Goal: Task Accomplishment & Management: Complete application form

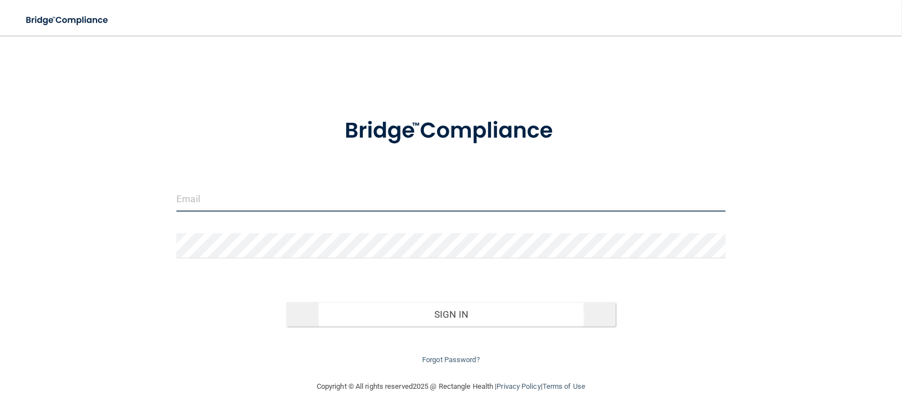
type input "[PERSON_NAME][EMAIL_ADDRESS][DOMAIN_NAME]"
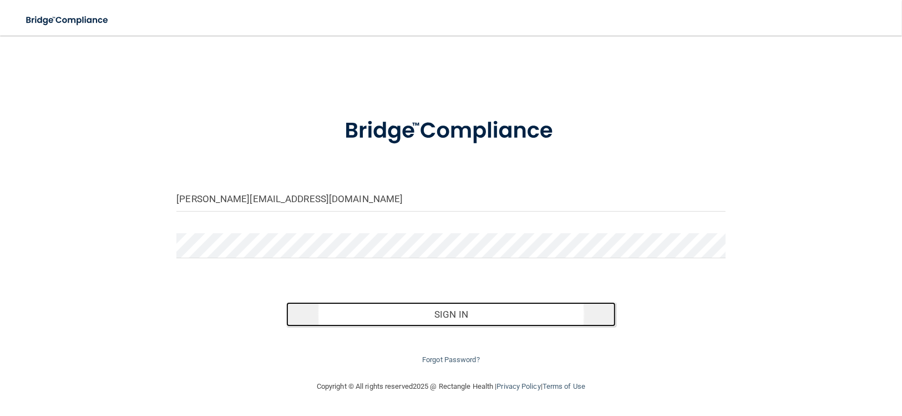
click at [463, 312] on button "Sign In" at bounding box center [451, 314] width 330 height 24
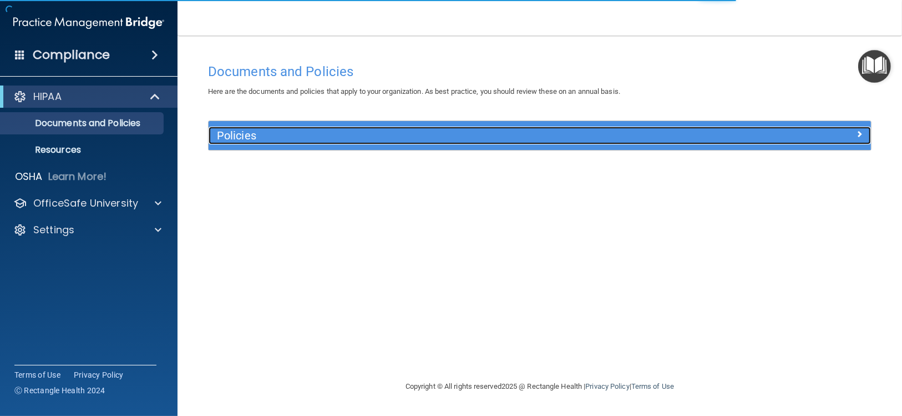
click at [484, 140] on h5 "Policies" at bounding box center [457, 135] width 481 height 12
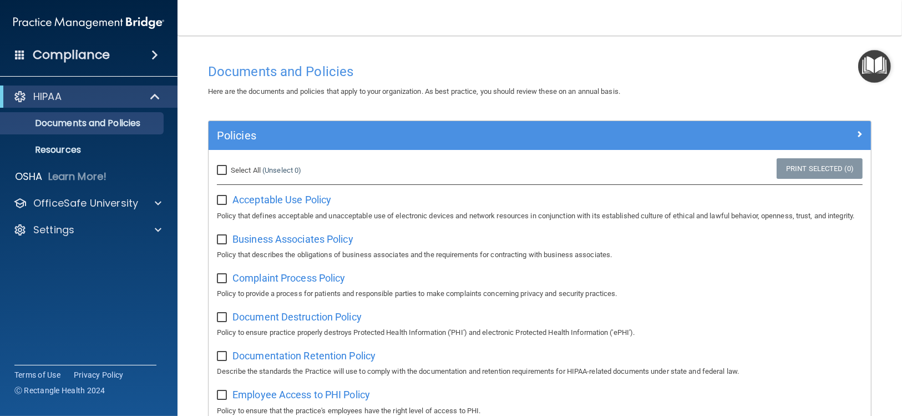
click at [210, 169] on div "Select All (Unselect 0) Unselect All" at bounding box center [319, 170] width 221 height 24
click at [223, 169] on input "Select All (Unselect 0) Unselect All" at bounding box center [223, 170] width 13 height 9
checkbox input "true"
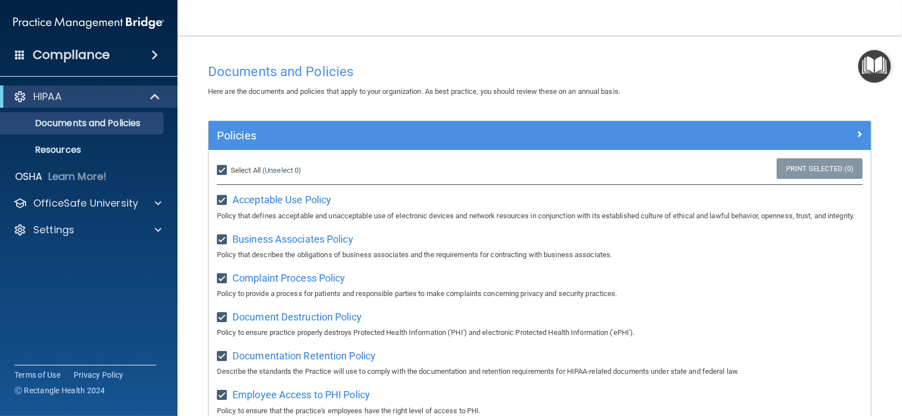
checkbox input "true"
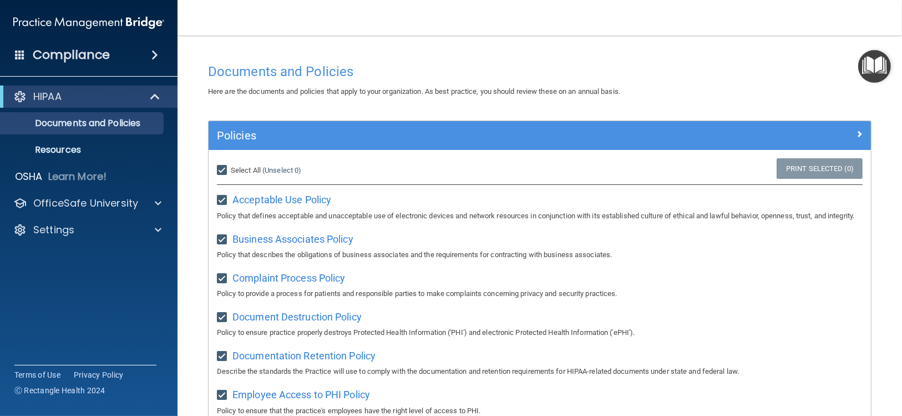
checkbox input "true"
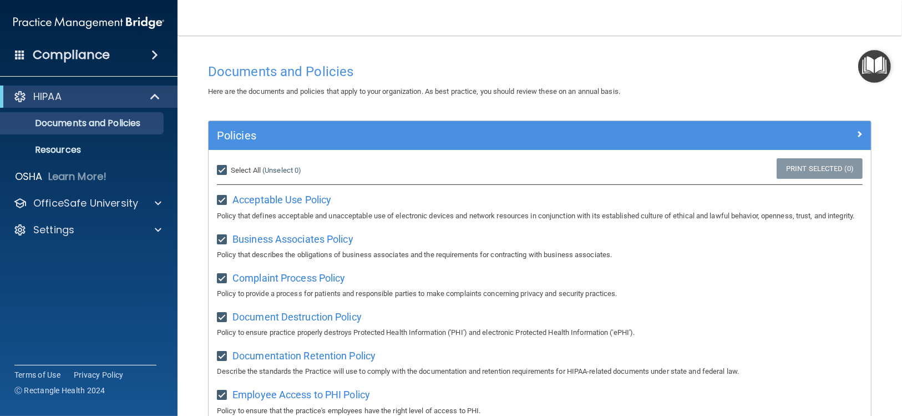
checkbox input "true"
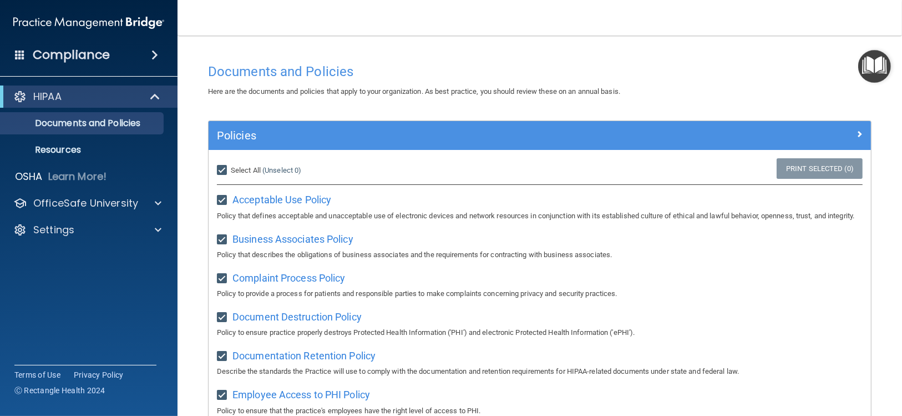
checkbox input "true"
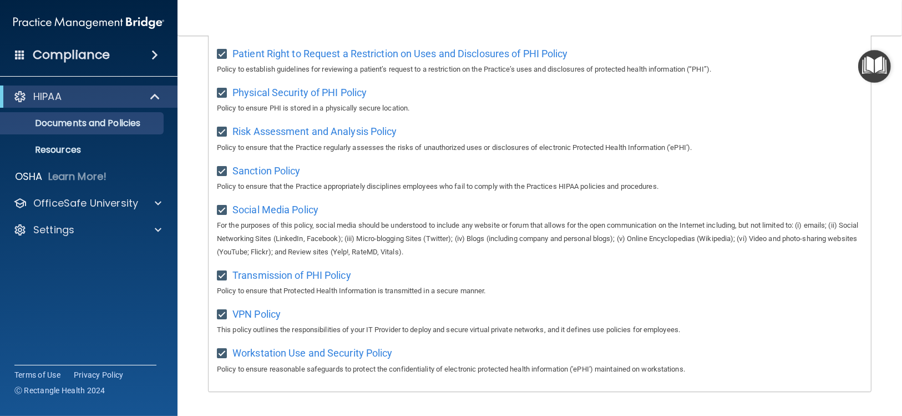
scroll to position [713, 0]
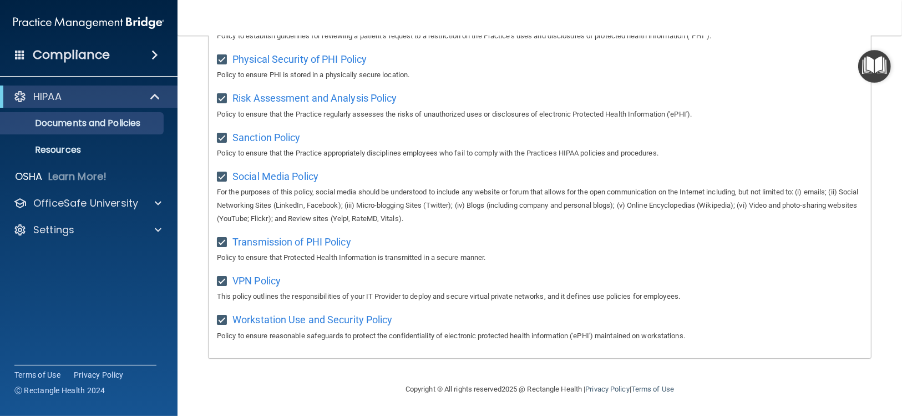
click at [138, 52] on div "Compliance" at bounding box center [89, 55] width 178 height 24
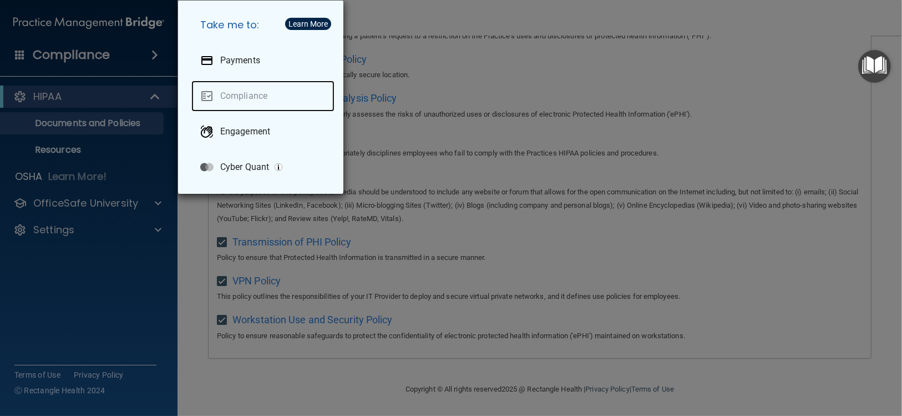
click at [241, 97] on link "Compliance" at bounding box center [262, 95] width 143 height 31
click at [236, 97] on link "Compliance" at bounding box center [262, 95] width 143 height 31
click at [358, 331] on div "Take me to: Payments Compliance Engagement Cyber Quant" at bounding box center [451, 208] width 902 height 416
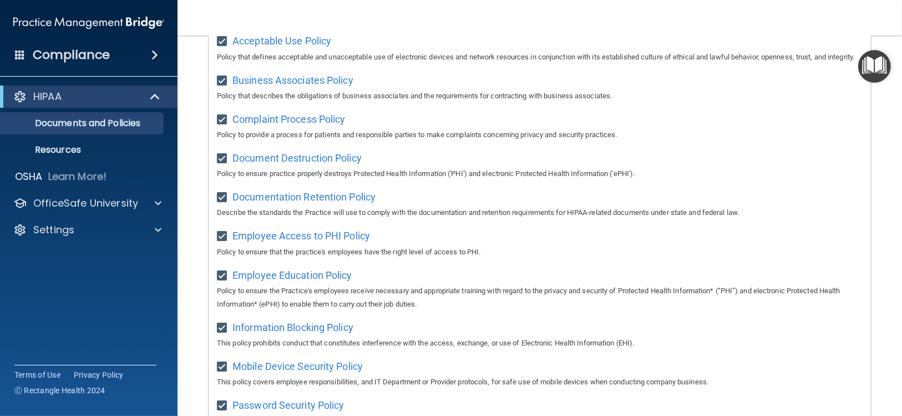
scroll to position [0, 0]
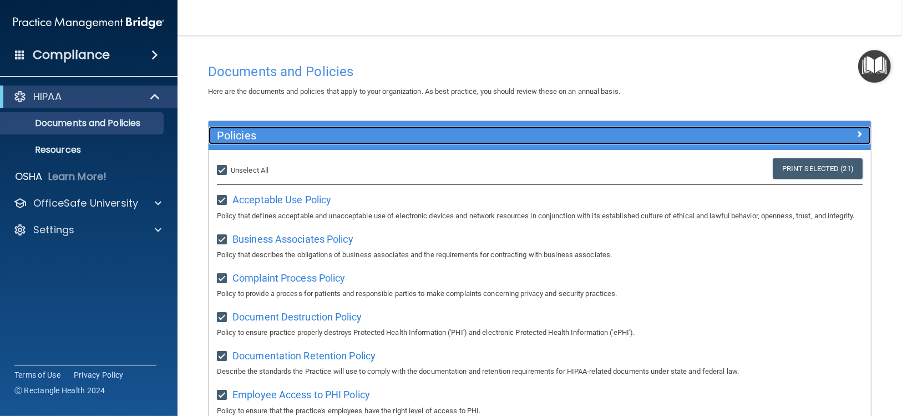
click at [855, 130] on div at bounding box center [789, 133] width 166 height 13
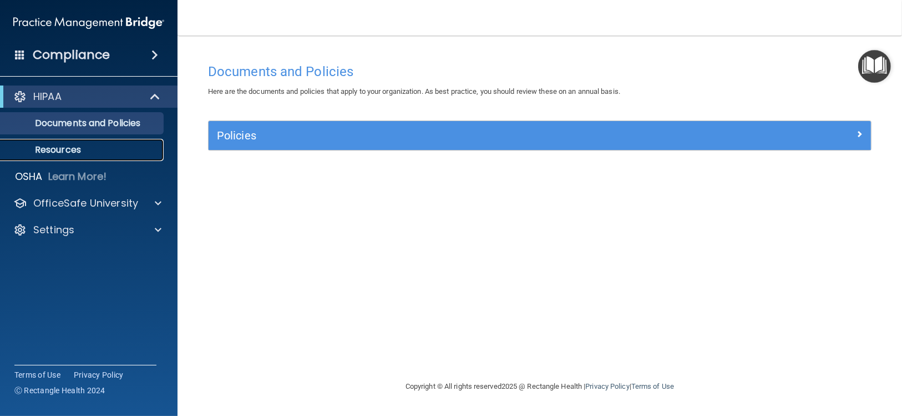
click at [77, 156] on link "Resources" at bounding box center [76, 150] width 175 height 22
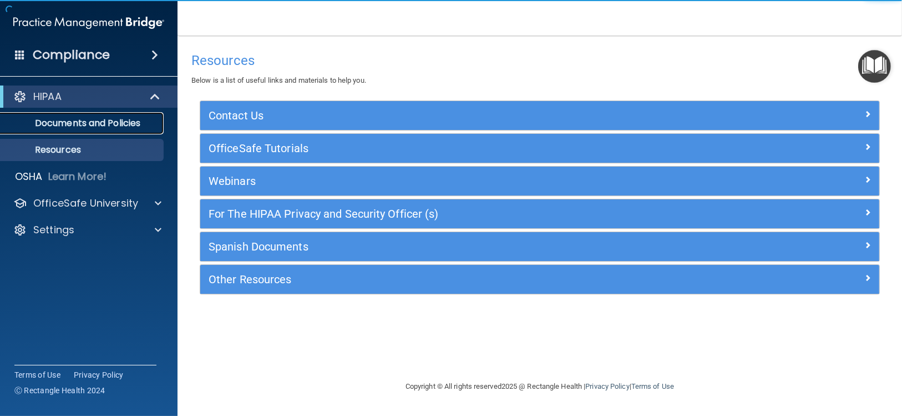
click at [79, 130] on link "Documents and Policies" at bounding box center [76, 123] width 175 height 22
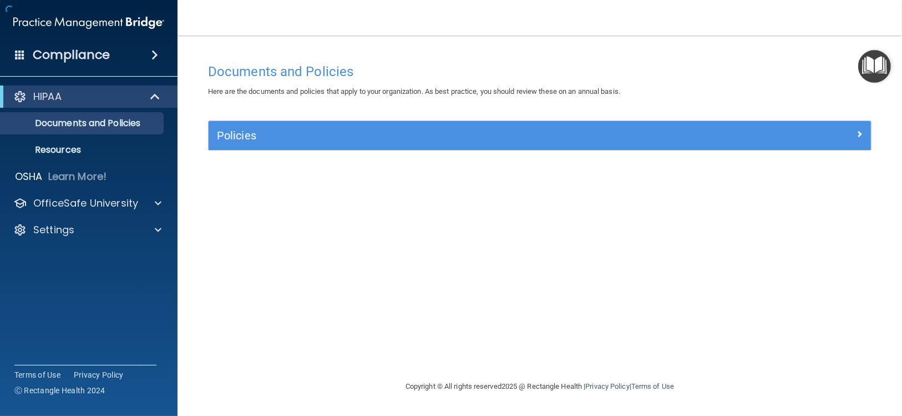
click at [76, 104] on div "HIPAA" at bounding box center [89, 96] width 178 height 22
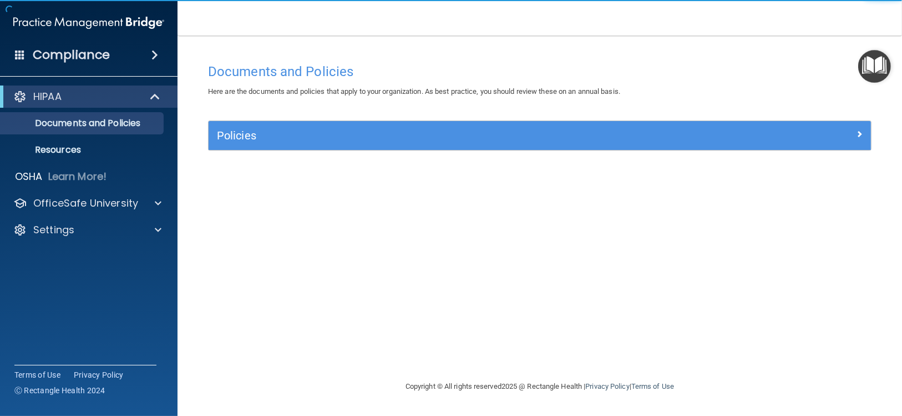
click at [138, 55] on div "Compliance" at bounding box center [89, 55] width 178 height 24
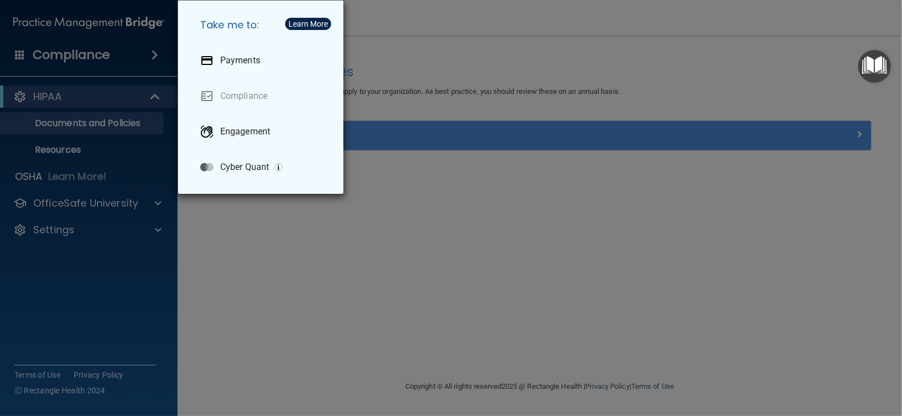
click at [309, 22] on div "Learn More" at bounding box center [308, 24] width 39 height 8
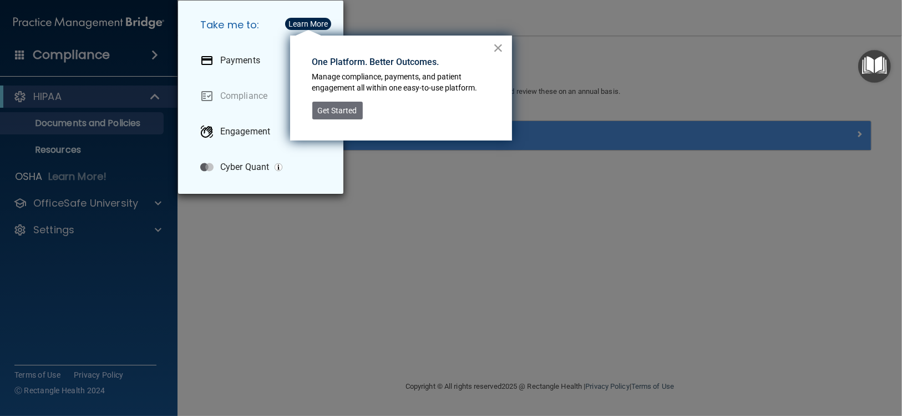
click at [498, 51] on button "×" at bounding box center [498, 48] width 11 height 18
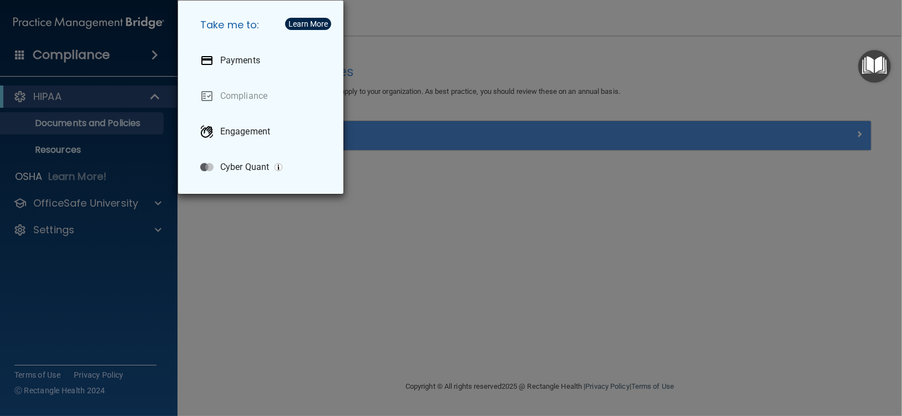
click at [333, 293] on div "Take me to: Payments Compliance Engagement Cyber Quant" at bounding box center [451, 208] width 902 height 416
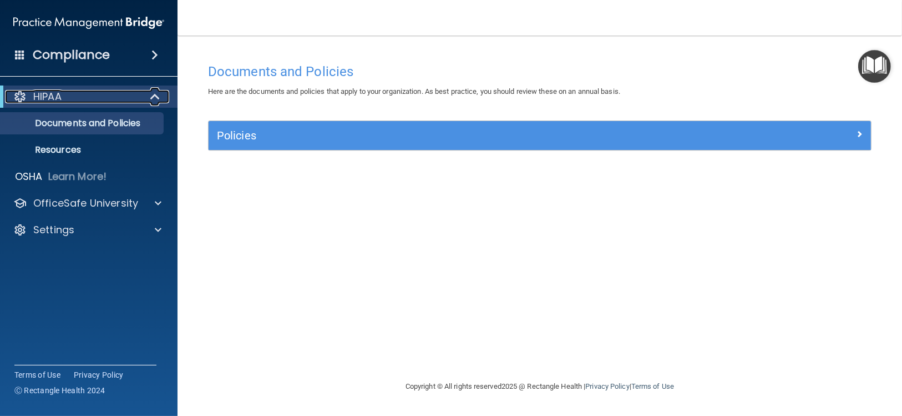
click at [149, 98] on div at bounding box center [155, 96] width 27 height 13
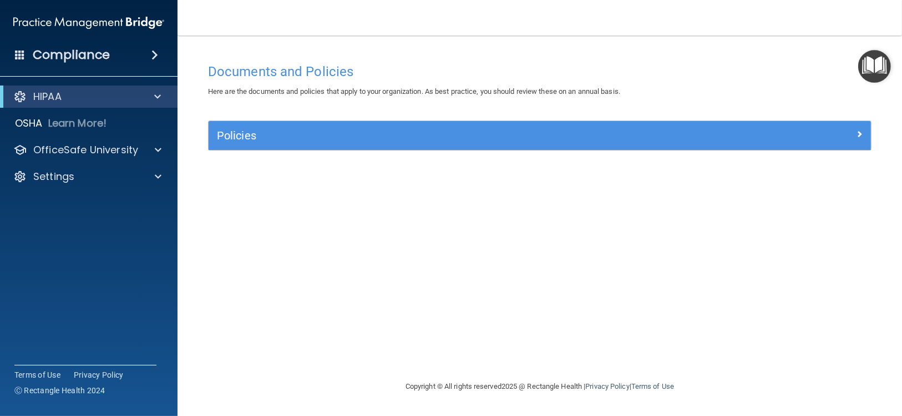
click at [151, 63] on div "Compliance" at bounding box center [89, 55] width 178 height 24
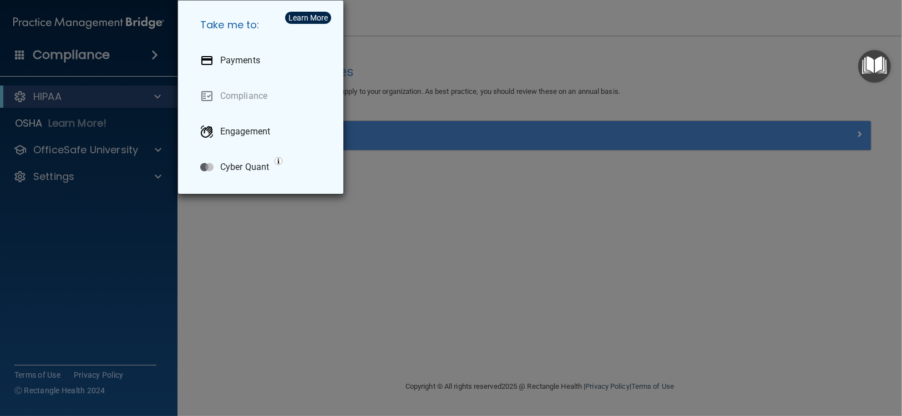
click at [151, 63] on div "Take me to: Payments Compliance Engagement Cyber Quant" at bounding box center [451, 208] width 902 height 416
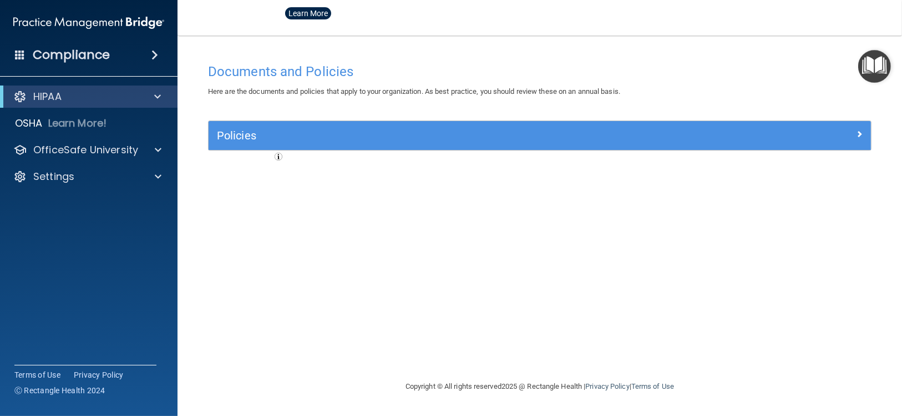
click at [24, 57] on span at bounding box center [20, 54] width 10 height 10
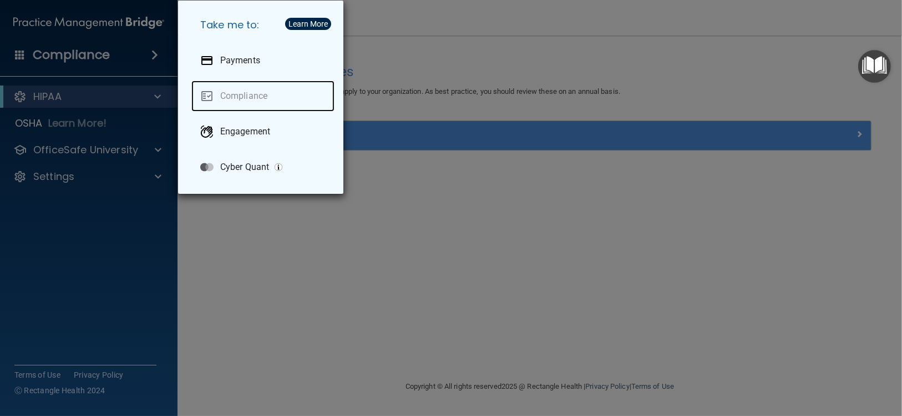
click at [237, 95] on link "Compliance" at bounding box center [262, 95] width 143 height 31
click at [825, 220] on div "Take me to: Payments Compliance Engagement Cyber Quant" at bounding box center [451, 208] width 902 height 416
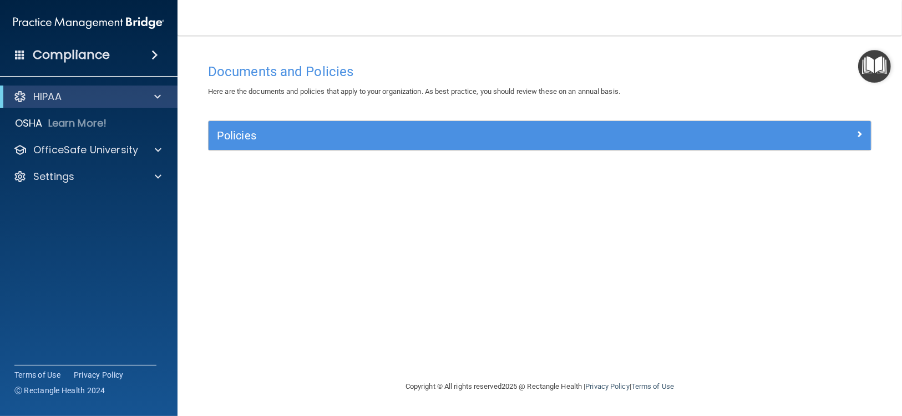
click at [868, 59] on img "Open Resource Center" at bounding box center [874, 66] width 33 height 33
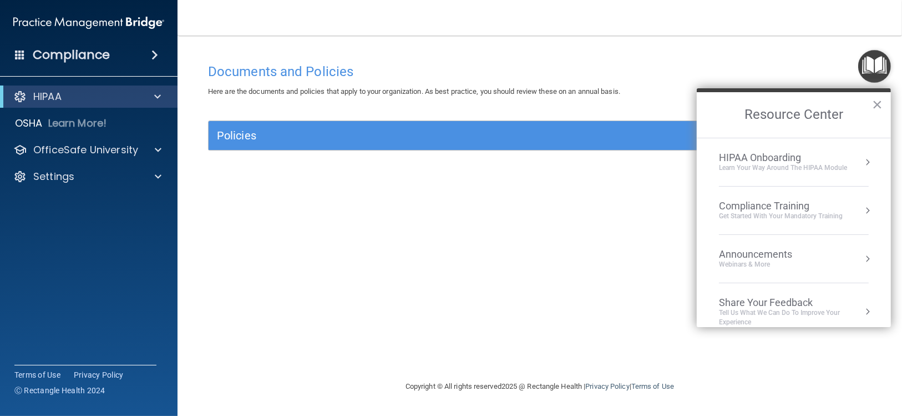
click at [797, 208] on div "Compliance Training" at bounding box center [781, 206] width 124 height 12
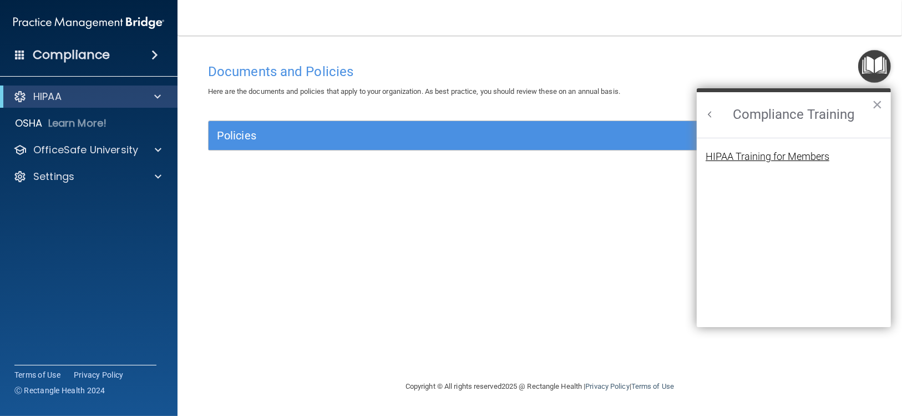
click at [799, 155] on div "HIPAA Training for Members" at bounding box center [768, 156] width 124 height 10
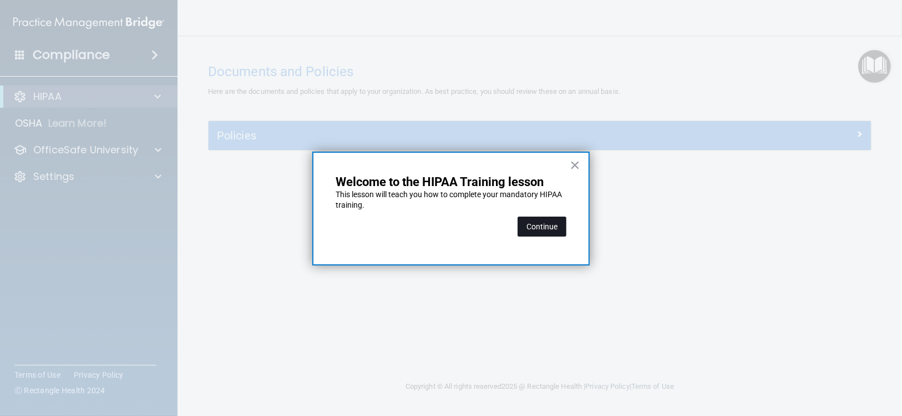
click at [528, 225] on button "Continue" at bounding box center [542, 226] width 49 height 20
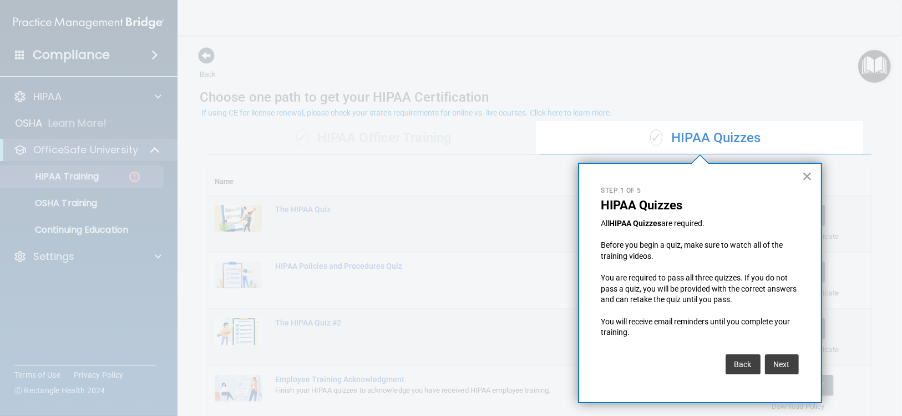
click at [810, 176] on button "×" at bounding box center [807, 176] width 11 height 18
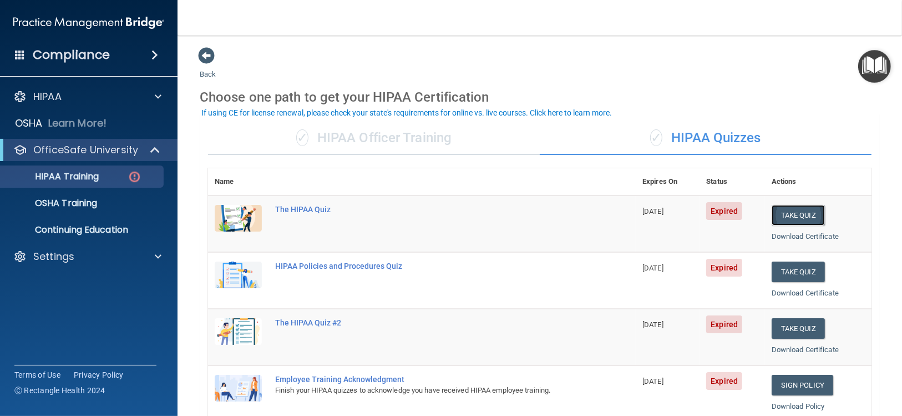
click at [795, 215] on button "Take Quiz" at bounding box center [798, 215] width 53 height 21
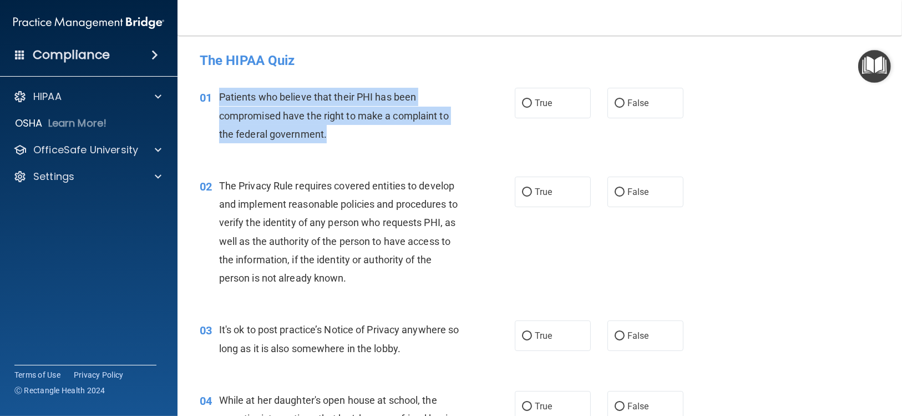
drag, startPoint x: 219, startPoint y: 97, endPoint x: 326, endPoint y: 131, distance: 111.8
click at [326, 131] on div "Patients who believe that their PHI has been compromised have the right to make…" at bounding box center [343, 115] width 249 height 55
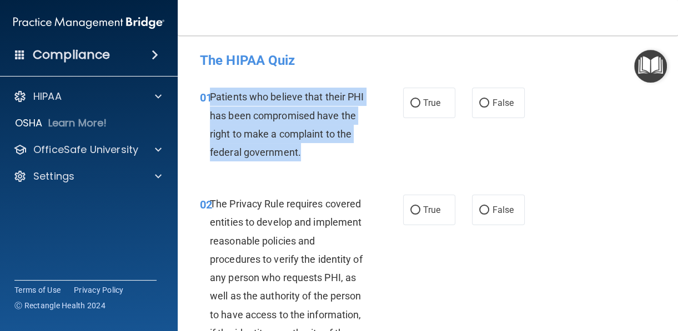
copy span "Patients who believe that their PHI has been compromised have the right to make…"
click at [410, 105] on input "True" at bounding box center [415, 103] width 10 height 8
radio input "true"
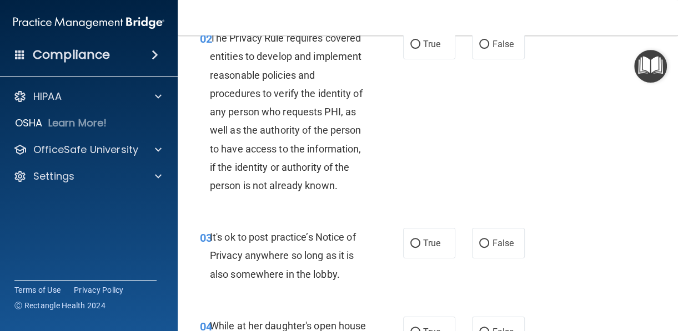
scroll to position [110, 0]
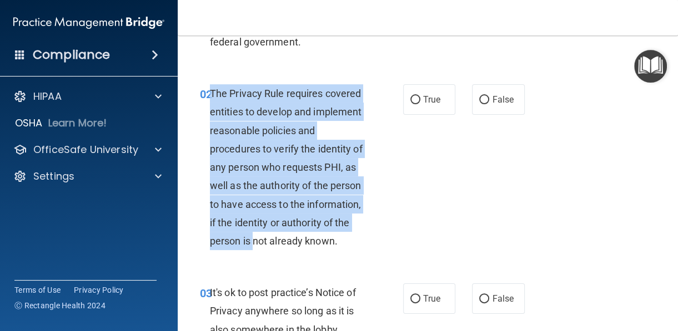
drag, startPoint x: 211, startPoint y: 93, endPoint x: 324, endPoint y: 251, distance: 194.2
click at [324, 250] on div "The Privacy Rule requires covered entities to develop and implement reasonable …" at bounding box center [292, 167] width 165 height 166
copy span "The Privacy Rule requires covered entities to develop and implement reasonable …"
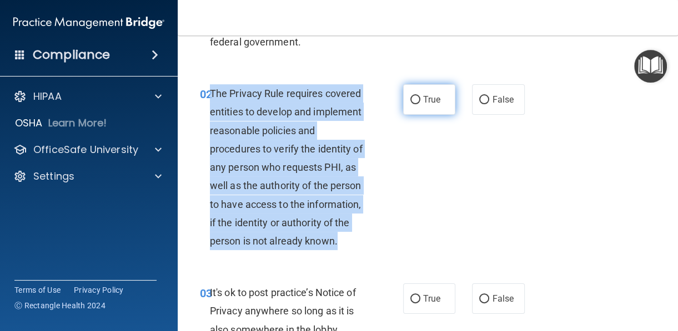
drag, startPoint x: 421, startPoint y: 102, endPoint x: 415, endPoint y: 107, distance: 7.5
click at [423, 102] on span "True" at bounding box center [431, 99] width 17 height 11
click at [420, 102] on input "True" at bounding box center [415, 100] width 10 height 8
radio input "true"
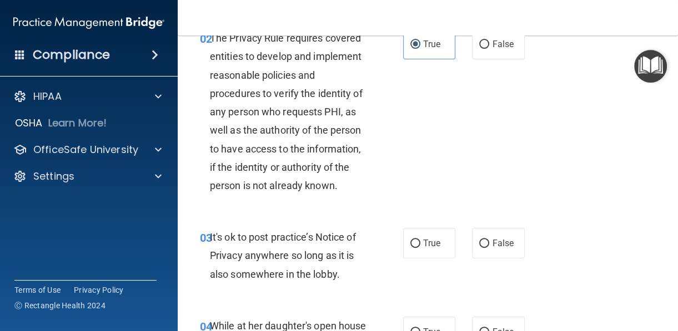
scroll to position [277, 0]
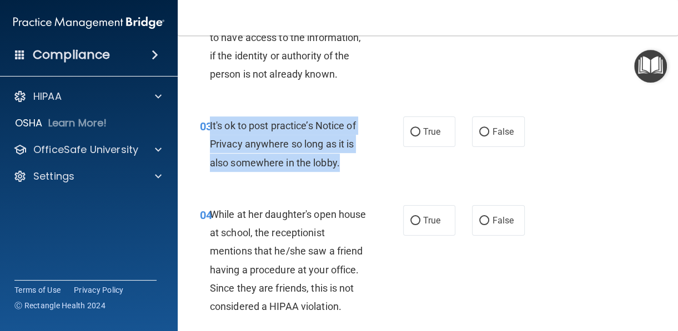
drag, startPoint x: 338, startPoint y: 186, endPoint x: 210, endPoint y: 145, distance: 135.1
click at [210, 145] on span "It's ok to post practice’s Notice of Privacy anywhere so long as it is also som…" at bounding box center [283, 144] width 146 height 48
copy span "It's ok to post practice’s Notice of Privacy anywhere so long as it is also som…"
click at [479, 137] on input "False" at bounding box center [484, 132] width 10 height 8
radio input "true"
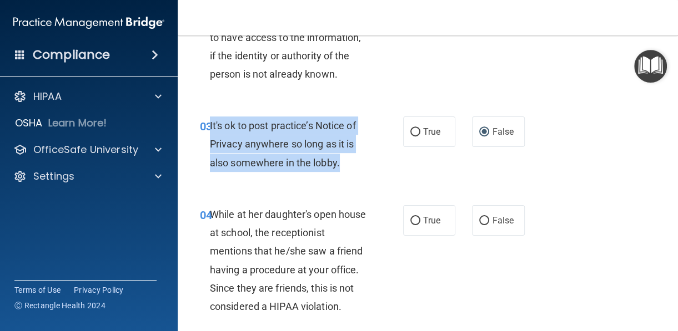
scroll to position [388, 0]
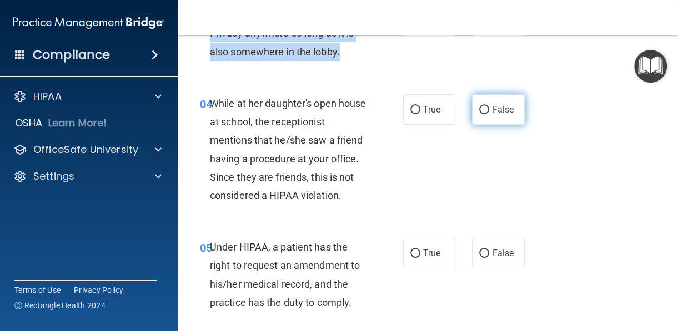
click at [479, 114] on input "False" at bounding box center [484, 110] width 10 height 8
radio input "true"
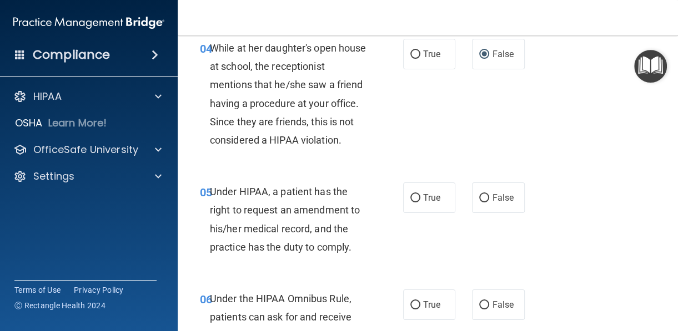
scroll to position [499, 0]
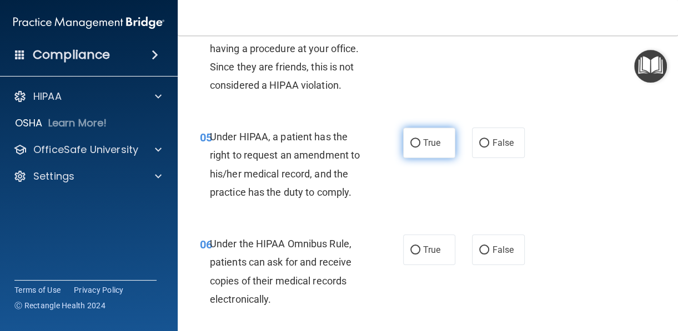
click at [410, 148] on input "True" at bounding box center [415, 143] width 10 height 8
radio input "true"
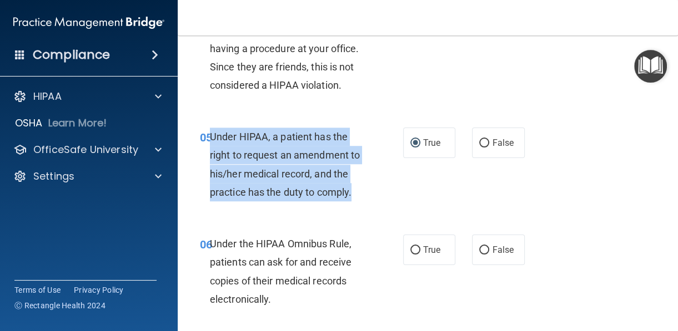
drag, startPoint x: 354, startPoint y: 230, endPoint x: 209, endPoint y: 172, distance: 156.1
click at [210, 172] on div "Under HIPAA, a patient has the right to request an amendment to his/her medical…" at bounding box center [292, 165] width 165 height 74
copy span "Under HIPAA, a patient has the right to request an amendment to his/her medical…"
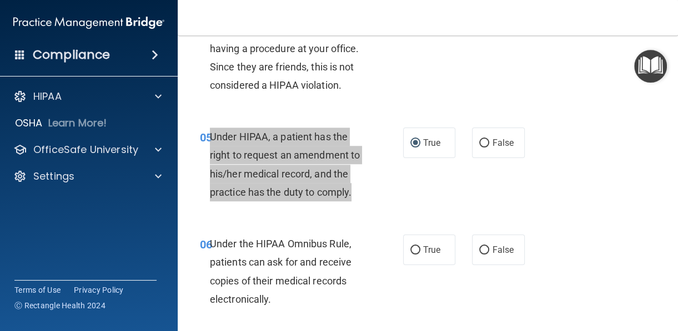
scroll to position [666, 0]
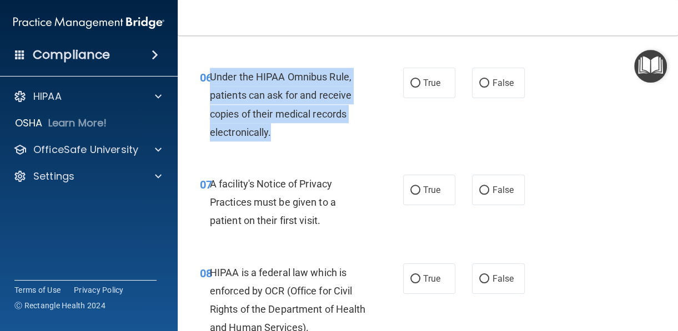
drag, startPoint x: 287, startPoint y: 164, endPoint x: 210, endPoint y: 112, distance: 93.3
click at [210, 112] on div "Under the HIPAA Omnibus Rule, patients can ask for and receive copies of their …" at bounding box center [292, 105] width 165 height 74
copy span "Under the HIPAA Omnibus Rule, patients can ask for and receive copies of their …"
click at [415, 88] on input "True" at bounding box center [415, 83] width 10 height 8
radio input "true"
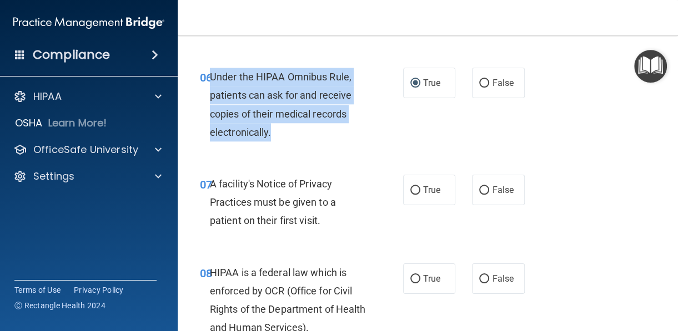
scroll to position [721, 0]
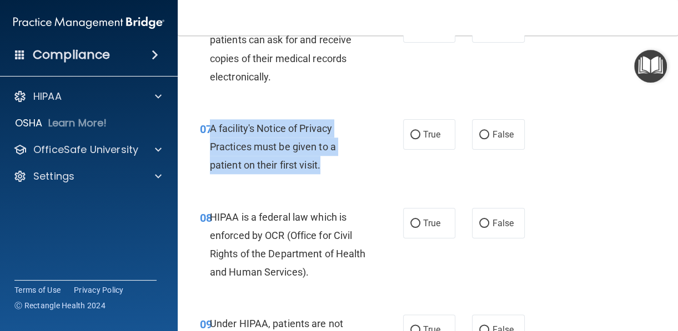
drag, startPoint x: 332, startPoint y: 204, endPoint x: 211, endPoint y: 165, distance: 127.4
click at [211, 165] on div "A facility's Notice of Privacy Practices must be given to a patient on their fi…" at bounding box center [292, 146] width 165 height 55
copy span "A facility's Notice of Privacy Practices must be given to a patient on their fi…"
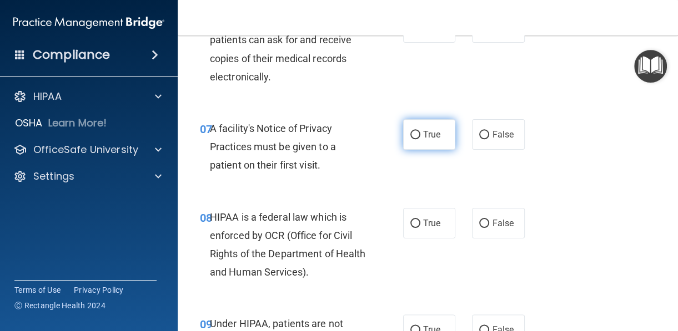
click at [416, 150] on label "True" at bounding box center [429, 134] width 53 height 31
click at [416, 139] on input "True" at bounding box center [415, 135] width 10 height 8
radio input "true"
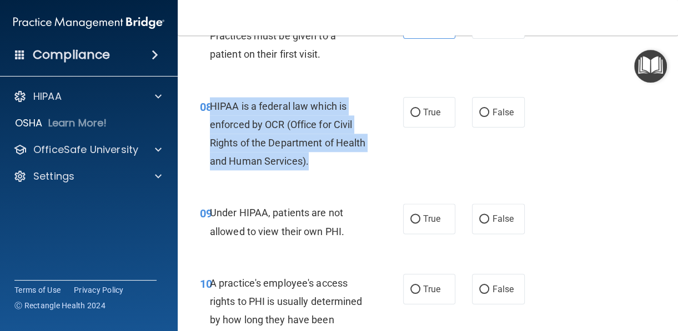
drag, startPoint x: 348, startPoint y: 197, endPoint x: 209, endPoint y: 144, distance: 148.4
click at [210, 144] on div "HIPAA is a federal law which is enforced by OCR (Office for Civil Rights of the…" at bounding box center [292, 134] width 165 height 74
copy span "HIPAA is a federal law which is enforced by OCR (Office for Civil Rights of the…"
click at [425, 118] on span "True" at bounding box center [431, 112] width 17 height 11
click at [420, 117] on input "True" at bounding box center [415, 113] width 10 height 8
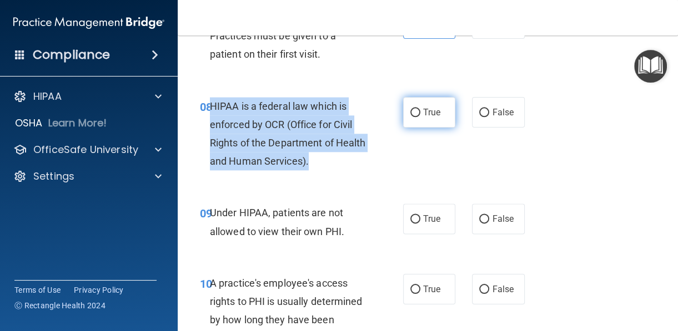
radio input "true"
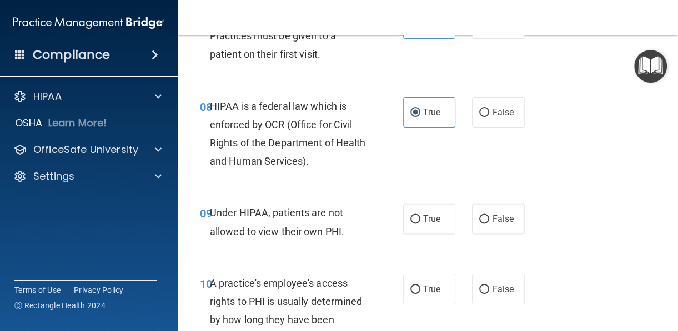
scroll to position [943, 0]
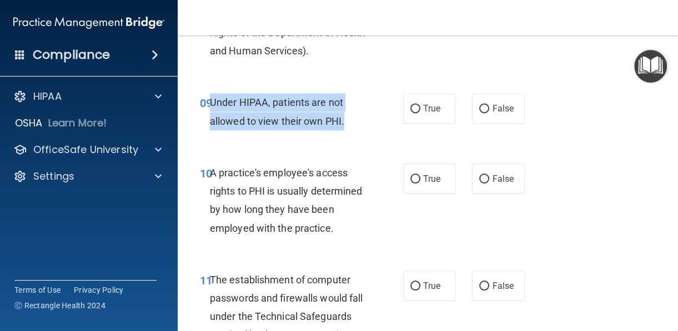
drag, startPoint x: 354, startPoint y: 159, endPoint x: 210, endPoint y: 134, distance: 146.3
click at [210, 130] on div "Under HIPAA, patients are not allowed to view their own PHI." at bounding box center [292, 111] width 165 height 37
copy span "Under HIPAA, patients are not allowed to view their own PHI."
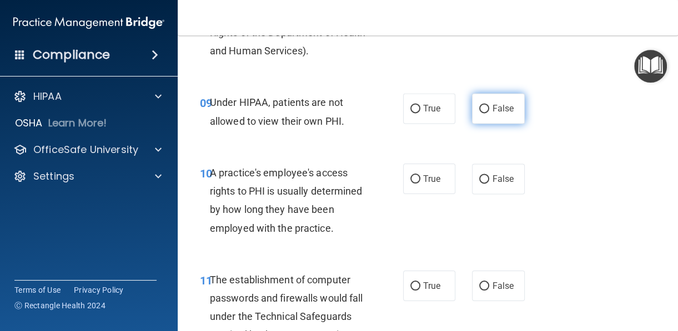
click at [507, 124] on label "False" at bounding box center [498, 108] width 53 height 31
click at [489, 113] on input "False" at bounding box center [484, 109] width 10 height 8
radio input "true"
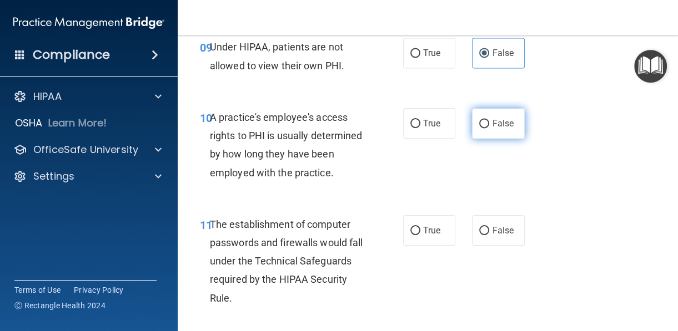
click at [479, 128] on input "False" at bounding box center [484, 124] width 10 height 8
radio input "true"
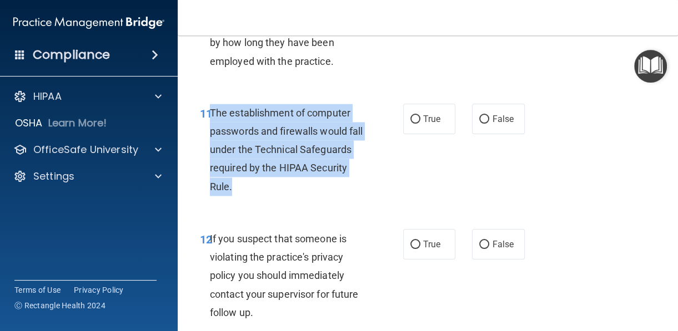
drag, startPoint x: 287, startPoint y: 223, endPoint x: 210, endPoint y: 155, distance: 102.6
click at [210, 155] on div "The establishment of computer passwords and firewalls would fall under the Tech…" at bounding box center [292, 150] width 165 height 92
copy span "The establishment of computer passwords and firewalls would fall under the Tech…"
drag, startPoint x: 431, startPoint y: 159, endPoint x: 416, endPoint y: 174, distance: 22.0
click at [431, 124] on span "True" at bounding box center [431, 119] width 17 height 11
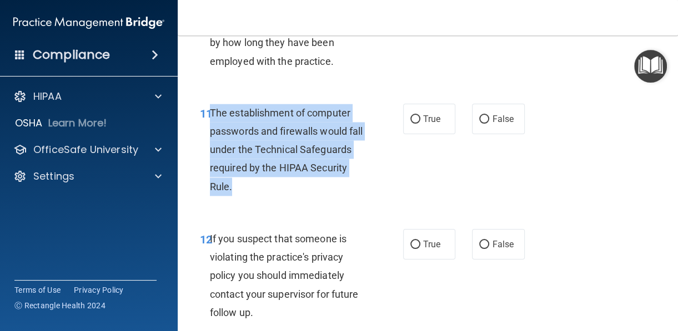
click at [420, 124] on input "True" at bounding box center [415, 119] width 10 height 8
radio input "true"
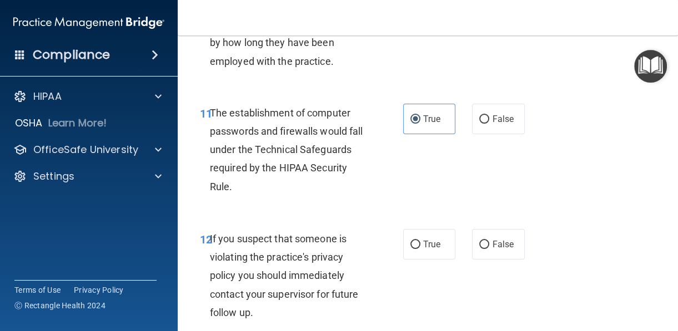
scroll to position [1221, 0]
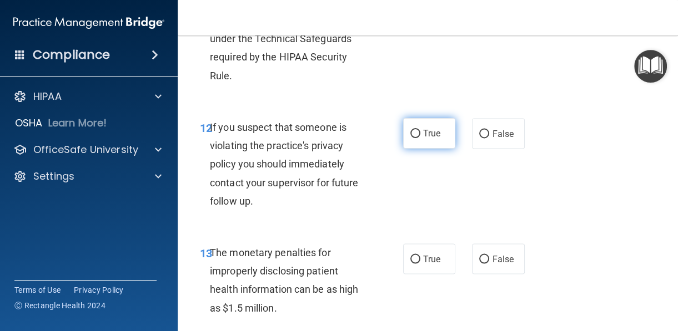
click at [414, 138] on input "True" at bounding box center [415, 134] width 10 height 8
radio input "true"
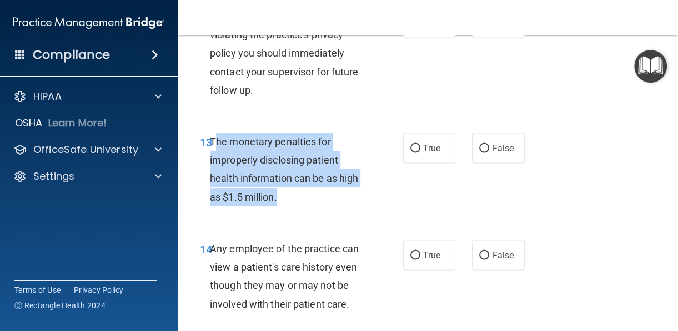
drag, startPoint x: 284, startPoint y: 230, endPoint x: 216, endPoint y: 181, distance: 83.1
click at [216, 181] on div "The monetary penalties for improperly disclosing patient health information can…" at bounding box center [292, 170] width 165 height 74
click at [213, 180] on span "The monetary penalties for improperly disclosing patient health information can…" at bounding box center [284, 169] width 148 height 67
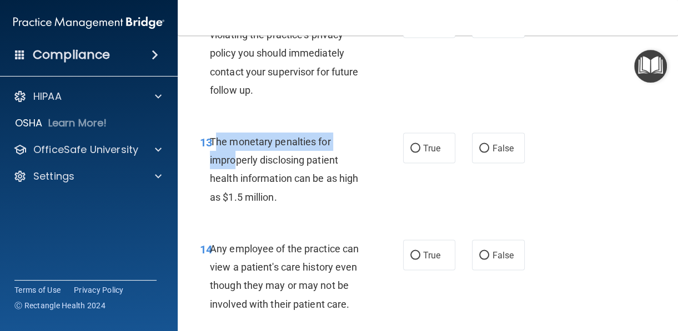
drag, startPoint x: 213, startPoint y: 180, endPoint x: 233, endPoint y: 191, distance: 23.3
click at [235, 196] on span "The monetary penalties for improperly disclosing patient health information can…" at bounding box center [284, 169] width 148 height 67
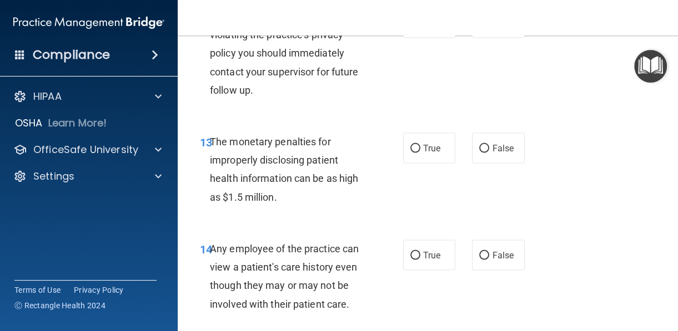
click at [274, 206] on div "The monetary penalties for improperly disclosing patient health information can…" at bounding box center [292, 170] width 165 height 74
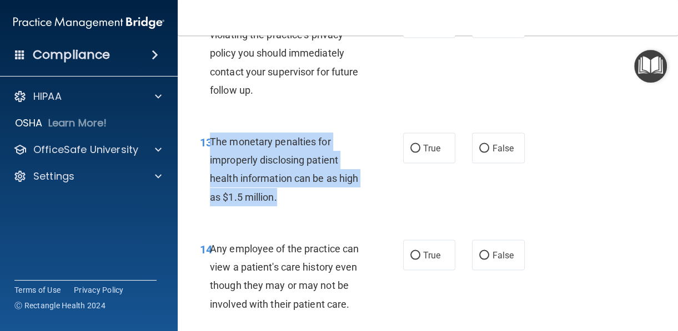
drag, startPoint x: 282, startPoint y: 236, endPoint x: 211, endPoint y: 177, distance: 93.0
click at [211, 177] on div "The monetary penalties for improperly disclosing patient health information can…" at bounding box center [292, 170] width 165 height 74
copy span "The monetary penalties for improperly disclosing patient health information can…"
click at [422, 163] on label "True" at bounding box center [429, 148] width 53 height 31
click at [420, 153] on input "True" at bounding box center [415, 148] width 10 height 8
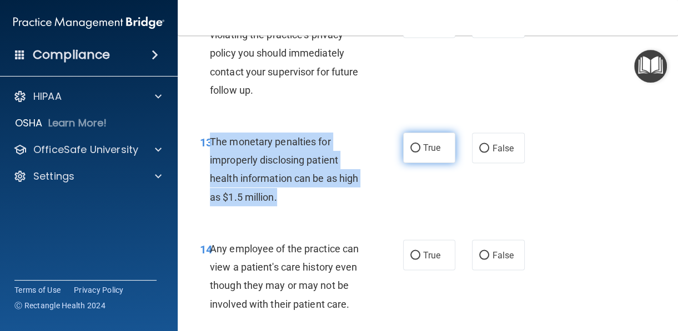
radio input "true"
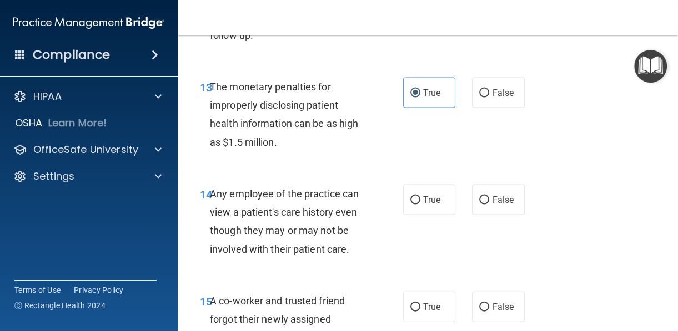
scroll to position [1498, 0]
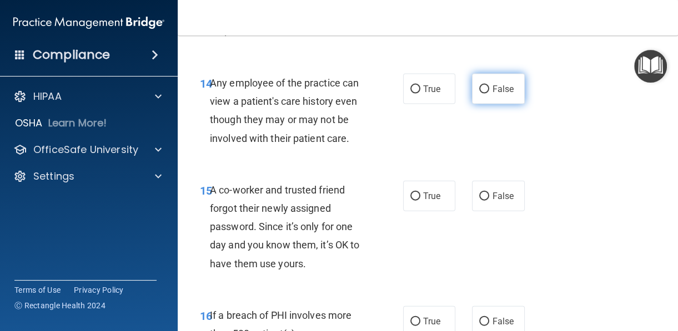
click at [479, 94] on input "False" at bounding box center [484, 89] width 10 height 8
radio input "true"
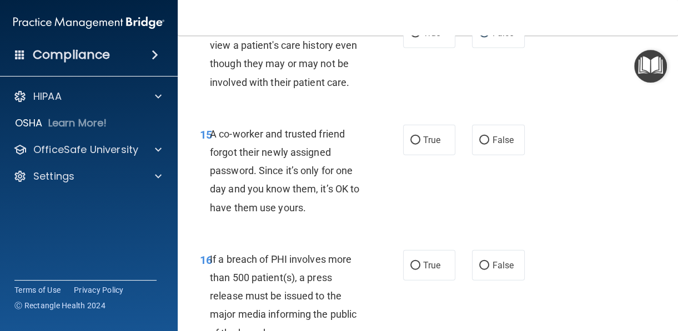
scroll to position [1609, 0]
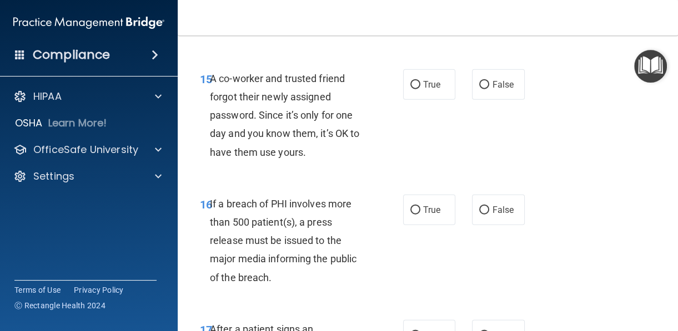
click at [462, 100] on div "True False" at bounding box center [466, 84] width 127 height 31
click at [492, 90] on span "False" at bounding box center [503, 84] width 22 height 11
click at [487, 89] on input "False" at bounding box center [484, 85] width 10 height 8
radio input "true"
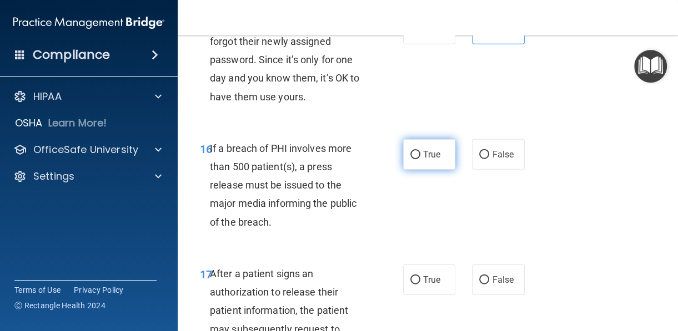
click at [413, 159] on input "True" at bounding box center [415, 155] width 10 height 8
radio input "true"
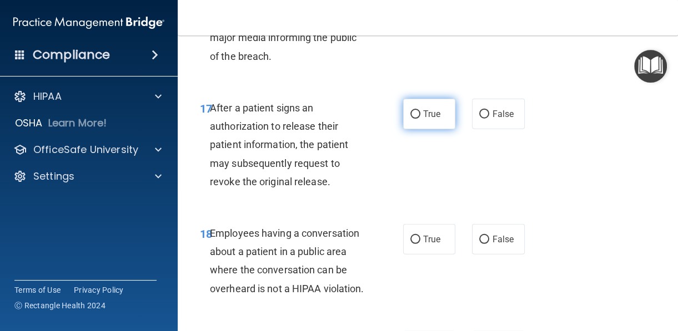
click at [415, 129] on label "True" at bounding box center [429, 114] width 53 height 31
click at [410, 129] on label "True" at bounding box center [429, 114] width 53 height 31
click at [410, 119] on input "True" at bounding box center [415, 114] width 10 height 8
radio input "true"
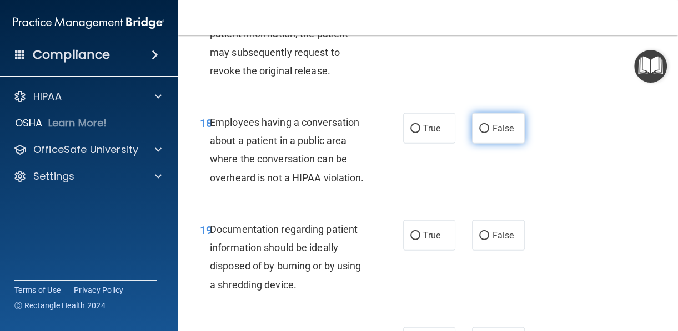
click at [492, 134] on span "False" at bounding box center [503, 128] width 22 height 11
click at [487, 133] on input "False" at bounding box center [484, 129] width 10 height 8
radio input "true"
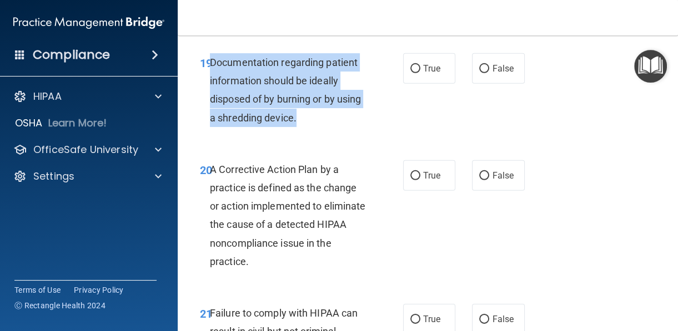
drag, startPoint x: 330, startPoint y: 176, endPoint x: 210, endPoint y: 115, distance: 134.3
click at [210, 115] on div "Documentation regarding patient information should be ideally disposed of by bu…" at bounding box center [292, 90] width 165 height 74
drag, startPoint x: 428, startPoint y: 112, endPoint x: 427, endPoint y: 133, distance: 21.1
click at [428, 84] on label "True" at bounding box center [429, 68] width 53 height 31
click at [420, 73] on input "True" at bounding box center [415, 69] width 10 height 8
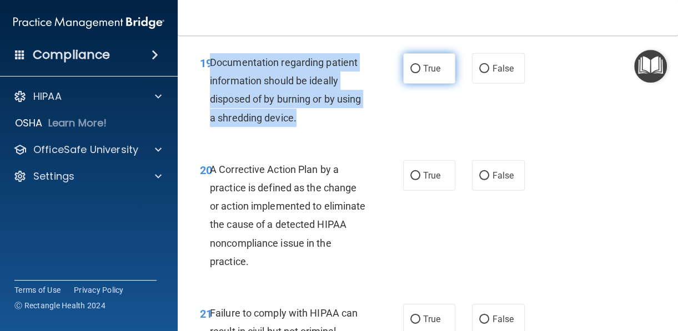
radio input "true"
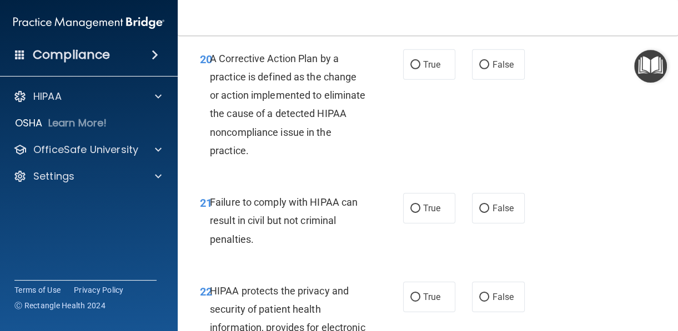
scroll to position [2164, 0]
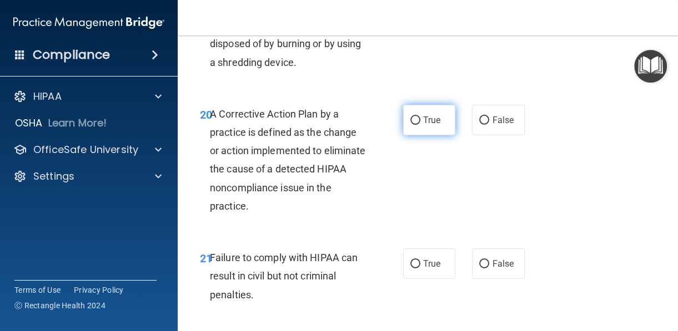
click at [417, 135] on label "True" at bounding box center [429, 120] width 53 height 31
click at [417, 125] on input "True" at bounding box center [415, 121] width 10 height 8
radio input "true"
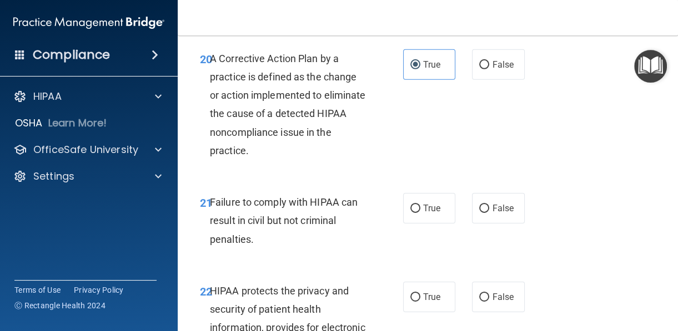
scroll to position [2330, 0]
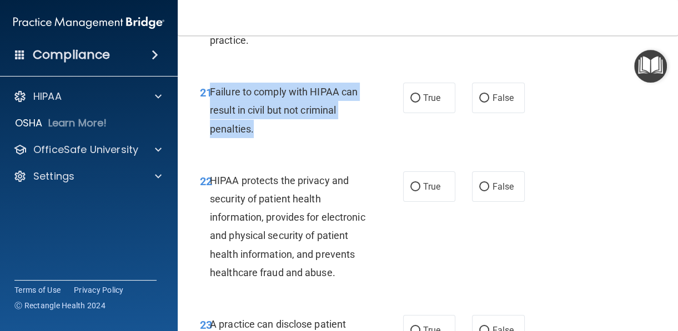
drag, startPoint x: 262, startPoint y: 186, endPoint x: 209, endPoint y: 150, distance: 64.6
click at [210, 138] on div "Failure to comply with HIPAA can result in civil but not criminal penalties." at bounding box center [292, 110] width 165 height 55
drag, startPoint x: 497, startPoint y: 150, endPoint x: 488, endPoint y: 156, distance: 10.7
click at [497, 103] on span "False" at bounding box center [503, 98] width 22 height 11
click at [489, 103] on input "False" at bounding box center [484, 98] width 10 height 8
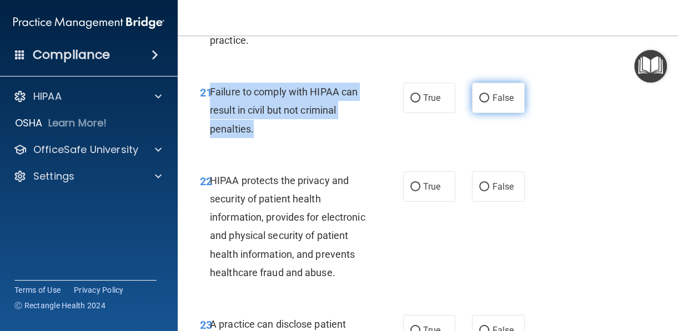
radio input "true"
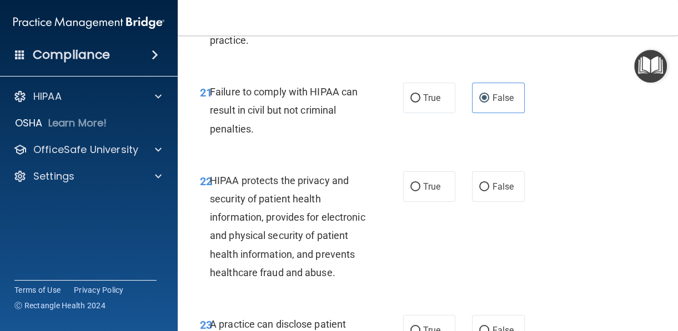
scroll to position [2442, 0]
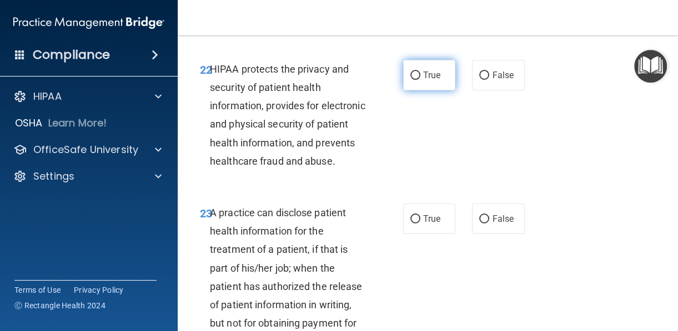
click at [410, 80] on input "True" at bounding box center [415, 76] width 10 height 8
radio input "true"
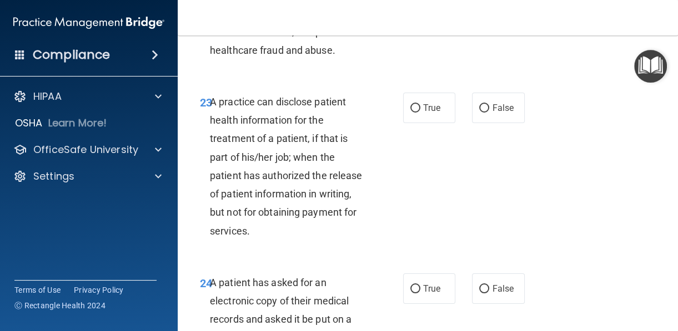
scroll to position [2663, 0]
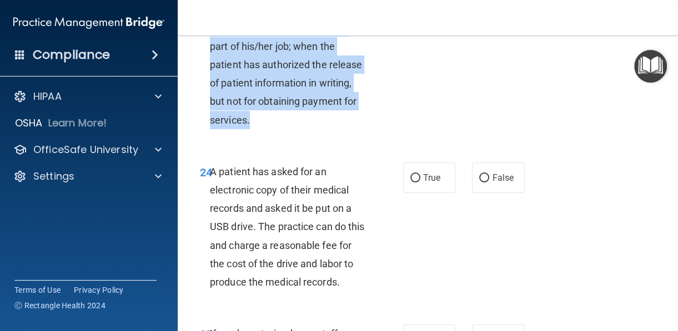
drag, startPoint x: 264, startPoint y: 200, endPoint x: 209, endPoint y: 60, distance: 150.4
click at [210, 60] on div "A practice can disclose patient health information for the treatment of a patie…" at bounding box center [292, 56] width 165 height 148
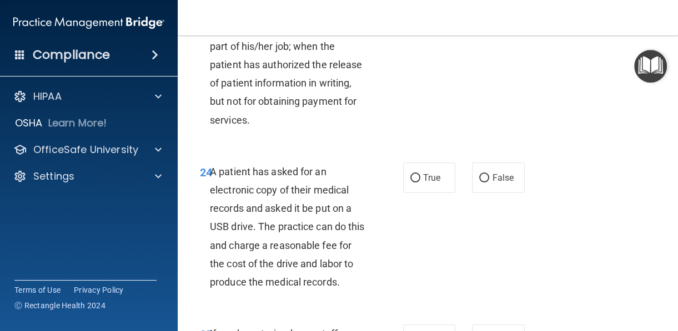
radio input "true"
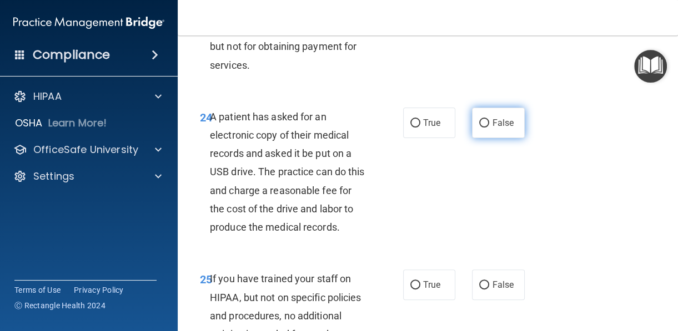
scroll to position [2829, 0]
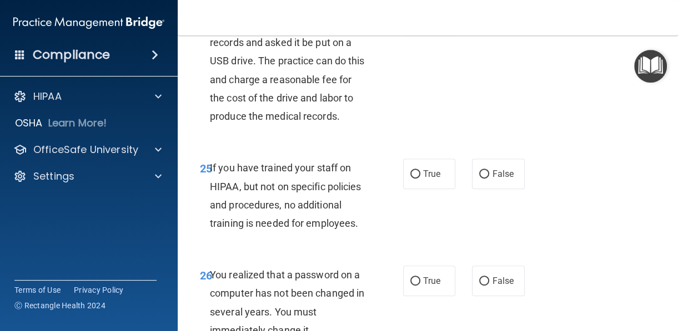
click at [416, 27] on label "True" at bounding box center [429, 12] width 53 height 31
click at [416, 17] on input "True" at bounding box center [415, 12] width 10 height 8
radio input "true"
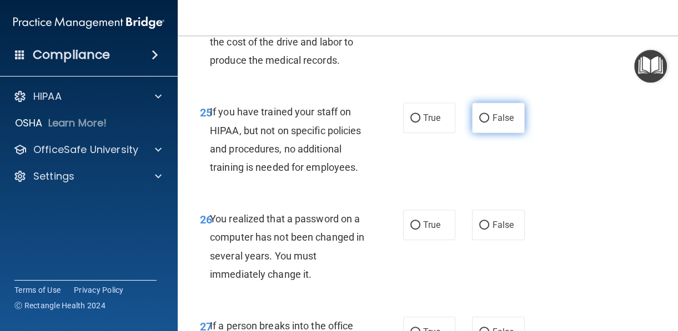
click at [472, 133] on label "False" at bounding box center [498, 118] width 53 height 31
click at [479, 123] on input "False" at bounding box center [484, 118] width 10 height 8
radio input "true"
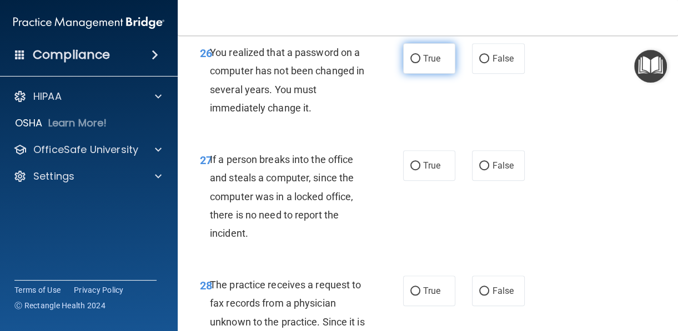
click at [429, 74] on label "True" at bounding box center [429, 58] width 53 height 31
click at [420, 63] on input "True" at bounding box center [415, 59] width 10 height 8
radio input "true"
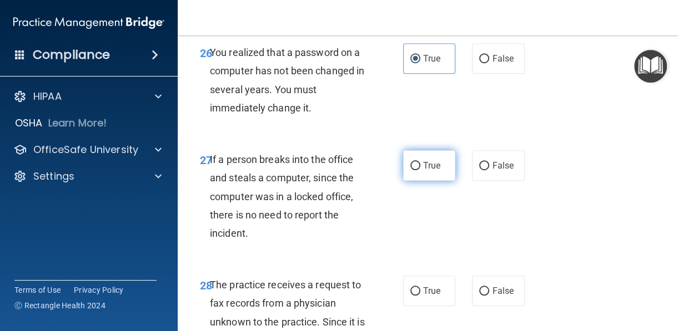
scroll to position [3107, 0]
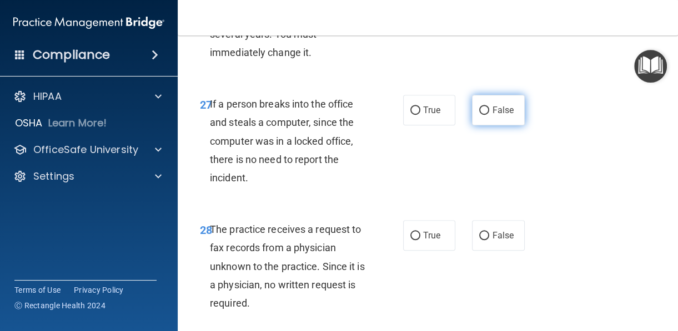
click at [486, 125] on label "False" at bounding box center [498, 110] width 53 height 31
click at [486, 115] on input "False" at bounding box center [484, 111] width 10 height 8
radio input "true"
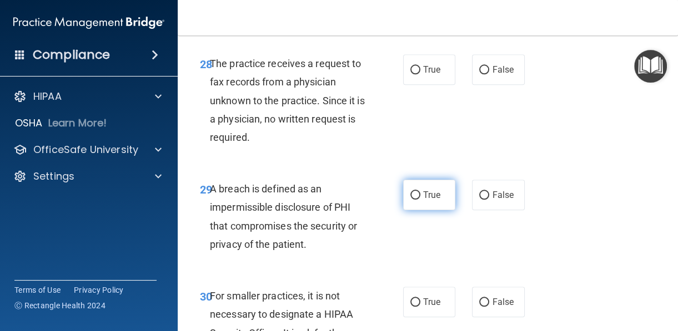
scroll to position [3329, 0]
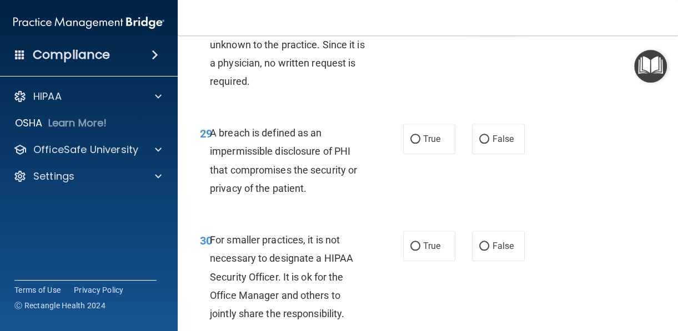
click at [486, 29] on label "False" at bounding box center [498, 13] width 53 height 31
click at [486, 18] on input "False" at bounding box center [484, 14] width 10 height 8
radio input "true"
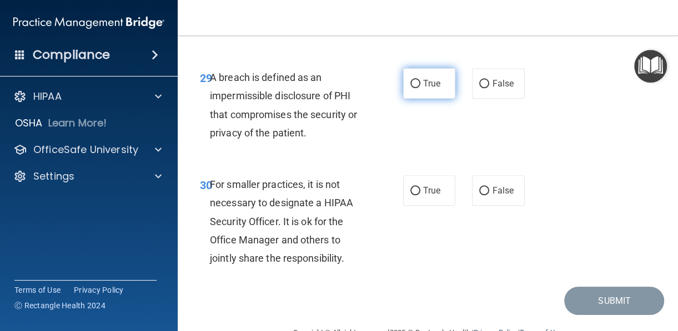
click at [409, 99] on label "True" at bounding box center [429, 83] width 53 height 31
click at [410, 88] on input "True" at bounding box center [415, 84] width 10 height 8
radio input "true"
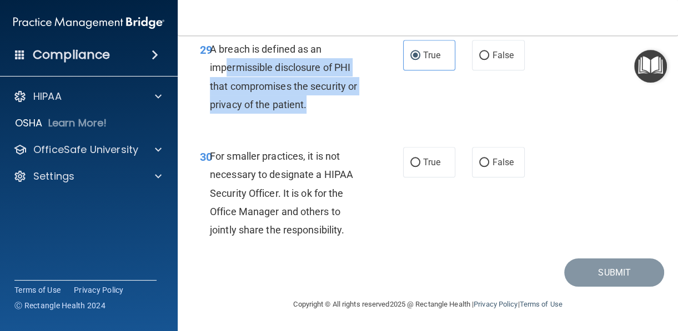
drag, startPoint x: 314, startPoint y: 120, endPoint x: 226, endPoint y: 70, distance: 100.4
click at [226, 70] on div "A breach is defined as an impermissible disclosure of PHI that compromises the …" at bounding box center [292, 77] width 165 height 74
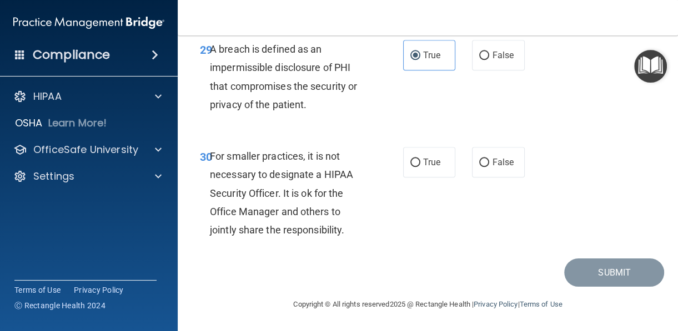
click at [341, 236] on span "For smaller practices, it is not necessary to designate a HIPAA Security Office…" at bounding box center [281, 192] width 143 height 85
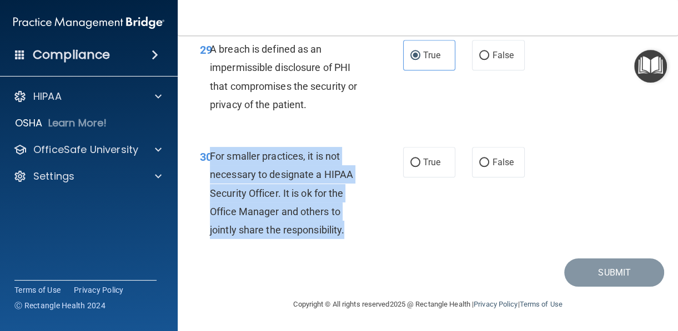
drag, startPoint x: 361, startPoint y: 241, endPoint x: 209, endPoint y: 168, distance: 168.3
click at [210, 168] on div "For smaller practices, it is not necessary to designate a HIPAA Security Office…" at bounding box center [292, 193] width 165 height 92
click at [499, 168] on span "False" at bounding box center [503, 162] width 22 height 11
click at [489, 167] on input "False" at bounding box center [484, 163] width 10 height 8
radio input "true"
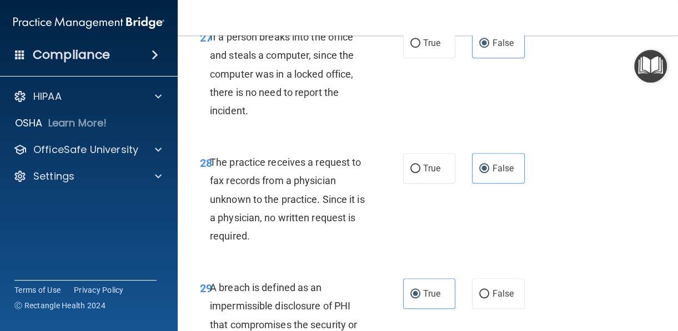
scroll to position [3505, 0]
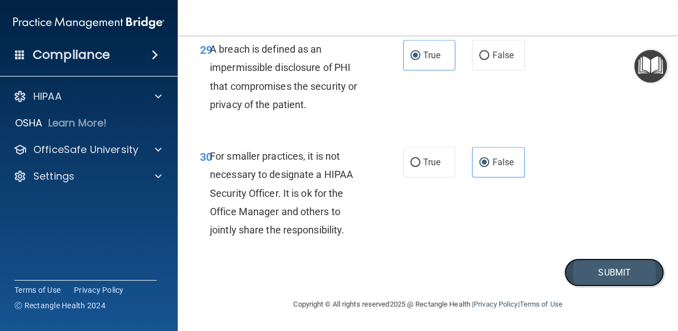
click at [600, 271] on button "Submit" at bounding box center [614, 273] width 100 height 28
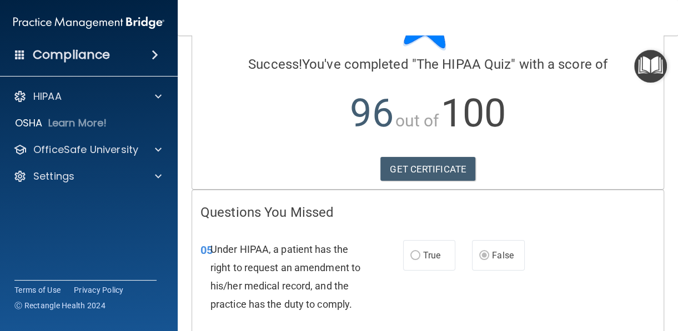
scroll to position [183, 0]
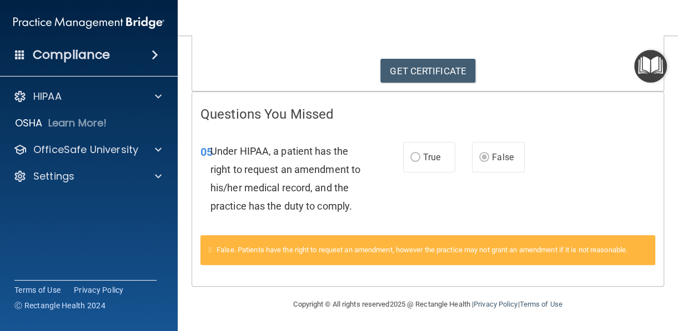
click at [137, 57] on div "Compliance" at bounding box center [89, 55] width 178 height 24
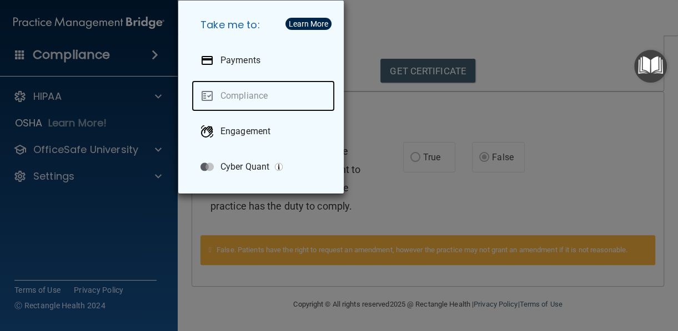
click at [226, 98] on link "Compliance" at bounding box center [262, 95] width 143 height 31
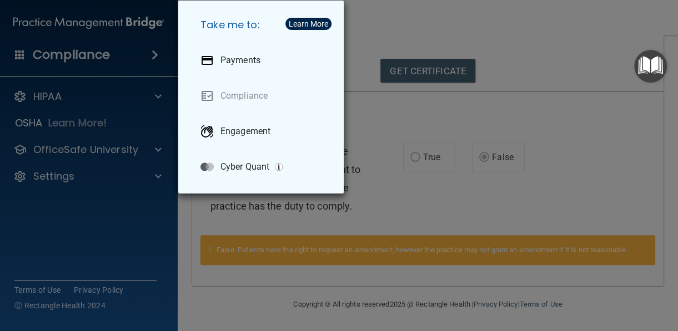
click at [29, 19] on div "Take me to: Payments Compliance Engagement Cyber Quant" at bounding box center [339, 165] width 678 height 331
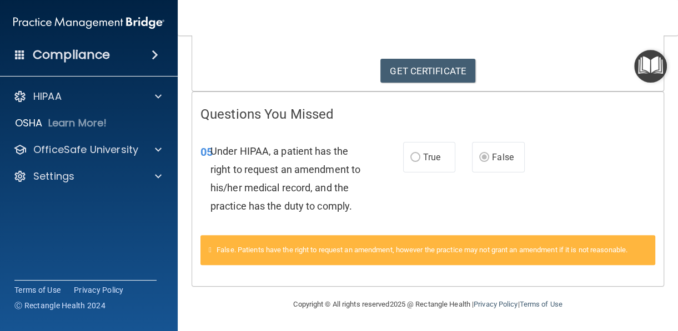
click at [52, 28] on img at bounding box center [88, 23] width 151 height 22
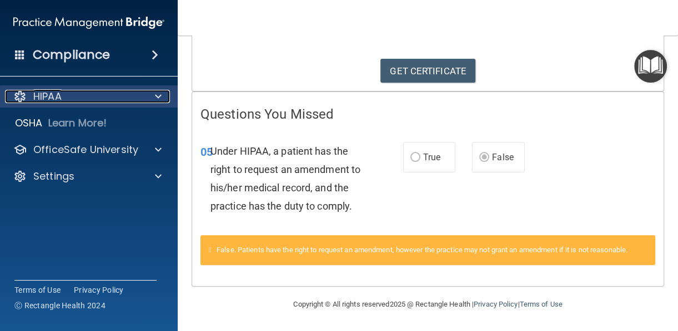
click at [54, 101] on p "HIPAA" at bounding box center [47, 96] width 28 height 13
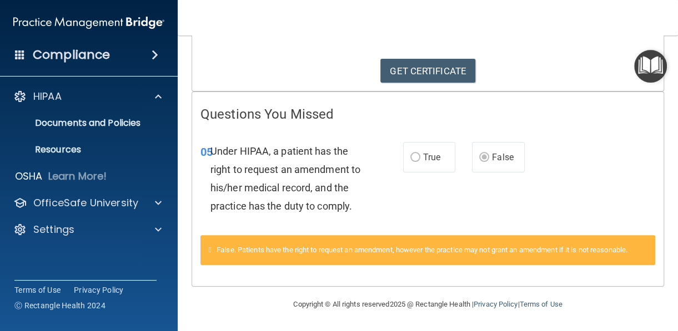
click at [18, 56] on span at bounding box center [20, 54] width 10 height 10
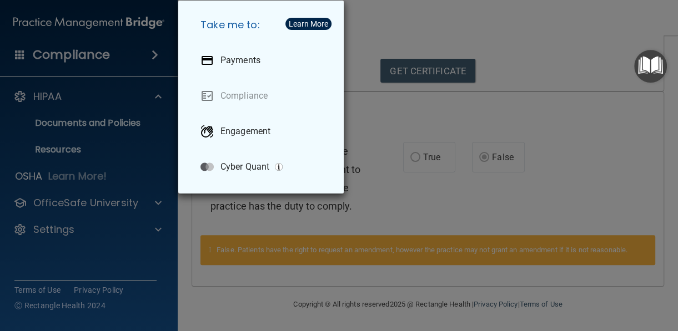
click at [279, 25] on h5 "Take me to:" at bounding box center [262, 24] width 143 height 31
click at [297, 24] on div "Learn More" at bounding box center [308, 24] width 39 height 8
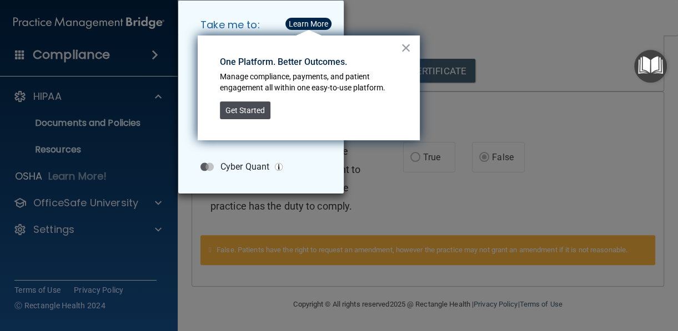
click at [255, 108] on button "Get Started" at bounding box center [245, 111] width 50 height 18
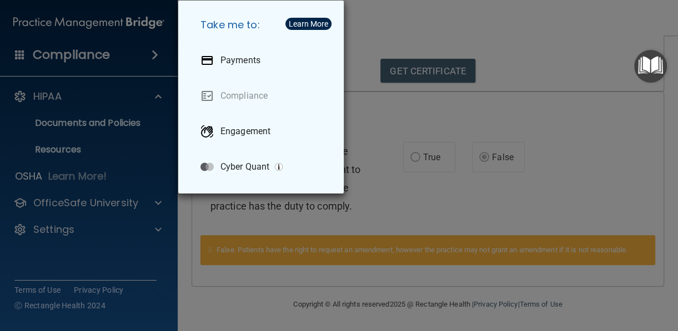
click at [597, 55] on div "Take me to: Payments Compliance Engagement Cyber Quant" at bounding box center [339, 165] width 678 height 331
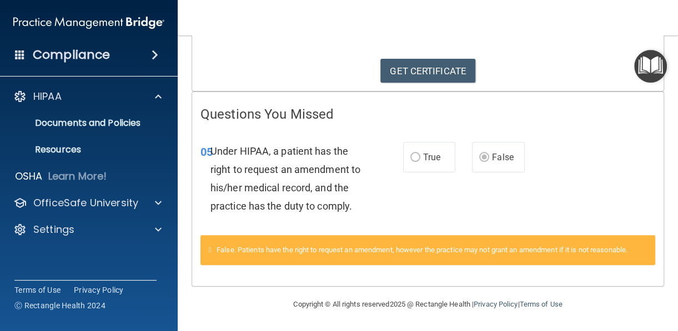
click at [656, 72] on img "Open Resource Center" at bounding box center [650, 66] width 33 height 33
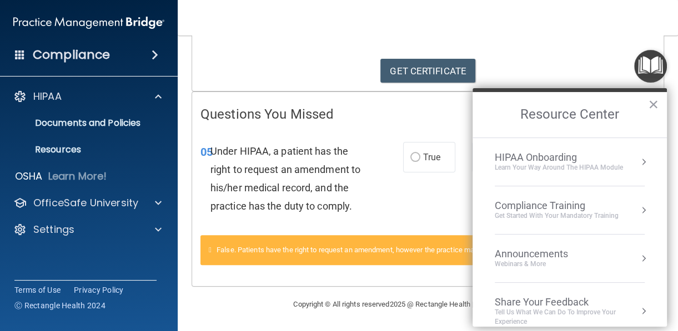
click at [597, 211] on div "Get Started with your mandatory training" at bounding box center [556, 215] width 124 height 9
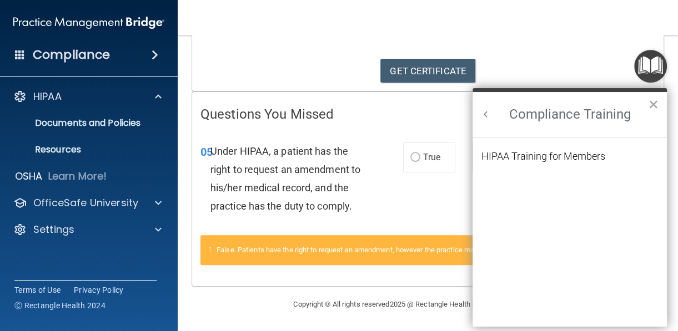
scroll to position [0, 0]
click at [575, 154] on div "HIPAA Training for Members" at bounding box center [543, 156] width 124 height 10
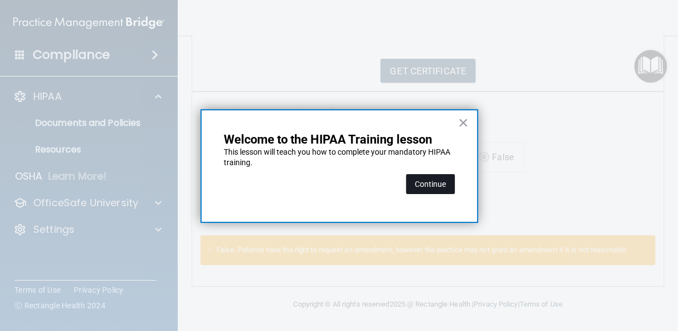
click at [439, 186] on button "Continue" at bounding box center [430, 184] width 49 height 20
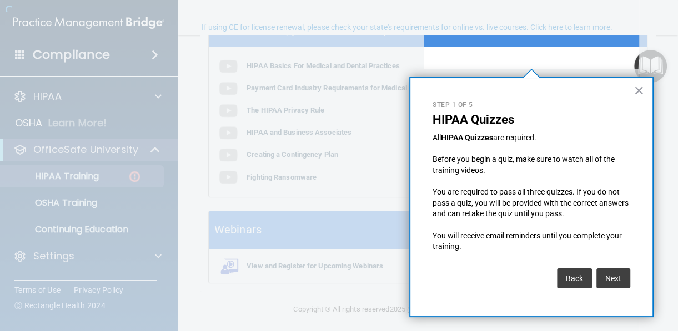
scroll to position [85, 0]
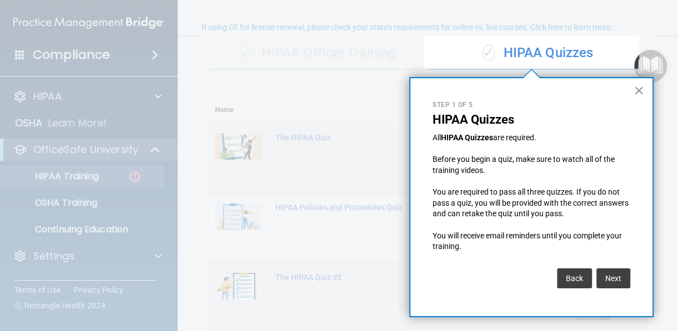
click at [640, 89] on button "×" at bounding box center [638, 91] width 11 height 18
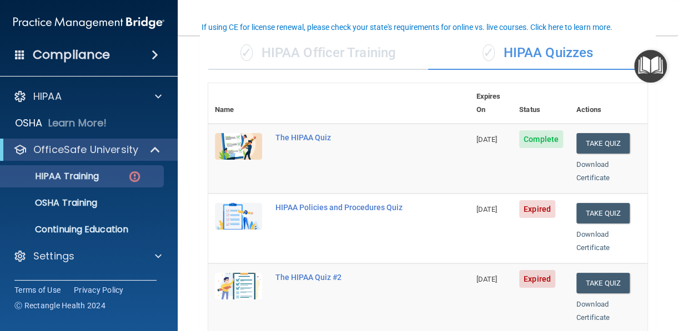
scroll to position [140, 0]
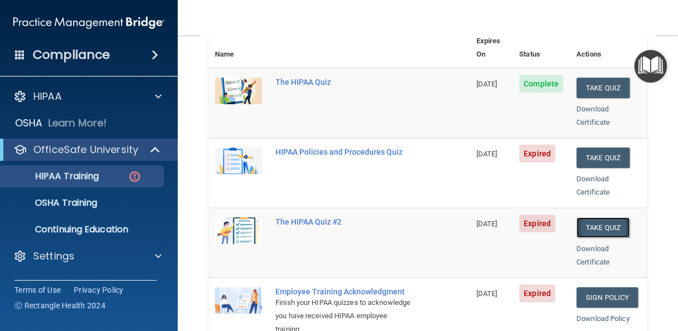
click at [592, 218] on button "Take Quiz" at bounding box center [602, 228] width 53 height 21
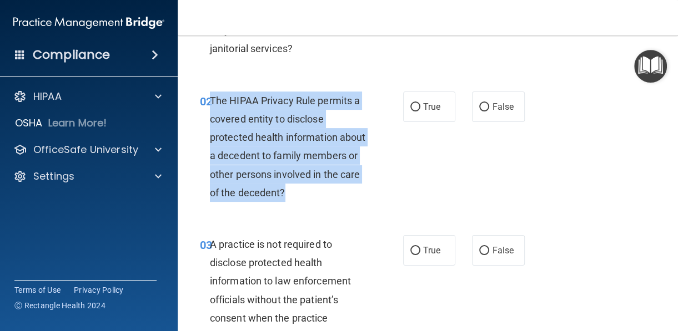
drag, startPoint x: 269, startPoint y: 211, endPoint x: 210, endPoint y: 101, distance: 125.4
click at [210, 101] on div "The HIPAA Privacy Rule permits a covered entity to disclose protected health in…" at bounding box center [292, 147] width 165 height 110
click at [415, 104] on input "True" at bounding box center [415, 107] width 10 height 8
radio input "true"
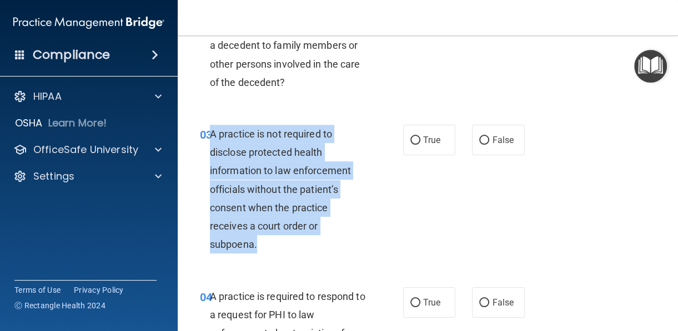
drag, startPoint x: 257, startPoint y: 232, endPoint x: 212, endPoint y: 144, distance: 99.5
click at [212, 144] on div "A practice is not required to disclose protected health information to law enfo…" at bounding box center [292, 189] width 165 height 129
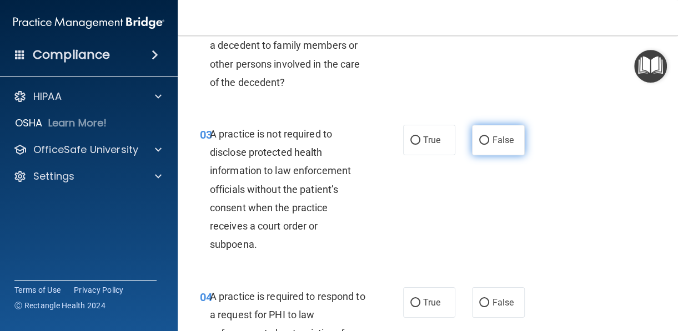
click at [486, 155] on label "False" at bounding box center [498, 140] width 53 height 31
click at [486, 145] on input "False" at bounding box center [484, 141] width 10 height 8
radio input "true"
click at [433, 145] on span "True" at bounding box center [431, 140] width 17 height 11
click at [420, 145] on input "True" at bounding box center [415, 141] width 10 height 8
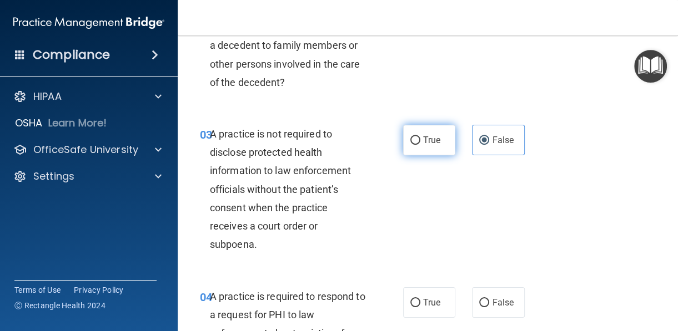
radio input "true"
radio input "false"
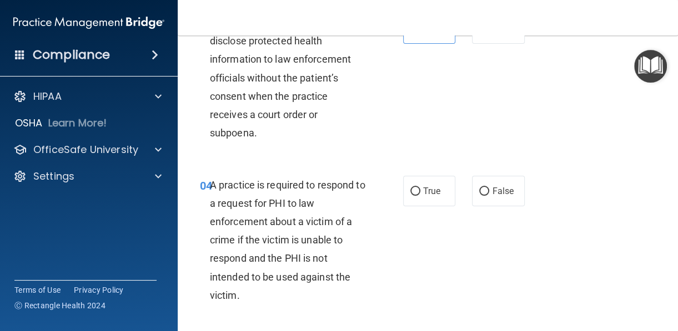
scroll to position [473, 0]
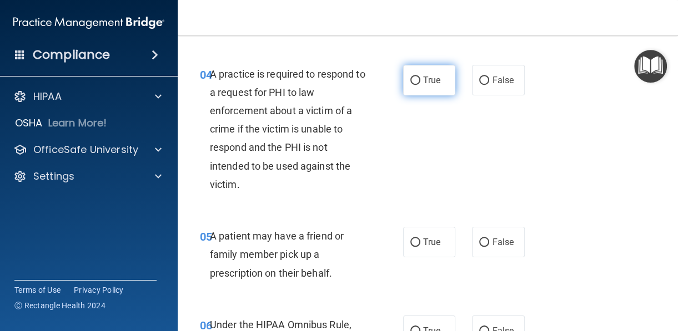
click at [427, 85] on span "True" at bounding box center [431, 80] width 17 height 11
click at [420, 85] on input "True" at bounding box center [415, 81] width 10 height 8
radio input "true"
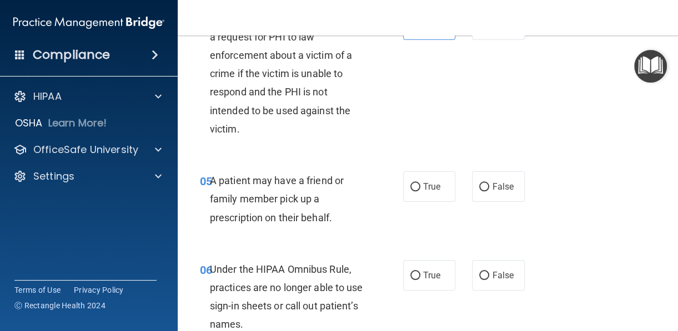
scroll to position [584, 0]
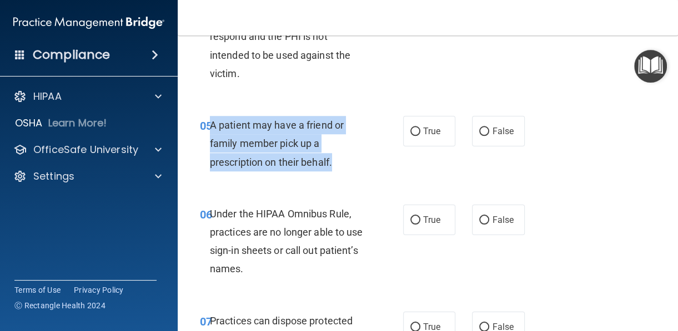
drag, startPoint x: 346, startPoint y: 180, endPoint x: 211, endPoint y: 144, distance: 140.1
click at [211, 144] on div "A patient may have a friend or family member pick up a prescription on their be…" at bounding box center [292, 143] width 165 height 55
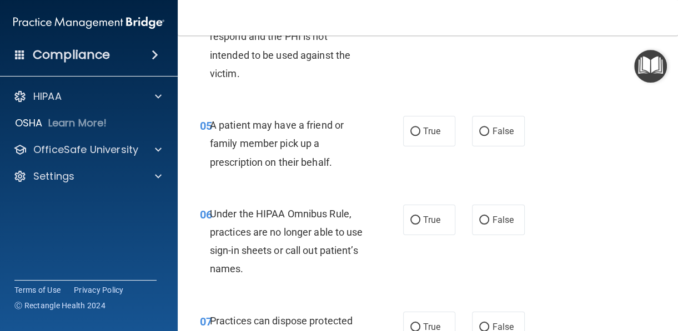
drag, startPoint x: 418, startPoint y: 156, endPoint x: 405, endPoint y: 174, distance: 22.5
click at [418, 146] on label "True" at bounding box center [429, 131] width 53 height 31
click at [418, 136] on input "True" at bounding box center [415, 132] width 10 height 8
radio input "true"
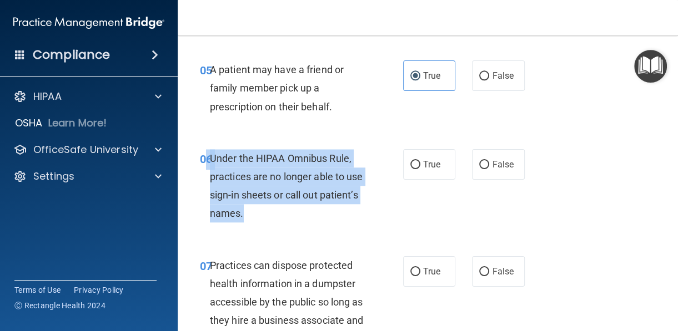
drag, startPoint x: 289, startPoint y: 230, endPoint x: 209, endPoint y: 177, distance: 95.3
click at [207, 177] on div "06 Under the HIPAA Omnibus Rule, practices are no longer able to use sign-in sh…" at bounding box center [301, 188] width 236 height 79
click at [479, 169] on input "False" at bounding box center [484, 165] width 10 height 8
radio input "true"
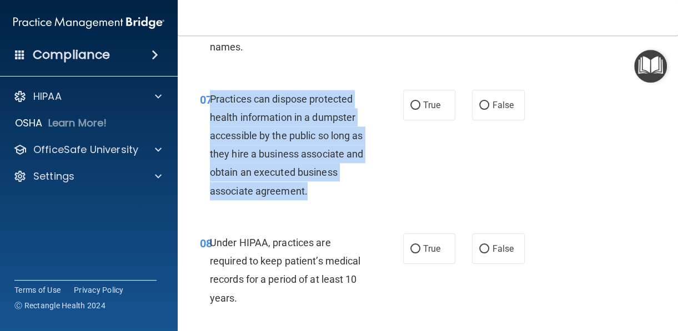
drag, startPoint x: 320, startPoint y: 209, endPoint x: 211, endPoint y: 119, distance: 141.1
click at [211, 119] on div "Practices can dispose protected health information in a dumpster accessible by …" at bounding box center [292, 145] width 165 height 110
click at [492, 110] on span "False" at bounding box center [503, 105] width 22 height 11
click at [489, 110] on input "False" at bounding box center [484, 106] width 10 height 8
radio input "true"
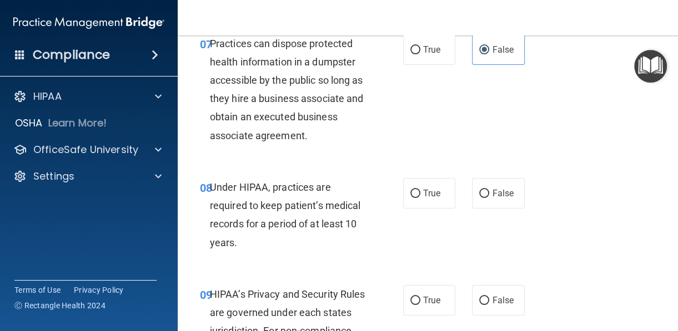
scroll to position [973, 0]
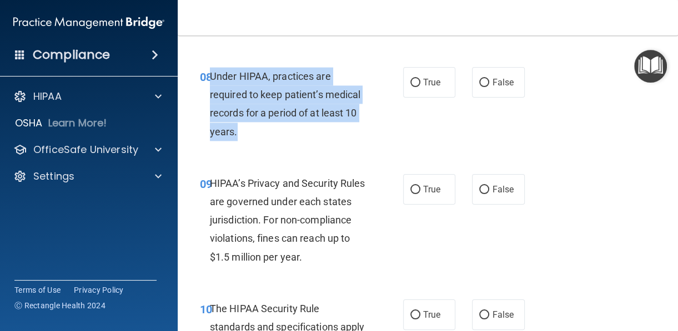
drag, startPoint x: 253, startPoint y: 150, endPoint x: 212, endPoint y: 95, distance: 69.0
click at [212, 95] on div "Under HIPAA, practices are required to keep patient’s medical records for a per…" at bounding box center [292, 104] width 165 height 74
drag, startPoint x: 428, startPoint y: 107, endPoint x: 427, endPoint y: 117, distance: 10.6
click at [428, 98] on label "True" at bounding box center [429, 82] width 53 height 31
click at [420, 87] on input "True" at bounding box center [415, 83] width 10 height 8
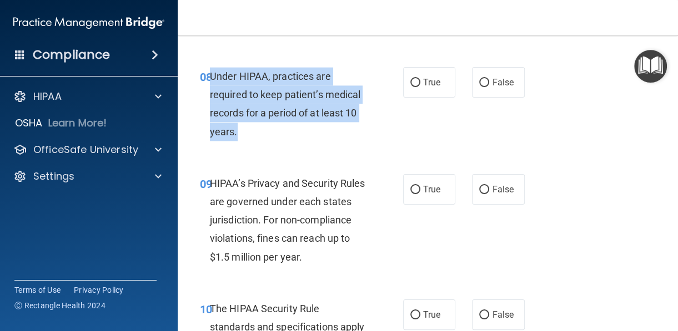
radio input "true"
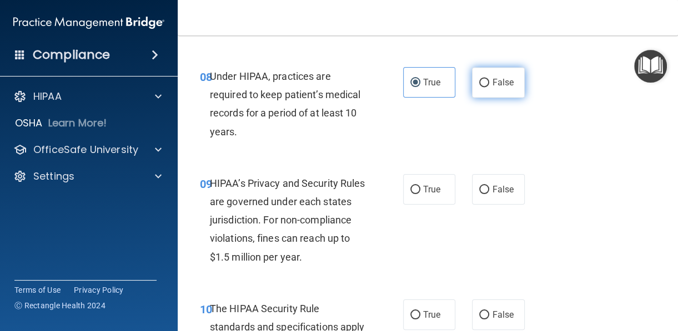
click at [479, 87] on input "False" at bounding box center [484, 83] width 10 height 8
radio input "true"
radio input "false"
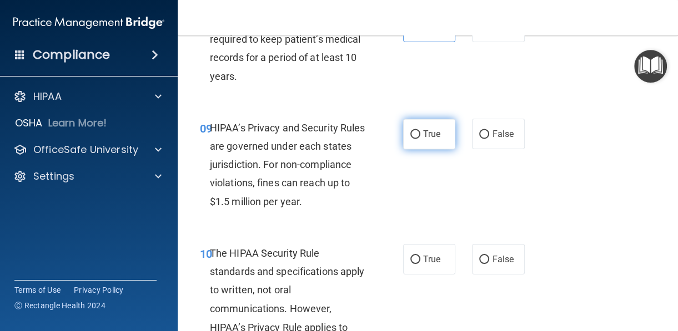
click at [423, 149] on label "True" at bounding box center [429, 134] width 53 height 31
click at [420, 139] on input "True" at bounding box center [415, 134] width 10 height 8
radio input "true"
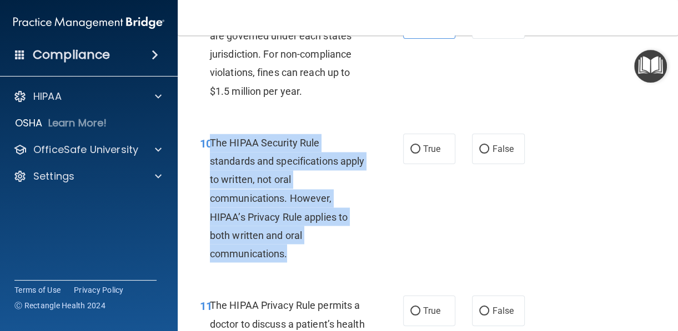
drag, startPoint x: 310, startPoint y: 272, endPoint x: 211, endPoint y: 163, distance: 147.3
click at [211, 163] on div "The HIPAA Security Rule standards and specifications apply to written, not oral…" at bounding box center [292, 198] width 165 height 129
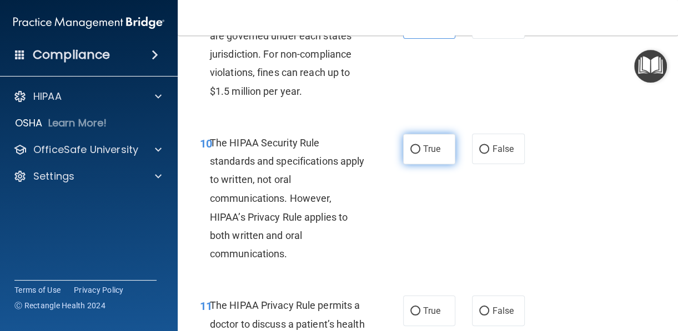
click at [410, 164] on label "True" at bounding box center [429, 149] width 53 height 31
click at [410, 154] on input "True" at bounding box center [415, 149] width 10 height 8
radio input "true"
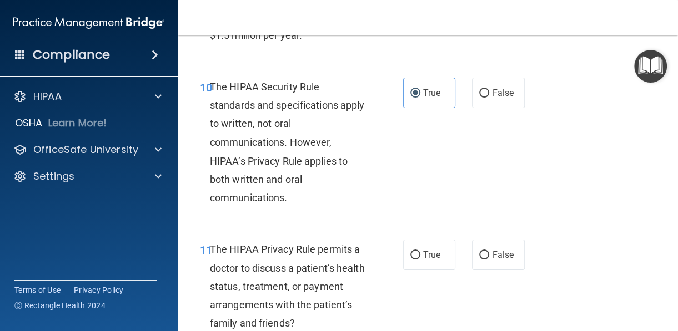
scroll to position [1306, 0]
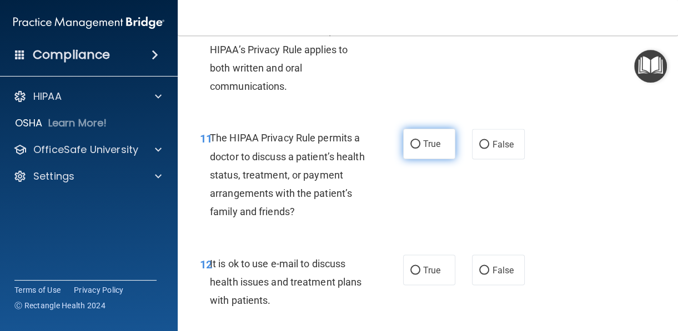
click at [413, 159] on label "True" at bounding box center [429, 144] width 53 height 31
click at [413, 149] on input "True" at bounding box center [415, 144] width 10 height 8
radio input "true"
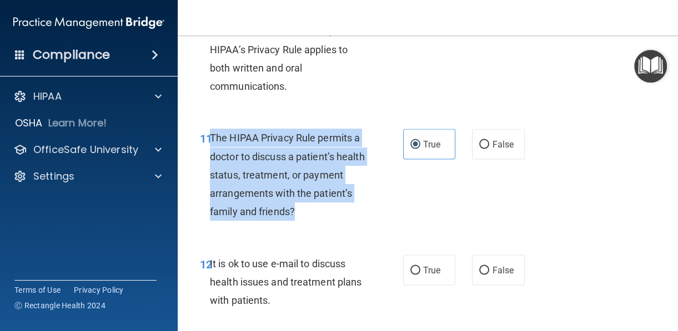
drag, startPoint x: 348, startPoint y: 228, endPoint x: 211, endPoint y: 159, distance: 154.1
click at [211, 159] on div "The HIPAA Privacy Rule permits a doctor to discuss a patient’s health status, t…" at bounding box center [292, 175] width 165 height 92
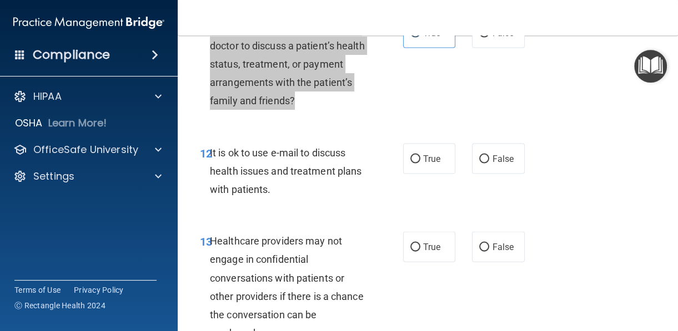
scroll to position [1472, 0]
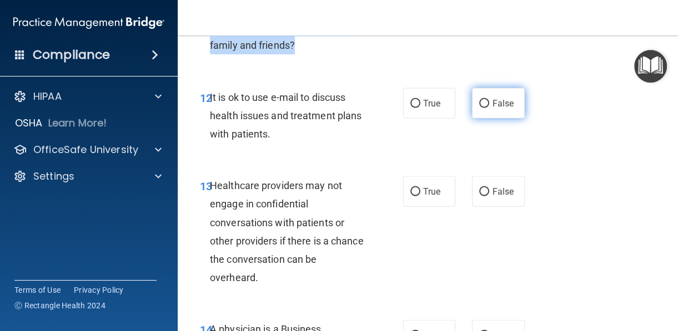
click at [492, 109] on span "False" at bounding box center [503, 103] width 22 height 11
click at [487, 108] on input "False" at bounding box center [484, 104] width 10 height 8
radio input "true"
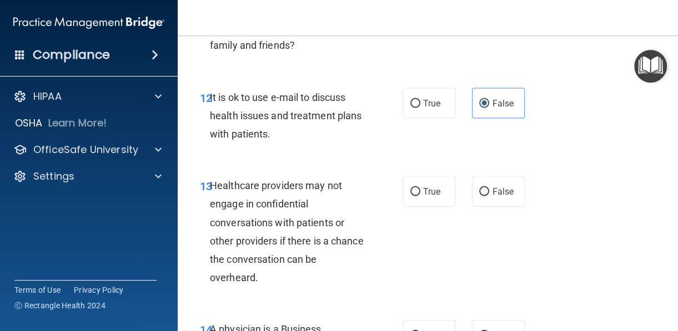
scroll to position [1528, 0]
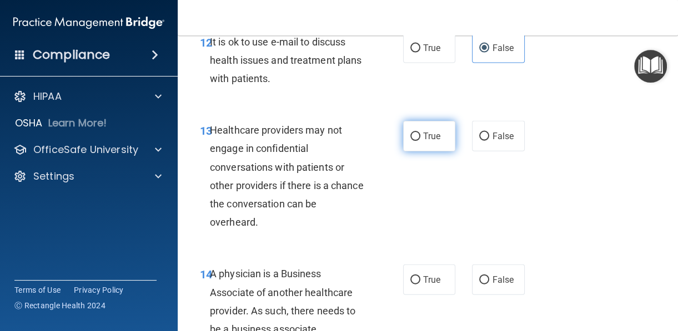
click at [423, 141] on span "True" at bounding box center [431, 136] width 17 height 11
click at [419, 141] on input "True" at bounding box center [415, 137] width 10 height 8
radio input "true"
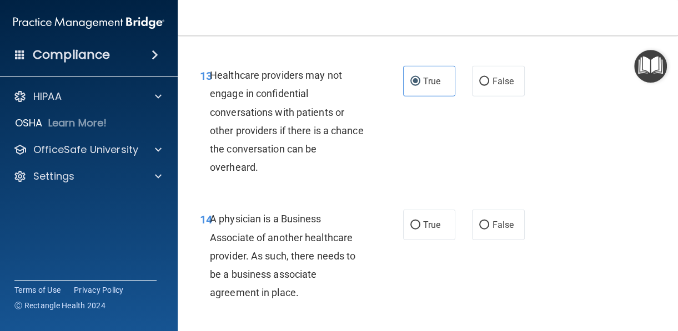
scroll to position [1639, 0]
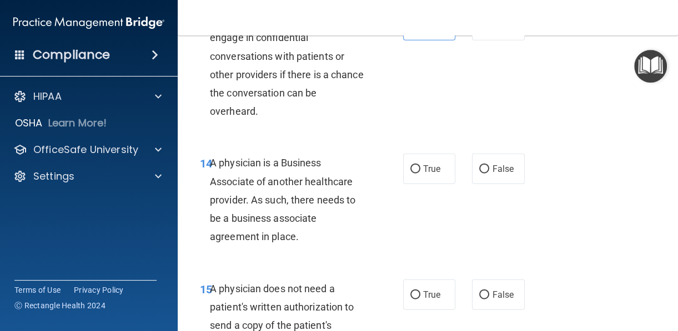
drag, startPoint x: 297, startPoint y: 230, endPoint x: 211, endPoint y: 180, distance: 99.7
click at [211, 180] on div "A physician is a Business Associate of another healthcare provider. As such, th…" at bounding box center [292, 200] width 165 height 92
click at [479, 174] on input "False" at bounding box center [484, 169] width 10 height 8
radio input "true"
click at [462, 242] on div "14 A physician is a Business Associate of another healthcare provider. As such,…" at bounding box center [427, 202] width 472 height 125
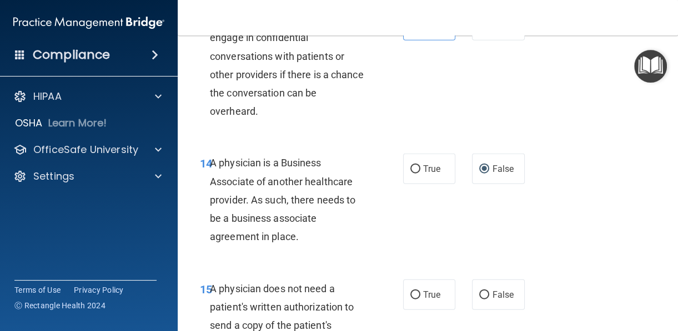
scroll to position [1750, 0]
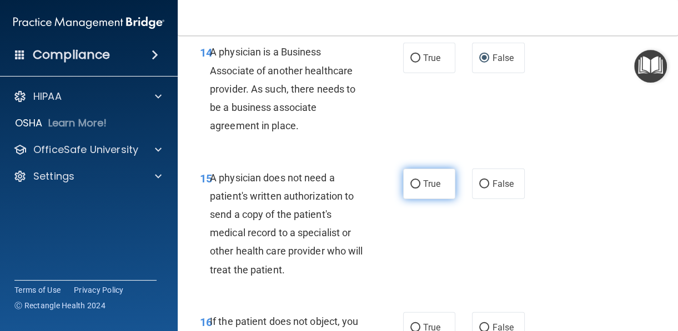
click at [429, 189] on span "True" at bounding box center [431, 184] width 17 height 11
click at [420, 189] on input "True" at bounding box center [415, 184] width 10 height 8
radio input "true"
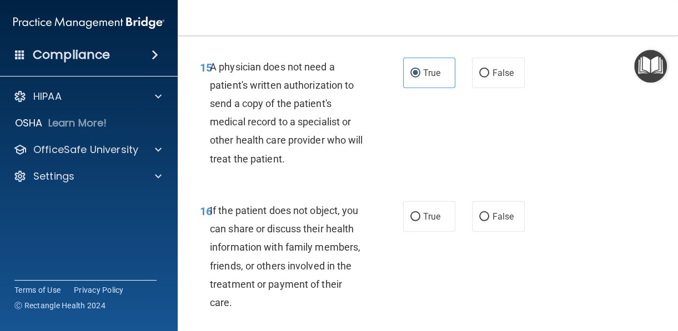
scroll to position [1972, 0]
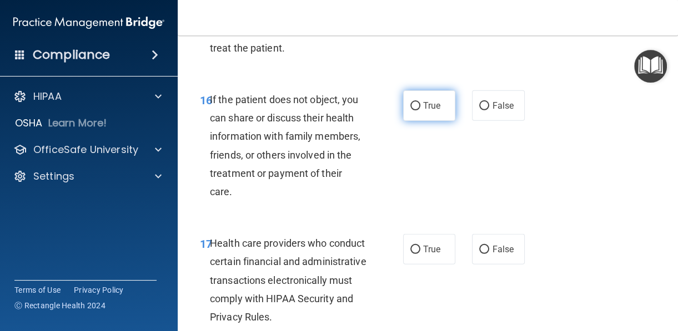
click at [423, 111] on span "True" at bounding box center [431, 105] width 17 height 11
click at [420, 110] on input "True" at bounding box center [415, 106] width 10 height 8
radio input "true"
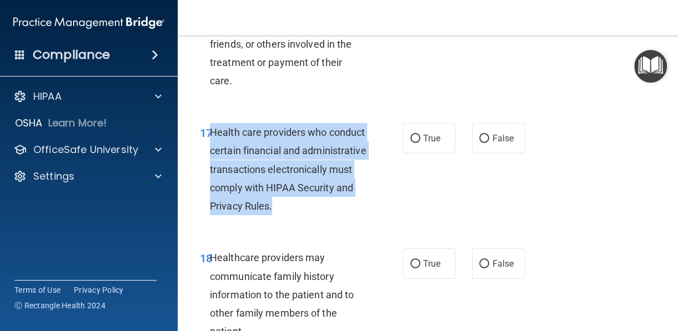
drag, startPoint x: 382, startPoint y: 226, endPoint x: 210, endPoint y: 156, distance: 186.4
click at [210, 156] on div "17 Health care providers who conduct certain financial and administrative trans…" at bounding box center [301, 172] width 236 height 98
click at [413, 143] on input "True" at bounding box center [415, 139] width 10 height 8
radio input "true"
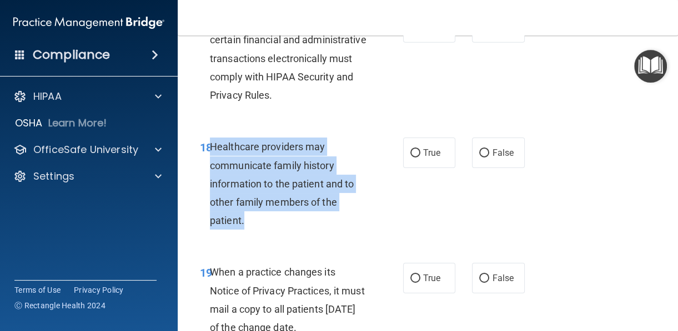
drag, startPoint x: 257, startPoint y: 245, endPoint x: 210, endPoint y: 164, distance: 93.0
click at [210, 164] on div "Healthcare providers may communicate family history information to the patient …" at bounding box center [292, 184] width 165 height 92
click at [415, 158] on input "True" at bounding box center [415, 153] width 10 height 8
radio input "true"
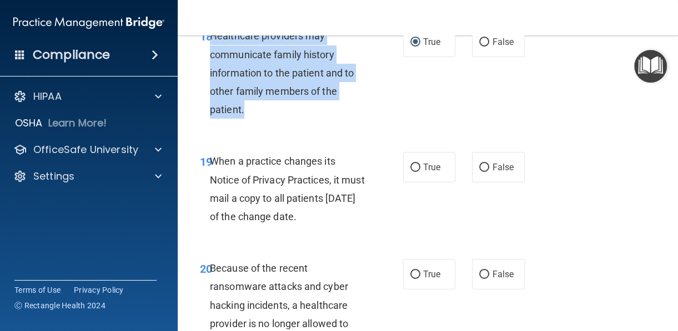
drag, startPoint x: 249, startPoint y: 255, endPoint x: 211, endPoint y: 180, distance: 83.1
click at [211, 180] on div "When a practice changes its Notice of Privacy Practices, it must mail a copy to…" at bounding box center [292, 189] width 165 height 74
drag, startPoint x: 513, startPoint y: 184, endPoint x: 500, endPoint y: 196, distance: 17.7
click at [513, 183] on label "False" at bounding box center [498, 167] width 53 height 31
click at [489, 172] on input "False" at bounding box center [484, 168] width 10 height 8
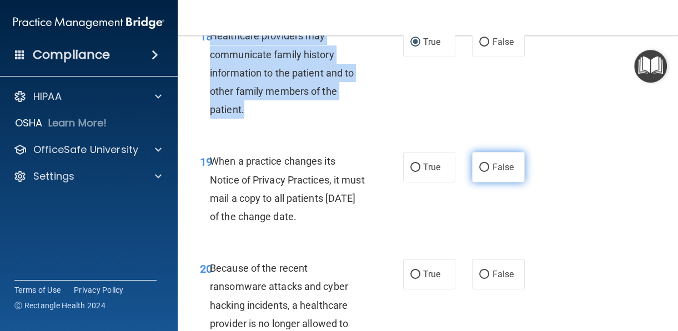
radio input "true"
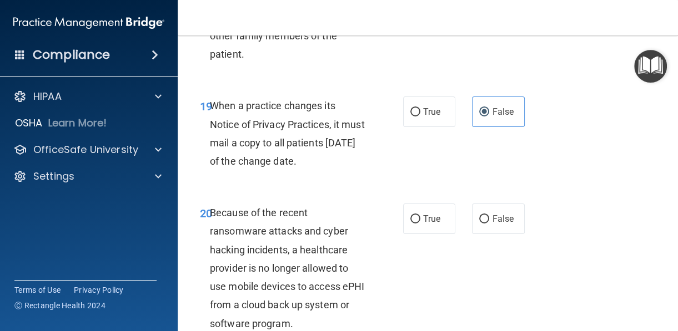
scroll to position [2470, 0]
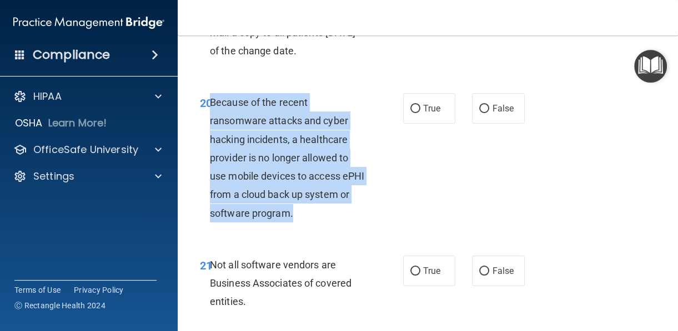
drag, startPoint x: 346, startPoint y: 255, endPoint x: 212, endPoint y: 138, distance: 177.4
click at [212, 138] on div "Because of the recent ransomware attacks and cyber hacking incidents, a healthc…" at bounding box center [292, 157] width 165 height 129
click at [480, 113] on input "False" at bounding box center [484, 109] width 10 height 8
radio input "true"
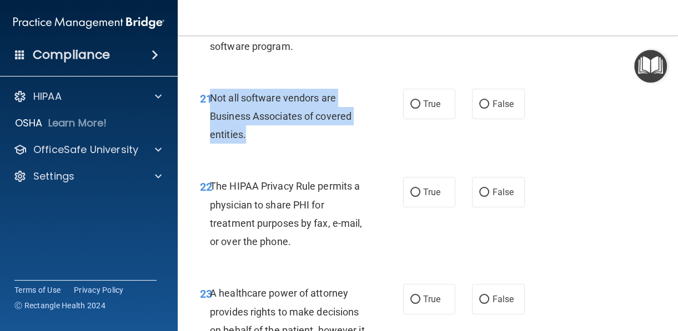
drag, startPoint x: 291, startPoint y: 174, endPoint x: 211, endPoint y: 141, distance: 87.1
click at [211, 141] on div "Not all software vendors are Business Associates of covered entities." at bounding box center [292, 116] width 165 height 55
click at [415, 109] on input "True" at bounding box center [415, 104] width 10 height 8
radio input "true"
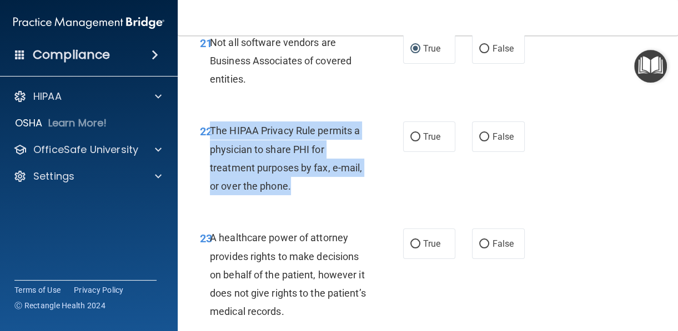
drag, startPoint x: 291, startPoint y: 224, endPoint x: 211, endPoint y: 169, distance: 97.4
click at [211, 169] on div "The HIPAA Privacy Rule permits a physician to share PHI for treatment purposes …" at bounding box center [292, 159] width 165 height 74
click at [439, 152] on label "True" at bounding box center [429, 137] width 53 height 31
click at [420, 141] on input "True" at bounding box center [415, 137] width 10 height 8
radio input "true"
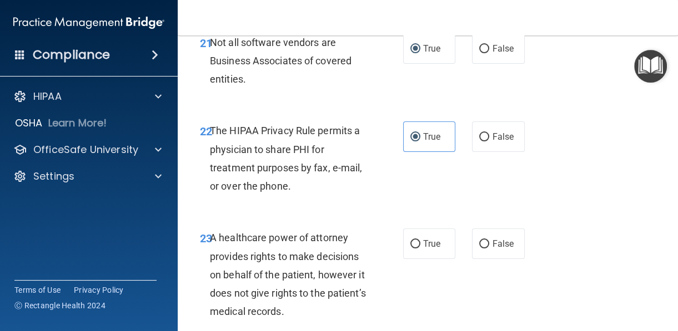
scroll to position [2748, 0]
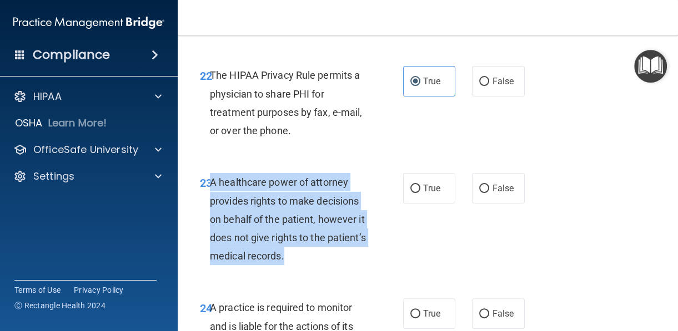
drag, startPoint x: 334, startPoint y: 297, endPoint x: 210, endPoint y: 216, distance: 148.4
click at [210, 216] on div "A healthcare power of attorney provides rights to make decisions on behalf of t…" at bounding box center [292, 219] width 165 height 92
click at [504, 194] on span "False" at bounding box center [503, 188] width 22 height 11
click at [489, 193] on input "False" at bounding box center [484, 189] width 10 height 8
radio input "true"
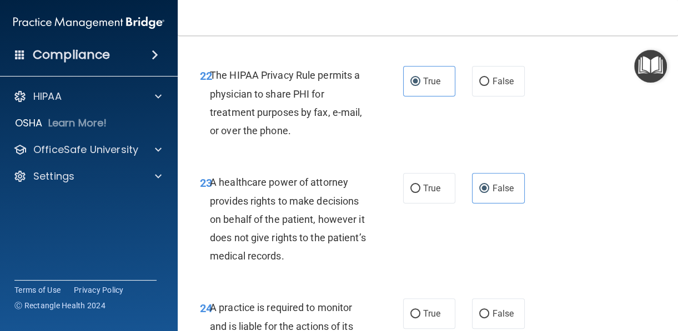
scroll to position [2859, 0]
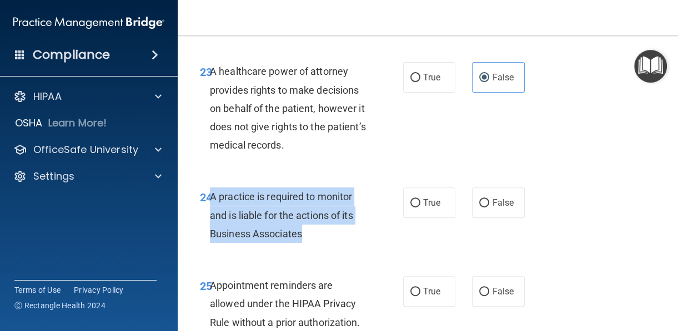
drag, startPoint x: 317, startPoint y: 267, endPoint x: 209, endPoint y: 236, distance: 112.2
click at [210, 236] on div "A practice is required to monitor and is liable for the actions of its Business…" at bounding box center [292, 215] width 165 height 55
click at [479, 208] on input "False" at bounding box center [484, 203] width 10 height 8
radio input "true"
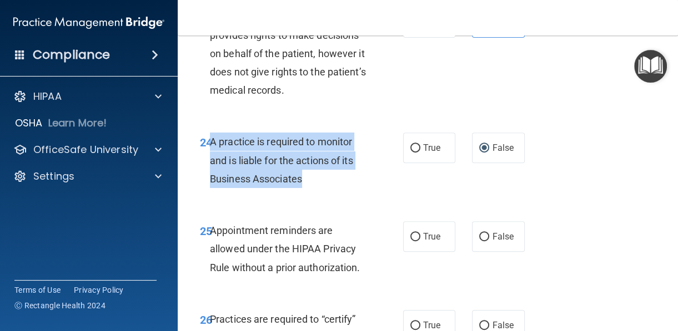
scroll to position [3081, 0]
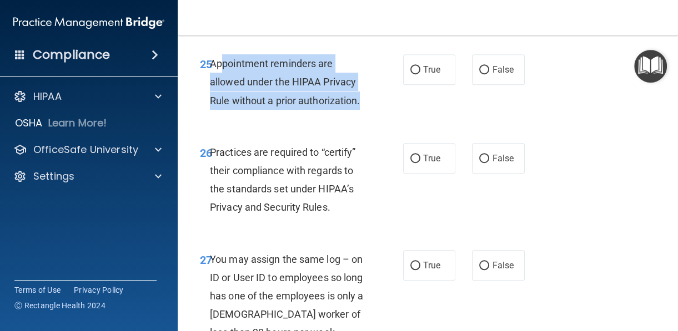
drag, startPoint x: 362, startPoint y: 140, endPoint x: 369, endPoint y: 117, distance: 24.2
click at [228, 104] on div "Appointment reminders are allowed under the HIPAA Privacy Rule without a prior …" at bounding box center [292, 81] width 165 height 55
click at [357, 110] on div "Appointment reminders are allowed under the HIPAA Privacy Rule without a prior …" at bounding box center [292, 81] width 165 height 55
drag, startPoint x: 370, startPoint y: 140, endPoint x: 211, endPoint y: 104, distance: 163.3
click at [211, 104] on div "Appointment reminders are allowed under the HIPAA Privacy Rule without a prior …" at bounding box center [292, 81] width 165 height 55
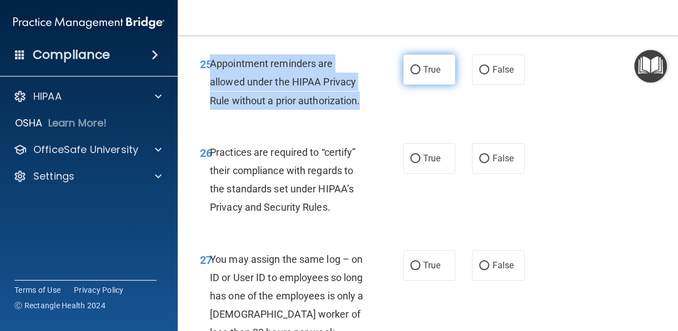
drag, startPoint x: 425, startPoint y: 108, endPoint x: 423, endPoint y: 119, distance: 11.3
click at [425, 75] on span "True" at bounding box center [431, 69] width 17 height 11
click at [420, 74] on input "True" at bounding box center [415, 70] width 10 height 8
radio input "true"
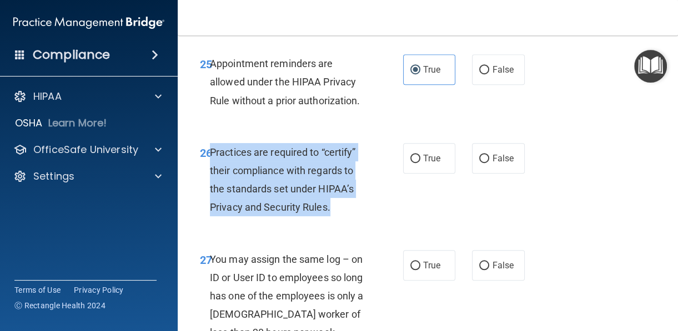
drag, startPoint x: 302, startPoint y: 214, endPoint x: 212, endPoint y: 196, distance: 92.3
click at [212, 196] on div "Practices are required to “certify” their compliance with regards to the standa…" at bounding box center [292, 180] width 165 height 74
click at [478, 174] on label "False" at bounding box center [498, 158] width 53 height 31
click at [479, 163] on input "False" at bounding box center [484, 159] width 10 height 8
radio input "true"
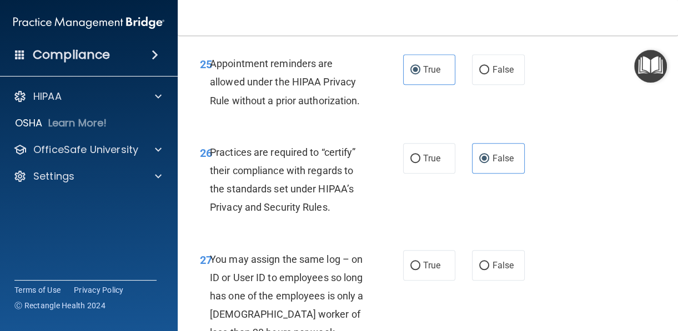
scroll to position [3192, 0]
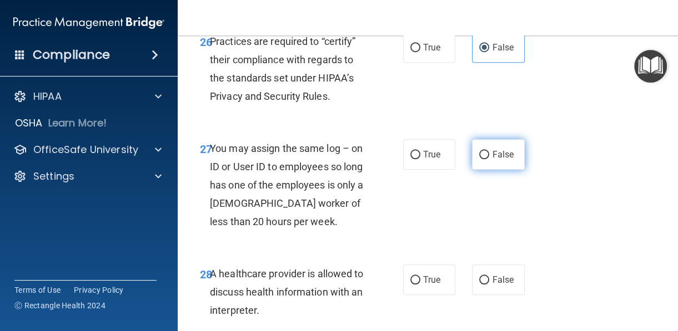
click at [492, 160] on span "False" at bounding box center [503, 154] width 22 height 11
click at [489, 159] on input "False" at bounding box center [484, 155] width 10 height 8
radio input "true"
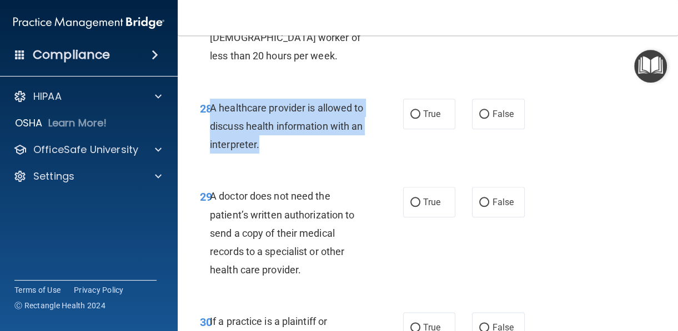
drag, startPoint x: 272, startPoint y: 178, endPoint x: 210, endPoint y: 146, distance: 69.7
click at [210, 146] on div "A healthcare provider is allowed to discuss health information with an interpre…" at bounding box center [292, 126] width 165 height 55
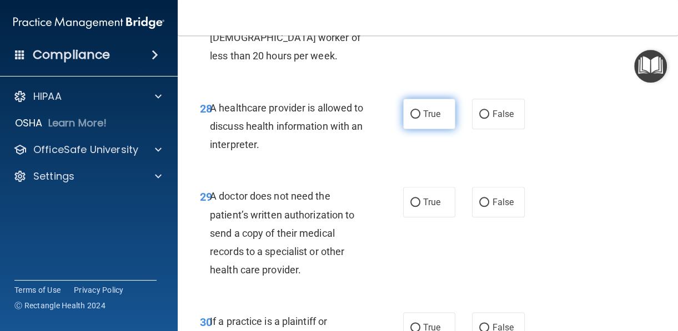
drag, startPoint x: 426, startPoint y: 156, endPoint x: 418, endPoint y: 158, distance: 7.8
click at [425, 129] on label "True" at bounding box center [429, 114] width 53 height 31
click at [420, 119] on input "True" at bounding box center [415, 114] width 10 height 8
radio input "true"
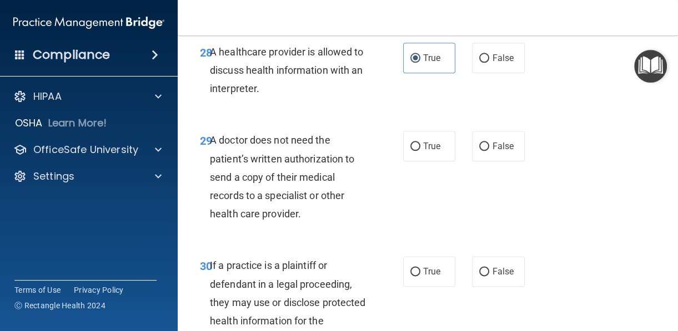
drag, startPoint x: 304, startPoint y: 241, endPoint x: 211, endPoint y: 182, distance: 110.2
click at [211, 182] on div "A doctor does not need the patient’s written authorization to send a copy of th…" at bounding box center [292, 177] width 165 height 92
click at [433, 161] on label "True" at bounding box center [429, 146] width 53 height 31
click at [420, 151] on input "True" at bounding box center [415, 147] width 10 height 8
radio input "true"
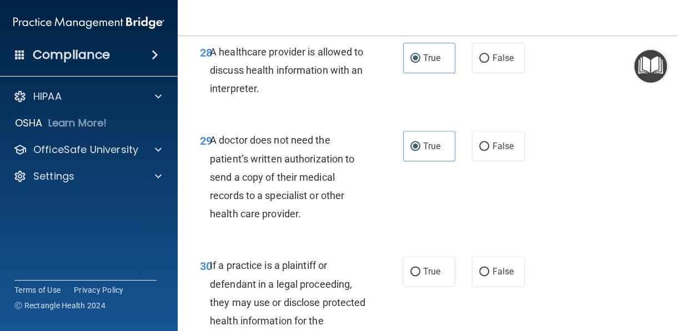
scroll to position [3561, 0]
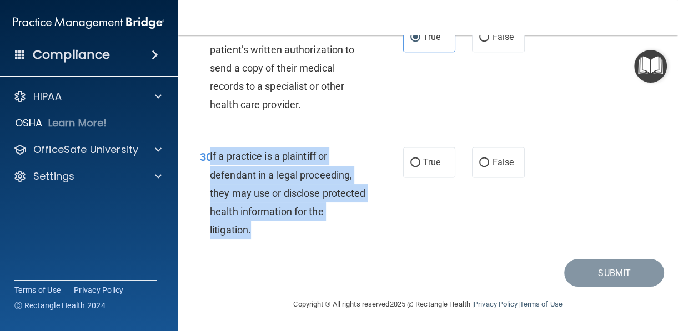
drag, startPoint x: 268, startPoint y: 232, endPoint x: 210, endPoint y: 153, distance: 98.4
click at [210, 153] on div "If a practice is a plaintiff or defendant in a legal proceeding, they may use o…" at bounding box center [292, 193] width 165 height 92
drag, startPoint x: 408, startPoint y: 165, endPoint x: 428, endPoint y: 171, distance: 21.4
click at [410, 165] on input "True" at bounding box center [415, 163] width 10 height 8
radio input "true"
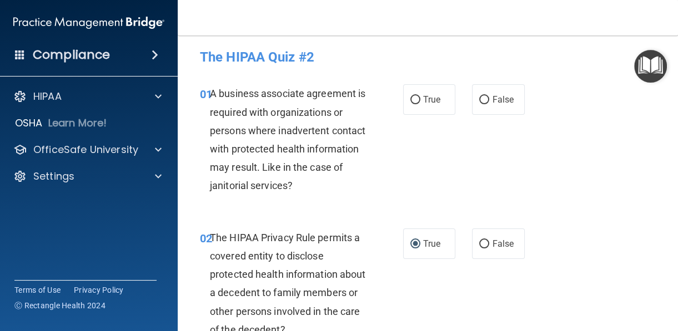
scroll to position [0, 0]
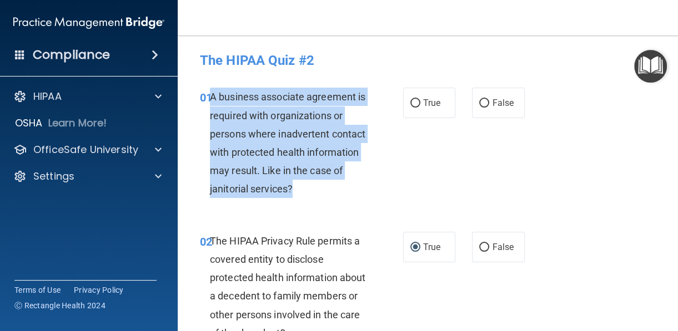
drag, startPoint x: 330, startPoint y: 184, endPoint x: 211, endPoint y: 104, distance: 143.9
click at [211, 104] on div "A business associate agreement is required with organizations or persons where …" at bounding box center [292, 143] width 165 height 110
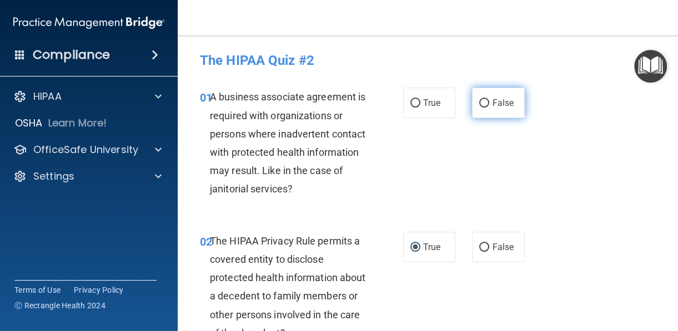
click at [496, 109] on label "False" at bounding box center [498, 103] width 53 height 31
click at [489, 108] on input "False" at bounding box center [484, 103] width 10 height 8
radio input "true"
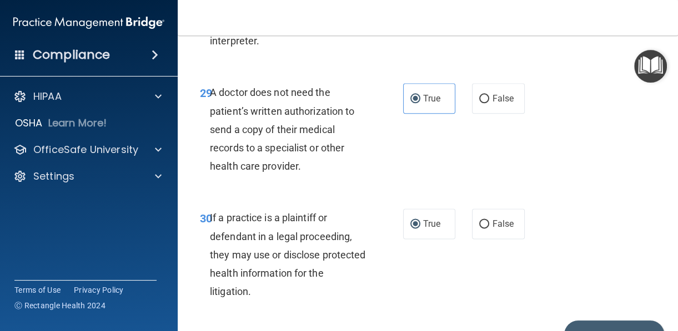
scroll to position [3561, 0]
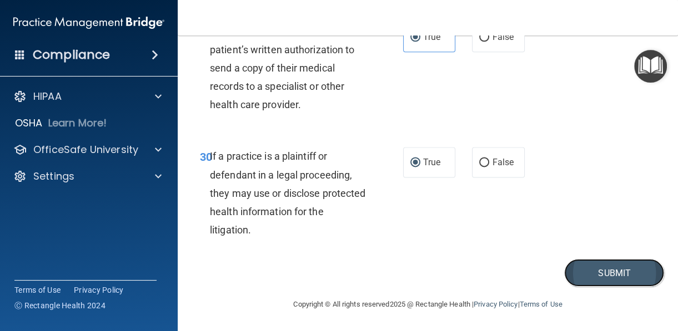
click at [591, 278] on button "Submit" at bounding box center [614, 273] width 100 height 28
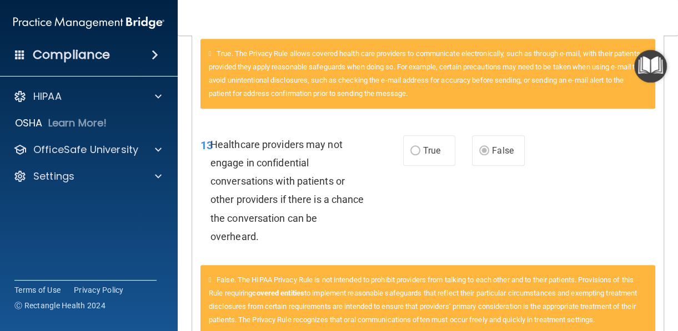
scroll to position [526, 0]
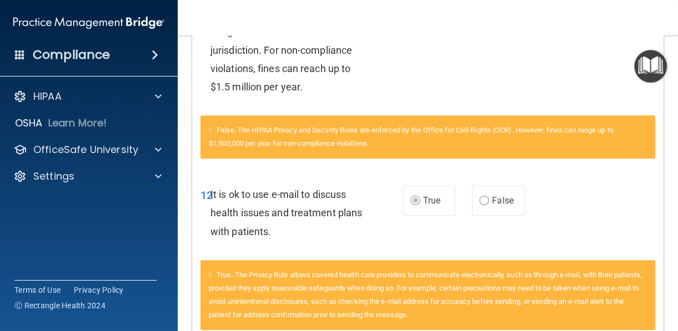
click at [653, 68] on img "Open Resource Center" at bounding box center [650, 66] width 33 height 33
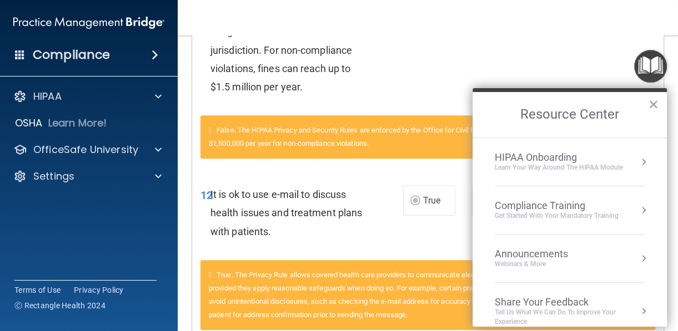
click at [578, 212] on div "Get Started with your mandatory training" at bounding box center [556, 215] width 124 height 9
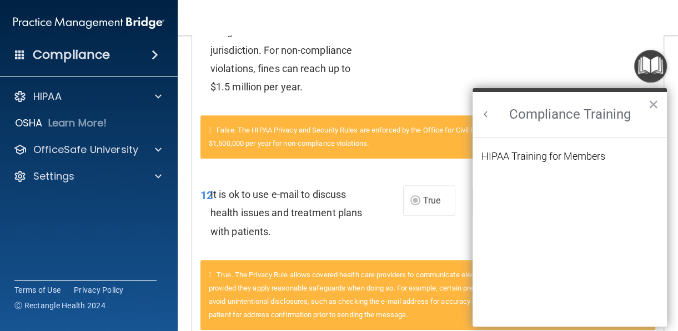
scroll to position [0, 0]
click at [565, 162] on li "HIPAA Training for Members" at bounding box center [569, 162] width 176 height 23
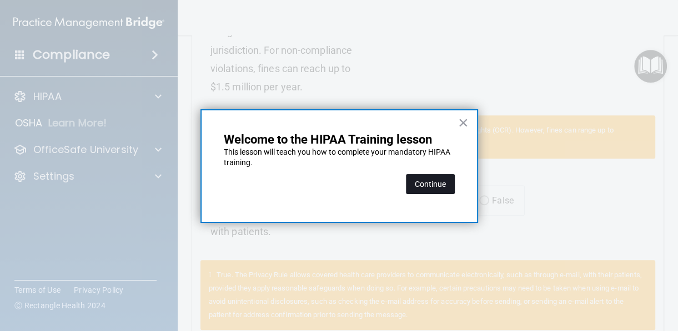
click at [431, 183] on button "Continue" at bounding box center [430, 184] width 49 height 20
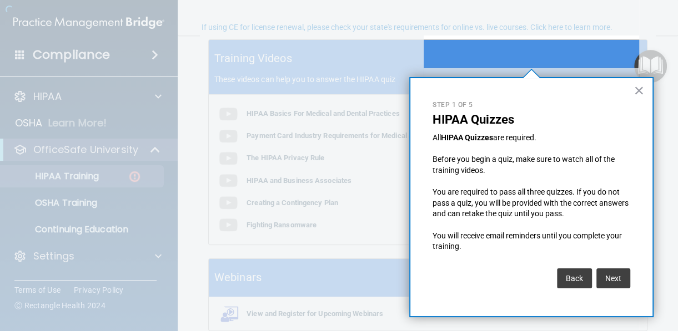
scroll to position [85, 0]
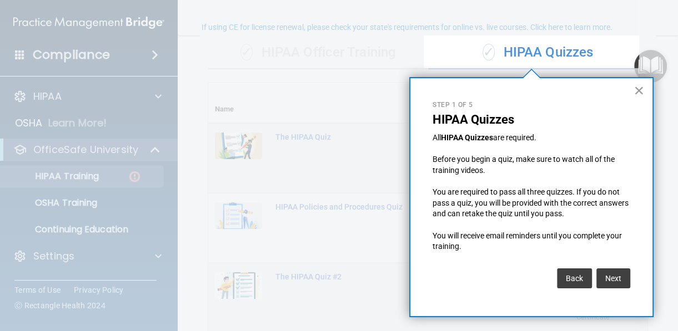
click at [638, 88] on button "×" at bounding box center [638, 91] width 11 height 18
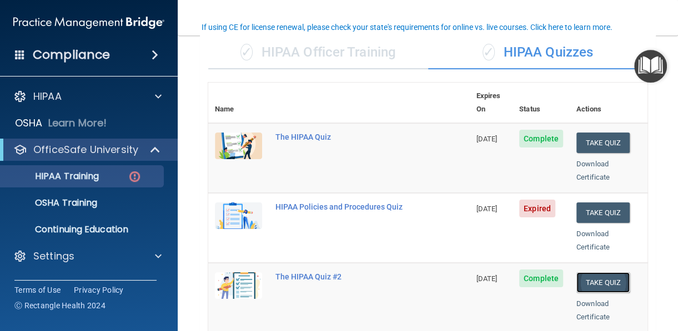
click at [598, 272] on button "Take Quiz" at bounding box center [602, 282] width 53 height 21
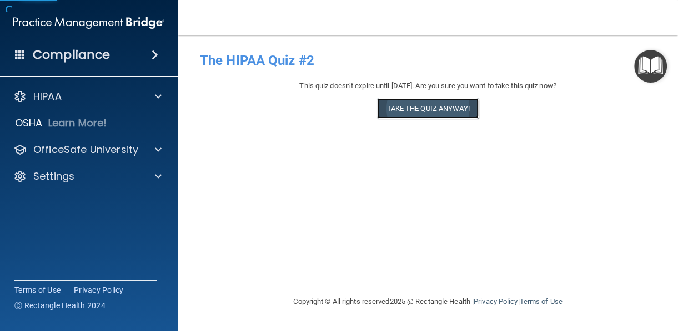
click at [410, 114] on button "Take the quiz anyway!" at bounding box center [427, 108] width 101 height 21
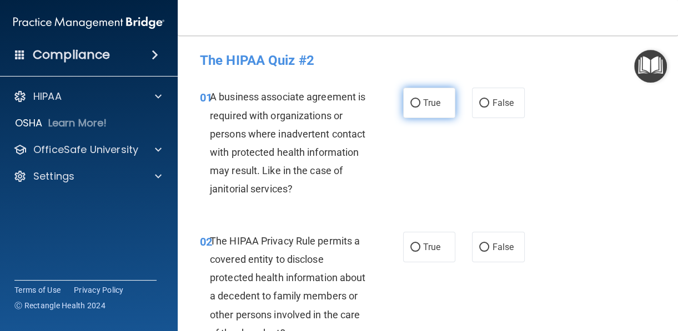
click at [436, 102] on label "True" at bounding box center [429, 103] width 53 height 31
click at [420, 102] on input "True" at bounding box center [415, 103] width 10 height 8
radio input "true"
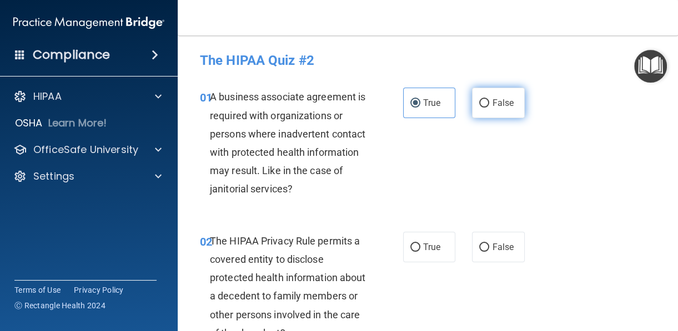
click at [512, 101] on label "False" at bounding box center [498, 103] width 53 height 31
click at [489, 101] on input "False" at bounding box center [484, 103] width 10 height 8
radio input "true"
radio input "false"
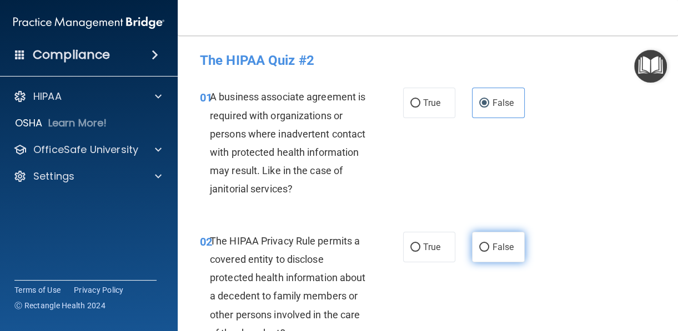
scroll to position [110, 0]
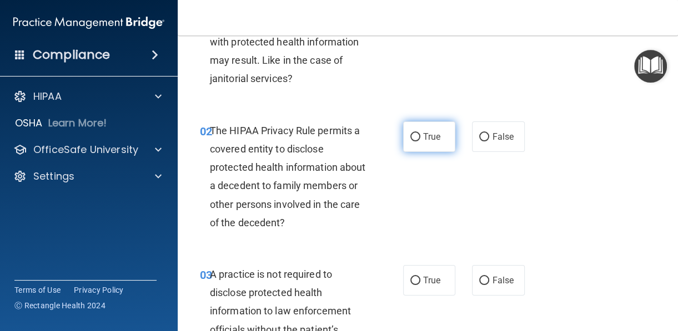
click at [426, 142] on label "True" at bounding box center [429, 137] width 53 height 31
click at [420, 141] on input "True" at bounding box center [415, 137] width 10 height 8
radio input "true"
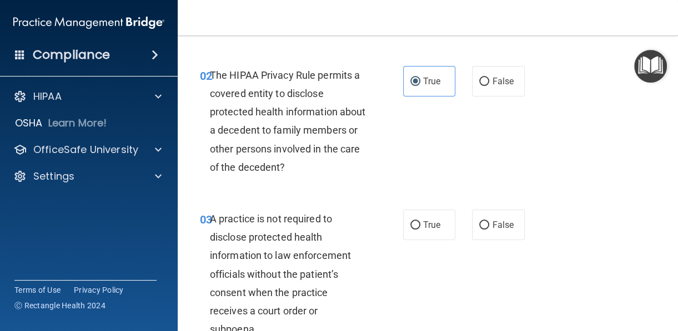
scroll to position [222, 0]
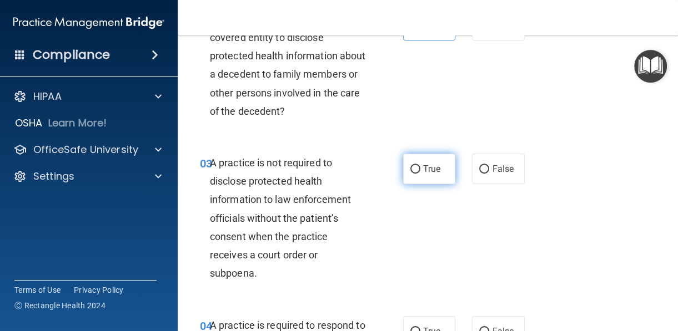
click at [429, 184] on label "True" at bounding box center [429, 169] width 53 height 31
click at [420, 174] on input "True" at bounding box center [415, 169] width 10 height 8
radio input "true"
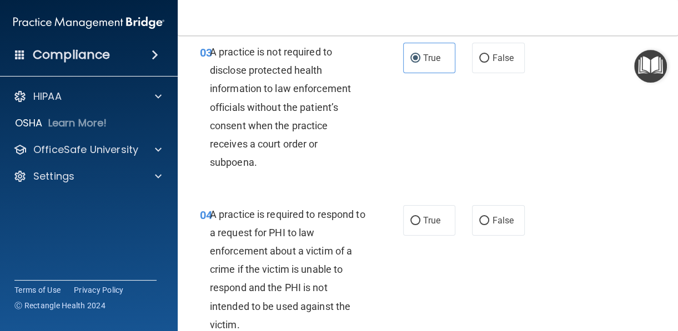
scroll to position [388, 0]
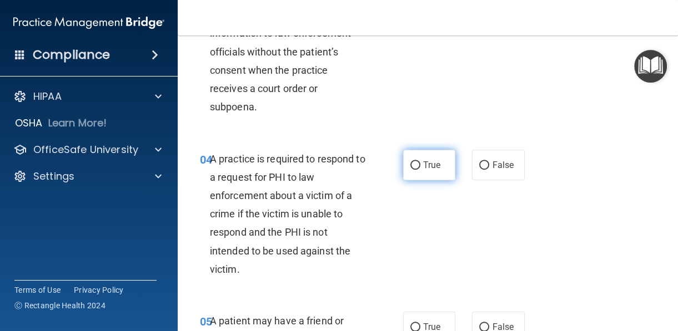
click at [421, 180] on label "True" at bounding box center [429, 165] width 53 height 31
click at [420, 170] on input "True" at bounding box center [415, 165] width 10 height 8
radio input "true"
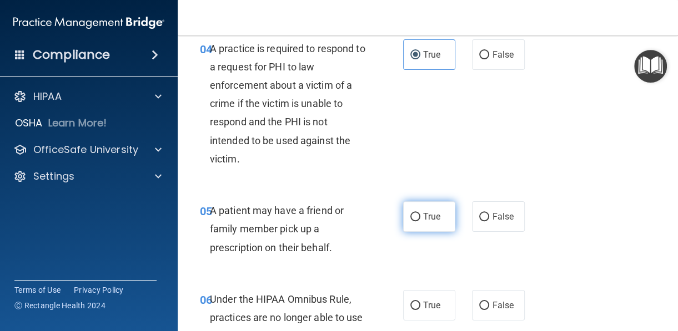
click at [428, 232] on label "True" at bounding box center [429, 216] width 53 height 31
click at [420, 221] on input "True" at bounding box center [415, 217] width 10 height 8
radio input "true"
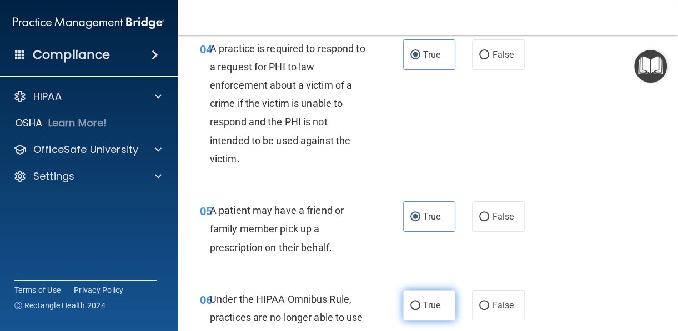
scroll to position [610, 0]
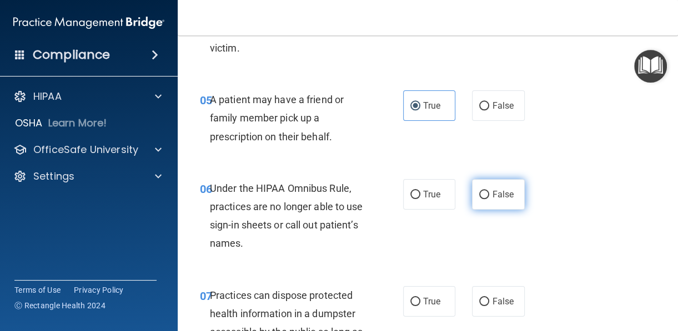
drag, startPoint x: 498, startPoint y: 218, endPoint x: 489, endPoint y: 220, distance: 9.7
click at [499, 210] on label "False" at bounding box center [498, 194] width 53 height 31
click at [489, 199] on input "False" at bounding box center [484, 195] width 10 height 8
radio input "true"
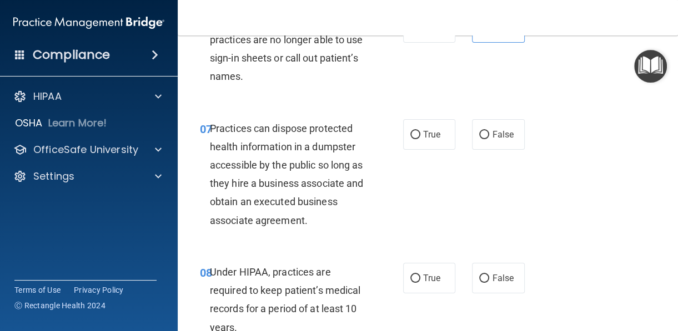
click at [477, 169] on div "07 Practices can dispose protected health information in a dumpster accessible …" at bounding box center [427, 177] width 472 height 144
click at [478, 150] on label "False" at bounding box center [498, 134] width 53 height 31
click at [479, 139] on input "False" at bounding box center [484, 135] width 10 height 8
radio input "true"
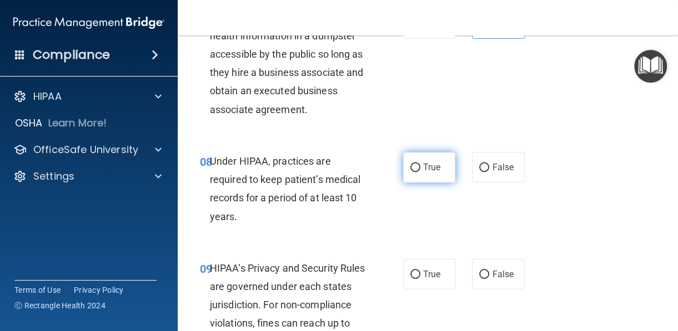
click at [429, 183] on label "True" at bounding box center [429, 167] width 53 height 31
click at [420, 172] on input "True" at bounding box center [415, 168] width 10 height 8
radio input "true"
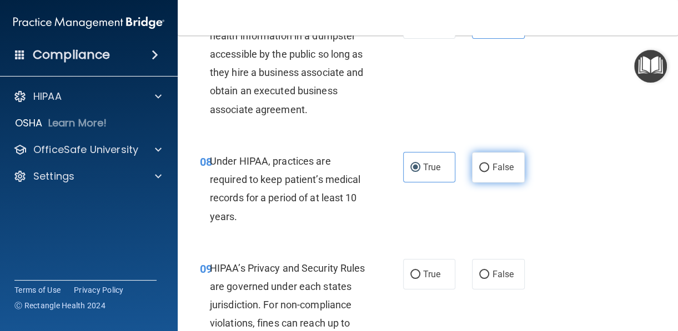
click at [473, 183] on label "False" at bounding box center [498, 167] width 53 height 31
click at [479, 172] on input "False" at bounding box center [484, 168] width 10 height 8
radio input "true"
radio input "false"
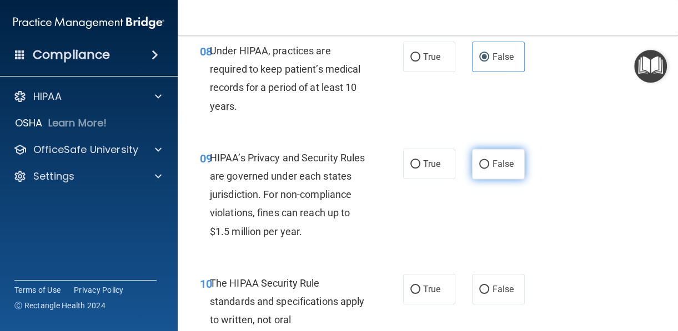
click at [504, 169] on span "False" at bounding box center [503, 164] width 22 height 11
click at [489, 169] on input "False" at bounding box center [484, 164] width 10 height 8
radio input "true"
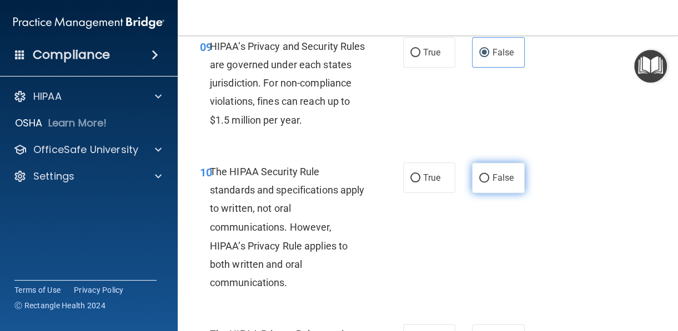
click at [496, 193] on label "False" at bounding box center [498, 178] width 53 height 31
click at [489, 183] on input "False" at bounding box center [484, 178] width 10 height 8
radio input "true"
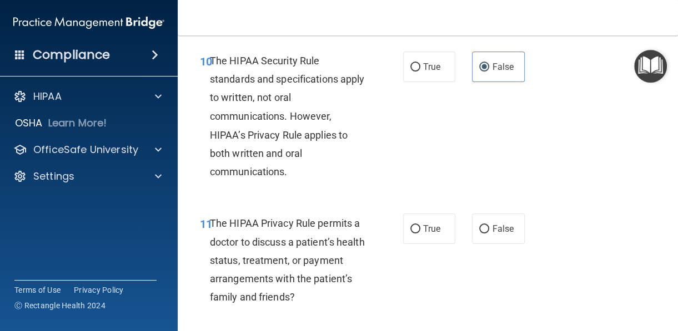
scroll to position [1276, 0]
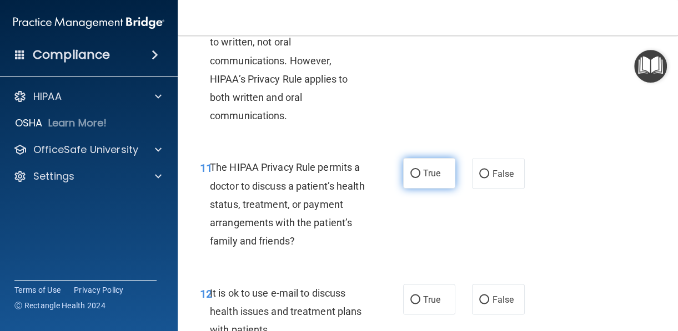
click at [432, 189] on label "True" at bounding box center [429, 173] width 53 height 31
click at [420, 178] on input "True" at bounding box center [415, 174] width 10 height 8
radio input "true"
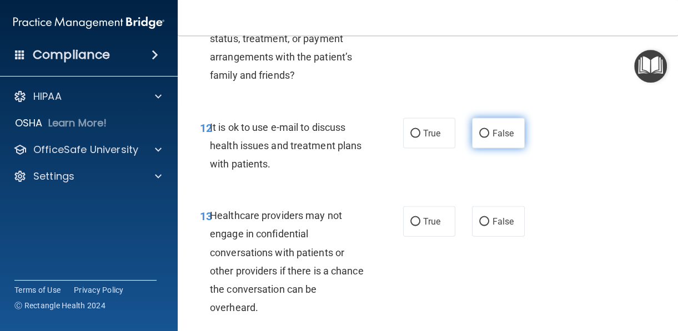
click at [477, 149] on label "False" at bounding box center [498, 133] width 53 height 31
click at [479, 138] on input "False" at bounding box center [484, 134] width 10 height 8
radio input "true"
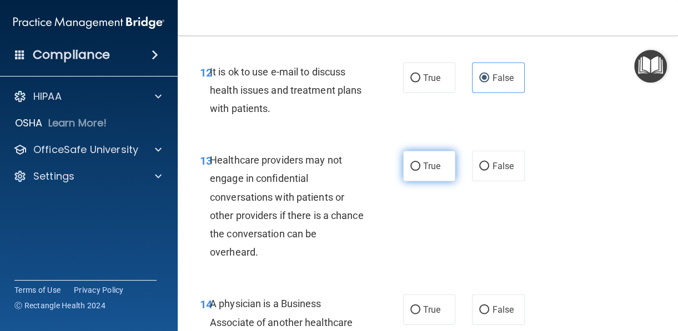
click at [442, 181] on label "True" at bounding box center [429, 166] width 53 height 31
click at [420, 171] on input "True" at bounding box center [415, 167] width 10 height 8
radio input "true"
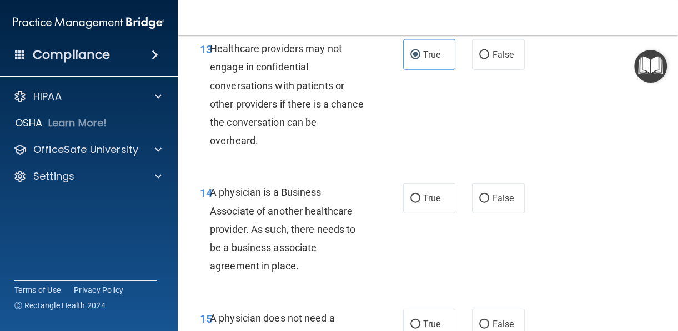
drag, startPoint x: 307, startPoint y: 283, endPoint x: 211, endPoint y: 212, distance: 119.0
click at [211, 212] on div "A physician is a Business Associate of another healthcare provider. As such, th…" at bounding box center [292, 229] width 165 height 92
click at [427, 214] on label "True" at bounding box center [429, 198] width 53 height 31
click at [420, 203] on input "True" at bounding box center [415, 199] width 10 height 8
radio input "true"
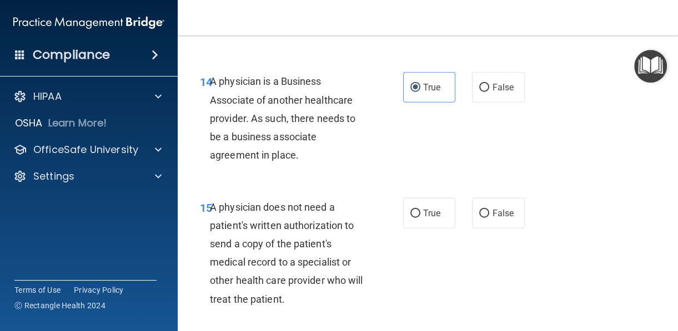
scroll to position [1776, 0]
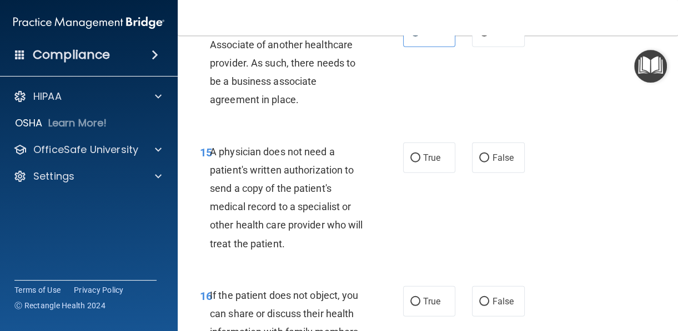
drag, startPoint x: 422, startPoint y: 186, endPoint x: 419, endPoint y: 209, distance: 22.9
click at [422, 173] on label "True" at bounding box center [429, 158] width 53 height 31
click at [420, 163] on input "True" at bounding box center [415, 158] width 10 height 8
radio input "true"
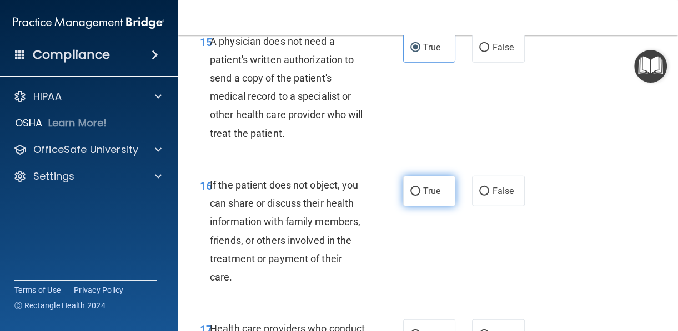
click at [416, 206] on label "True" at bounding box center [429, 191] width 53 height 31
click at [416, 196] on input "True" at bounding box center [415, 192] width 10 height 8
radio input "true"
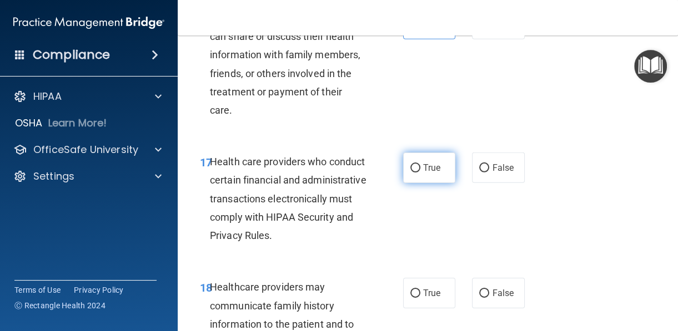
click at [416, 183] on label "True" at bounding box center [429, 168] width 53 height 31
click at [416, 173] on input "True" at bounding box center [415, 168] width 10 height 8
radio input "true"
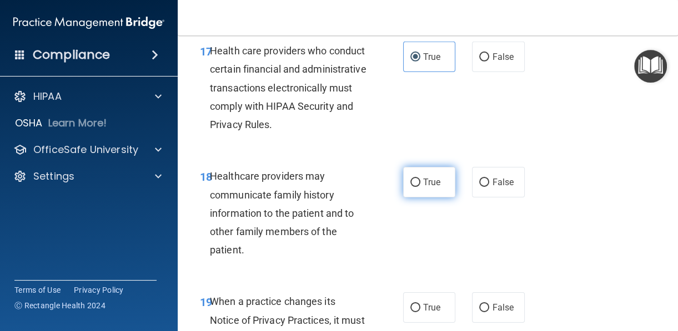
click at [416, 198] on label "True" at bounding box center [429, 182] width 53 height 31
click at [416, 187] on input "True" at bounding box center [415, 183] width 10 height 8
radio input "true"
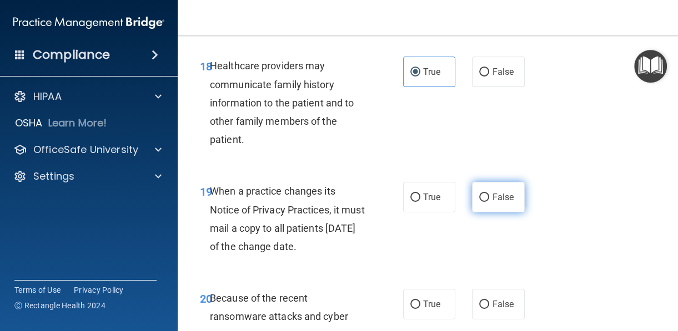
click at [479, 202] on input "False" at bounding box center [484, 198] width 10 height 8
radio input "true"
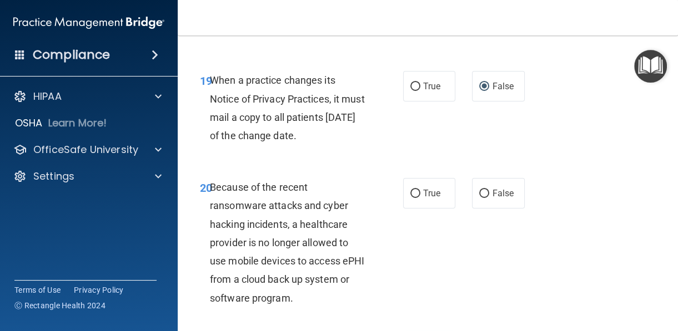
scroll to position [2497, 0]
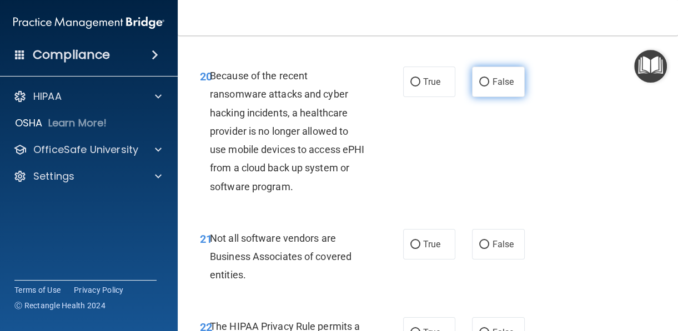
click at [503, 87] on span "False" at bounding box center [503, 82] width 22 height 11
click at [489, 87] on input "False" at bounding box center [484, 82] width 10 height 8
radio input "true"
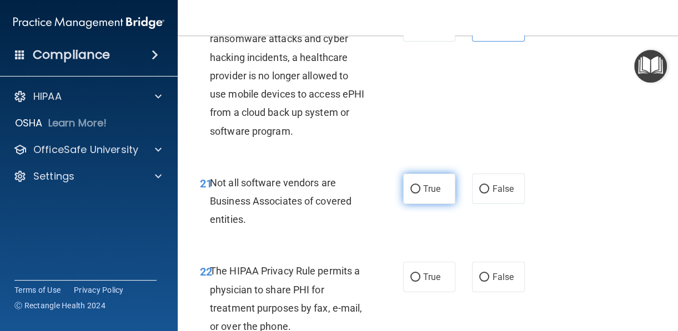
click at [423, 204] on label "True" at bounding box center [429, 189] width 53 height 31
click at [420, 194] on input "True" at bounding box center [415, 189] width 10 height 8
radio input "true"
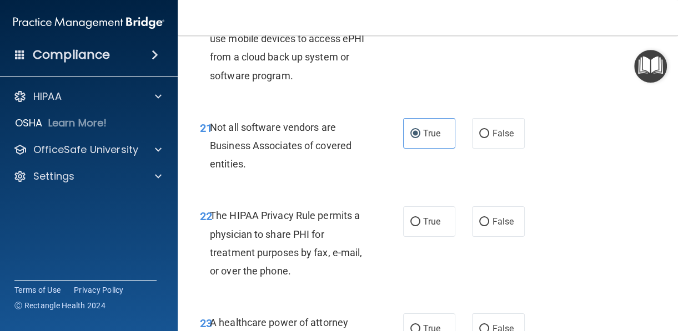
scroll to position [2718, 0]
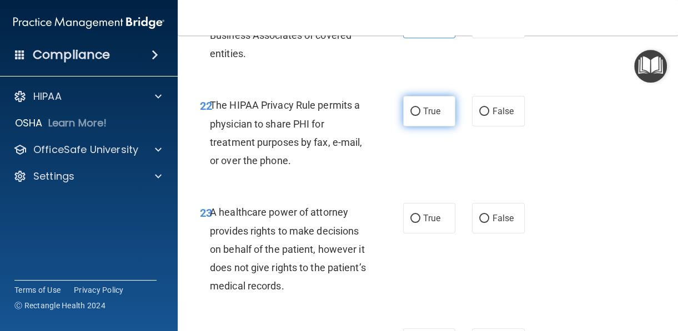
click at [423, 117] on span "True" at bounding box center [431, 111] width 17 height 11
click at [420, 116] on input "True" at bounding box center [415, 112] width 10 height 8
radio input "true"
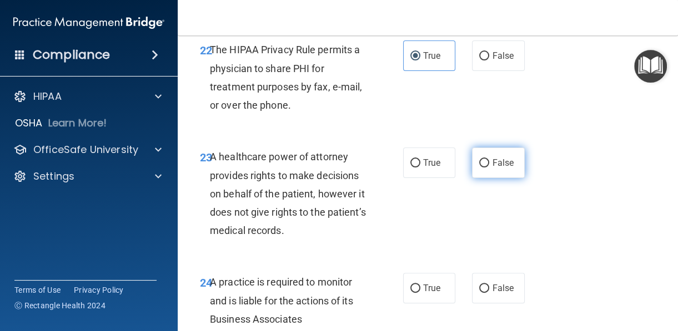
click at [507, 168] on span "False" at bounding box center [503, 163] width 22 height 11
click at [489, 168] on input "False" at bounding box center [484, 163] width 10 height 8
radio input "true"
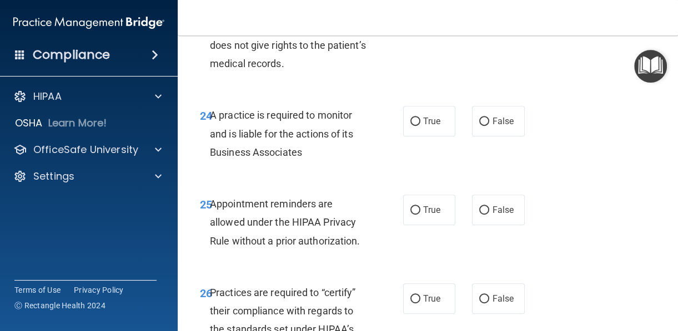
scroll to position [2885, 0]
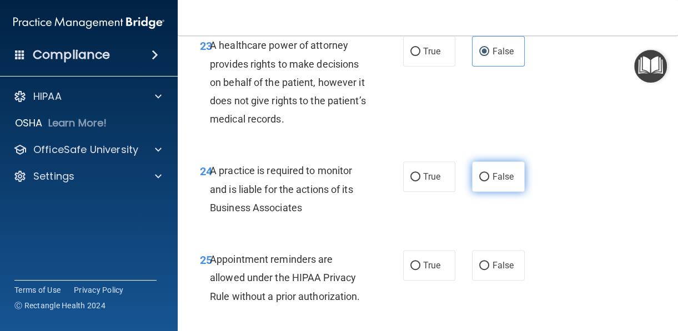
click at [493, 192] on label "False" at bounding box center [498, 176] width 53 height 31
click at [489, 181] on input "False" at bounding box center [484, 177] width 10 height 8
radio input "true"
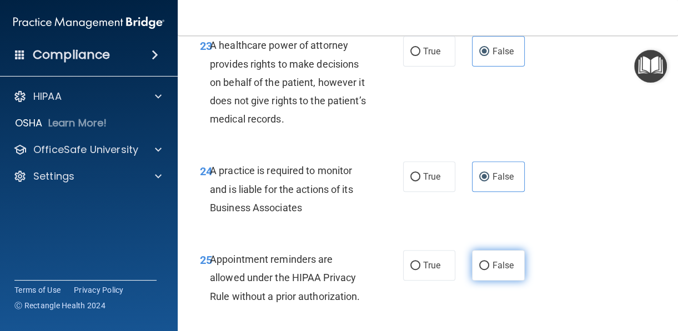
scroll to position [2996, 0]
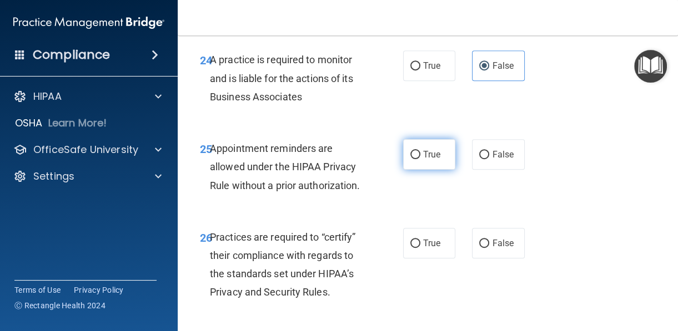
click at [432, 170] on label "True" at bounding box center [429, 154] width 53 height 31
click at [420, 159] on input "True" at bounding box center [415, 155] width 10 height 8
radio input "true"
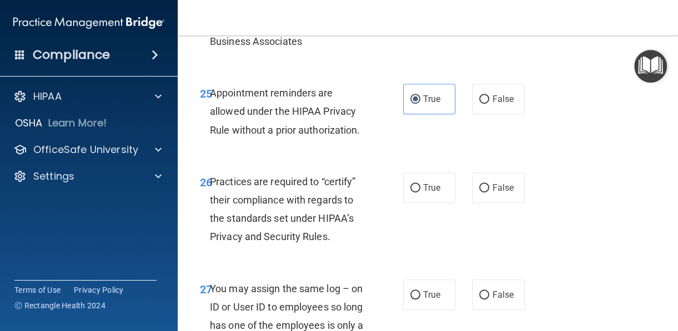
scroll to position [3107, 0]
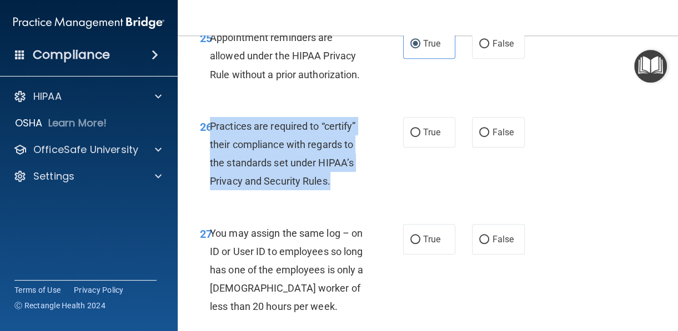
drag, startPoint x: 342, startPoint y: 219, endPoint x: 210, endPoint y: 166, distance: 142.9
click at [210, 166] on div "Practices are required to “certify” their compliance with regards to the standa…" at bounding box center [292, 154] width 165 height 74
drag, startPoint x: 493, startPoint y: 163, endPoint x: 487, endPoint y: 179, distance: 17.2
click at [492, 138] on span "False" at bounding box center [503, 132] width 22 height 11
click at [489, 137] on input "False" at bounding box center [484, 133] width 10 height 8
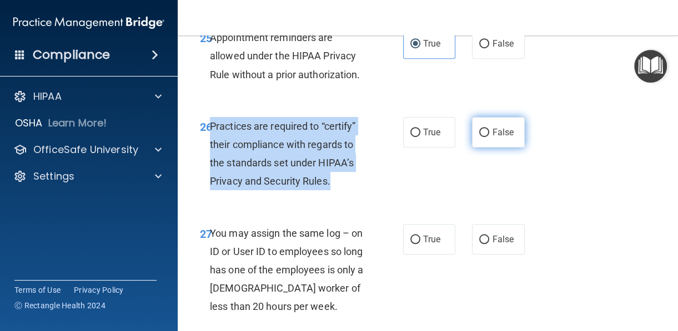
radio input "true"
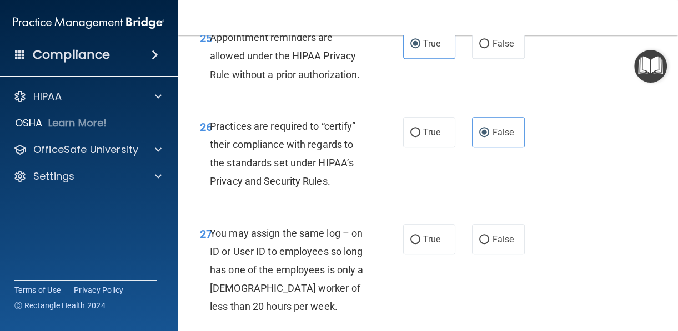
scroll to position [3218, 0]
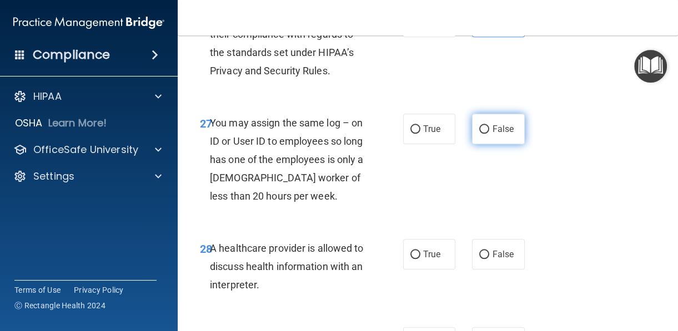
click at [472, 144] on label "False" at bounding box center [498, 129] width 53 height 31
click at [479, 134] on input "False" at bounding box center [484, 129] width 10 height 8
radio input "true"
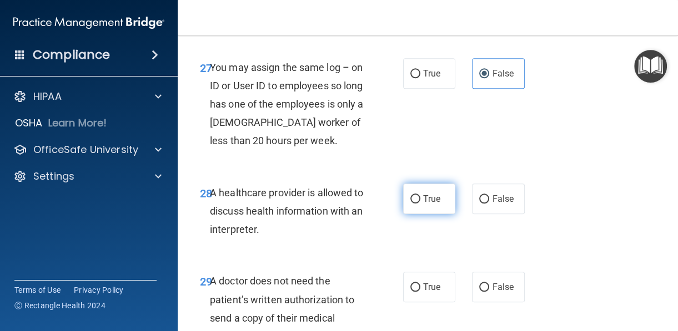
click at [423, 204] on span "True" at bounding box center [431, 199] width 17 height 11
click at [420, 204] on input "True" at bounding box center [415, 199] width 10 height 8
radio input "true"
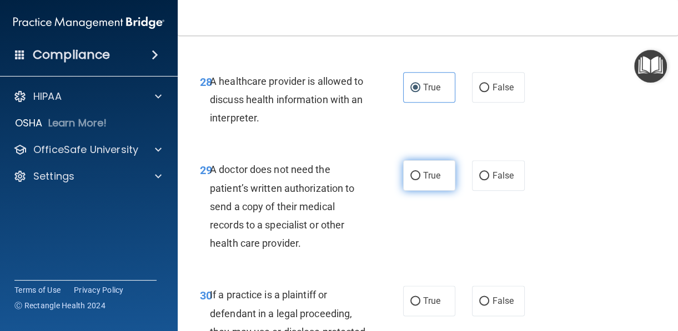
click at [423, 181] on span "True" at bounding box center [431, 175] width 17 height 11
click at [419, 180] on input "True" at bounding box center [415, 176] width 10 height 8
radio input "true"
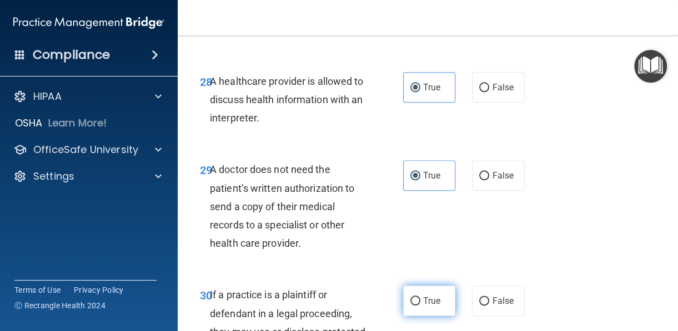
scroll to position [3496, 0]
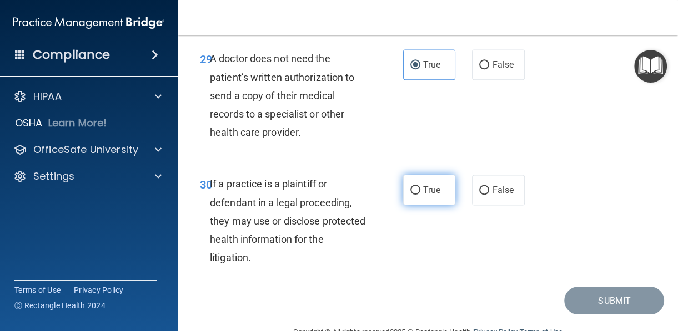
click at [411, 195] on input "True" at bounding box center [415, 190] width 10 height 8
radio input "true"
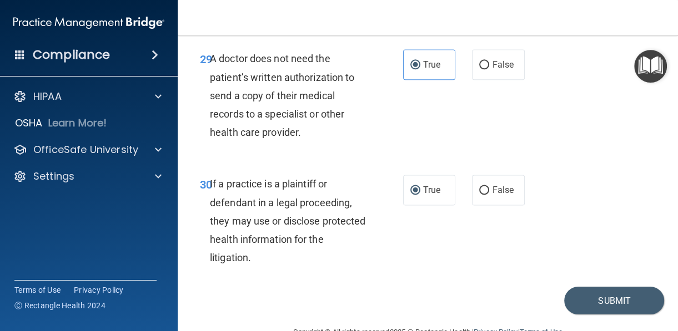
scroll to position [3561, 0]
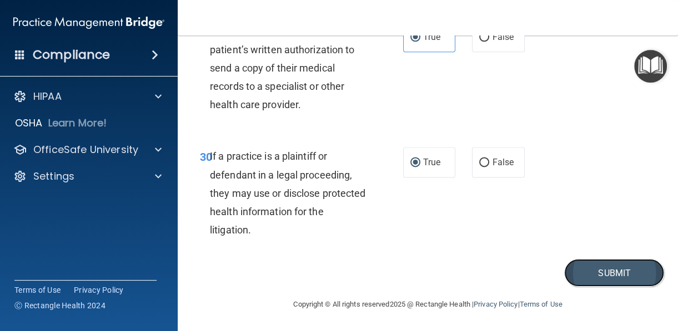
click at [602, 278] on button "Submit" at bounding box center [614, 273] width 100 height 28
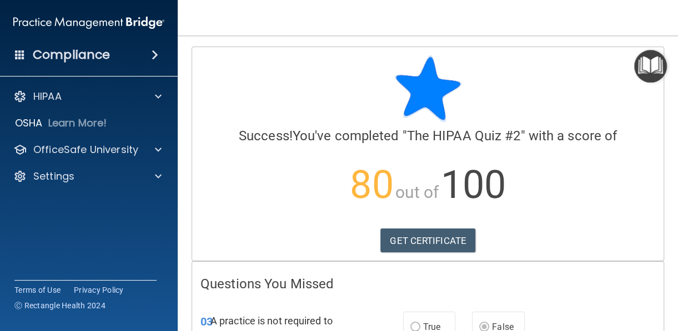
click at [643, 75] on img "Open Resource Center" at bounding box center [650, 66] width 33 height 33
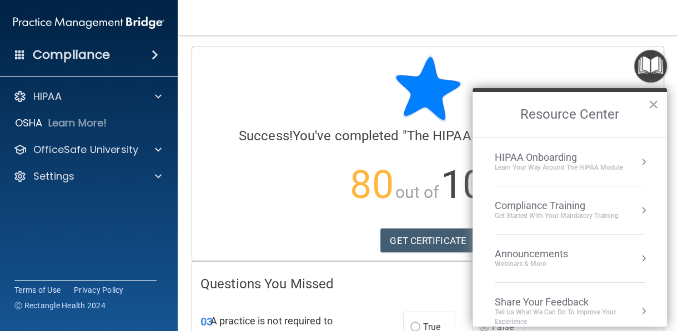
scroll to position [166, 0]
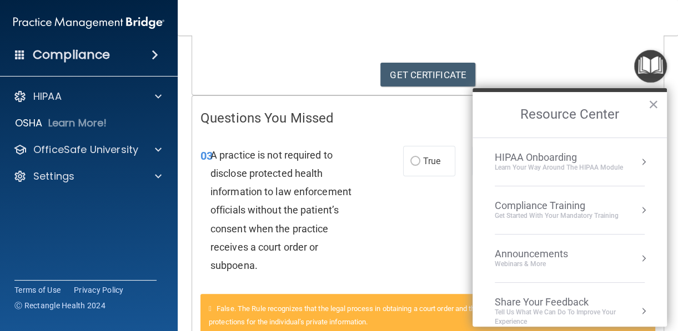
click at [336, 246] on div "A practice is not required to disclose protected health information to law enfo…" at bounding box center [292, 210] width 164 height 129
click at [547, 205] on div "Compliance Training" at bounding box center [556, 206] width 124 height 12
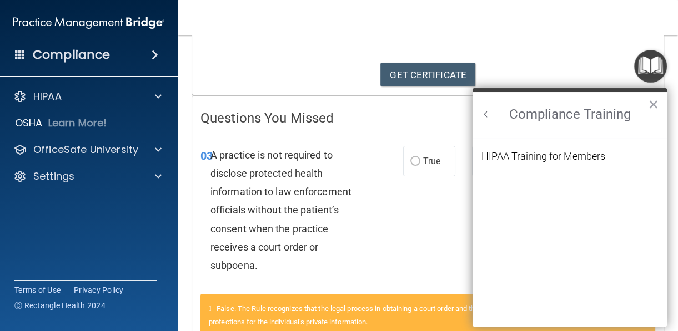
scroll to position [0, 0]
click at [559, 151] on div "HIPAA Training for Members" at bounding box center [543, 156] width 124 height 10
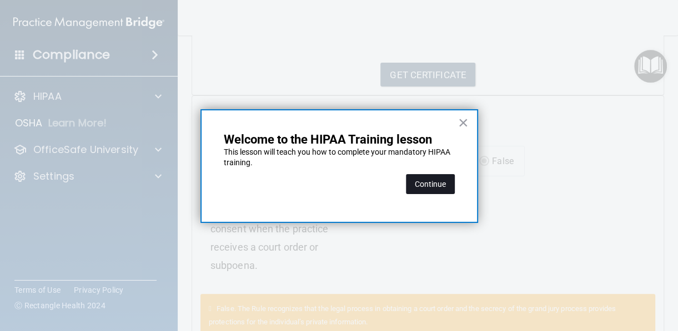
drag, startPoint x: 395, startPoint y: 182, endPoint x: 419, endPoint y: 192, distance: 25.9
click at [396, 182] on div "Continue" at bounding box center [339, 184] width 231 height 31
click at [421, 190] on button "Continue" at bounding box center [430, 184] width 49 height 20
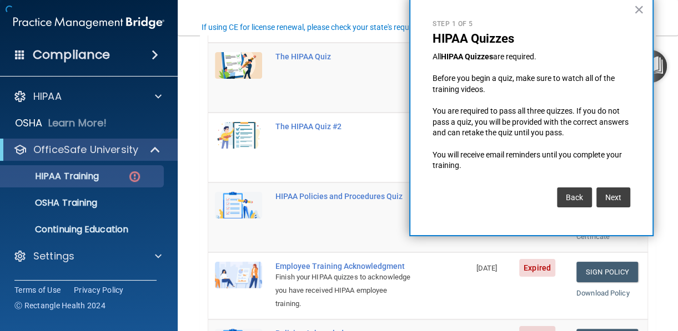
scroll to position [85, 0]
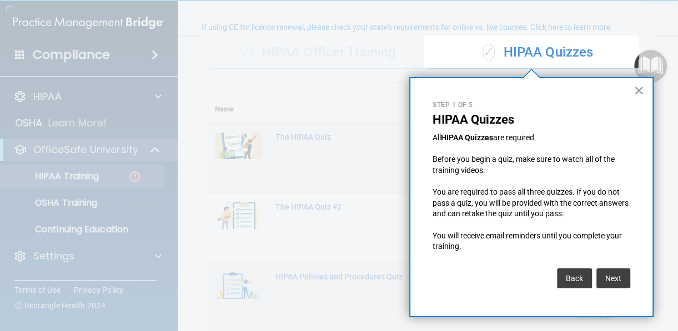
click at [640, 84] on button "×" at bounding box center [638, 91] width 11 height 18
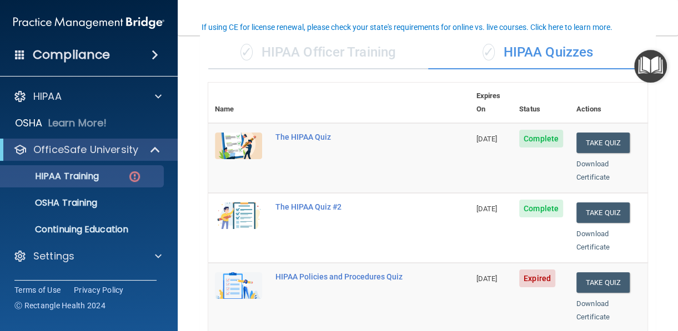
scroll to position [141, 0]
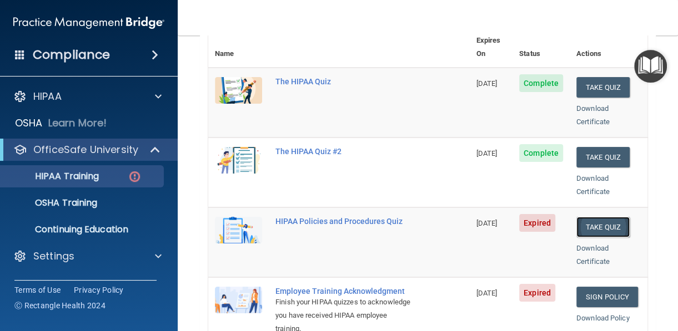
click at [585, 217] on button "Take Quiz" at bounding box center [602, 227] width 53 height 21
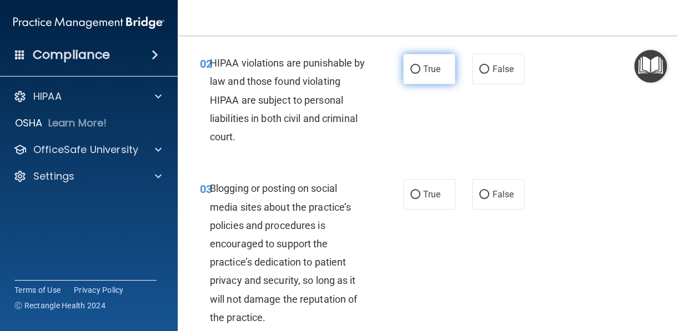
click at [410, 72] on input "True" at bounding box center [415, 69] width 10 height 8
radio input "true"
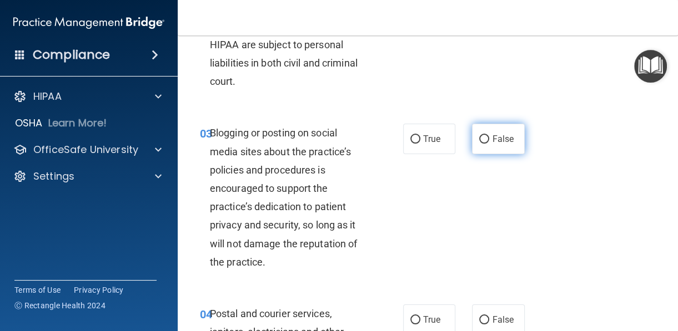
click at [484, 144] on label "False" at bounding box center [498, 139] width 53 height 31
click at [484, 144] on input "False" at bounding box center [484, 139] width 10 height 8
radio input "true"
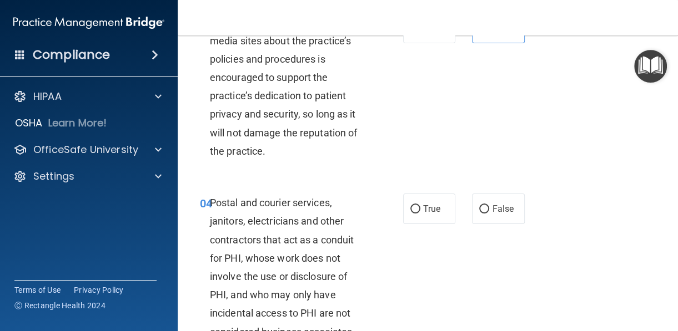
scroll to position [363, 0]
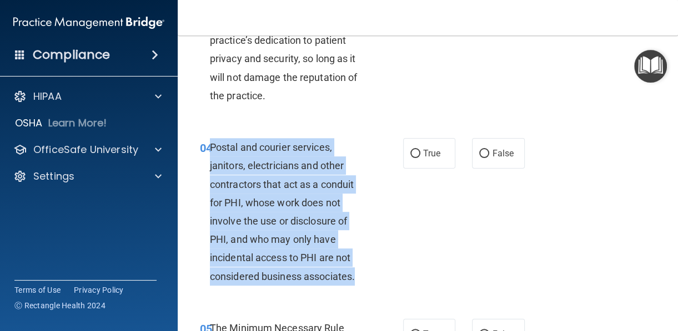
drag, startPoint x: 361, startPoint y: 272, endPoint x: 211, endPoint y: 148, distance: 194.7
click at [211, 148] on div "Postal and courier services, janitors, electricians and other contractors that …" at bounding box center [292, 212] width 165 height 148
click at [438, 155] on label "True" at bounding box center [429, 153] width 53 height 31
click at [420, 155] on input "True" at bounding box center [415, 154] width 10 height 8
radio input "true"
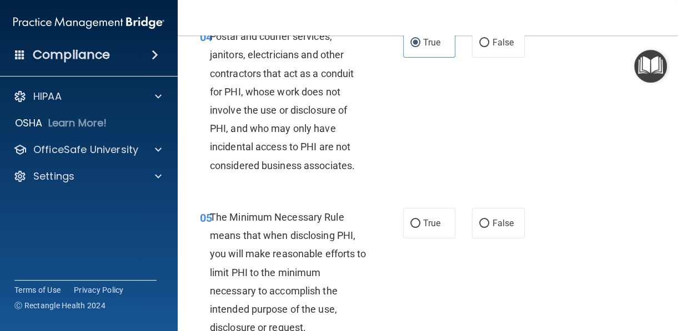
scroll to position [585, 0]
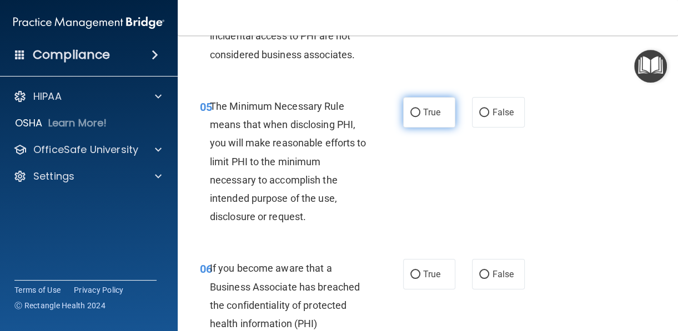
click at [403, 107] on label "True" at bounding box center [429, 112] width 53 height 31
click at [410, 109] on input "True" at bounding box center [415, 113] width 10 height 8
radio input "true"
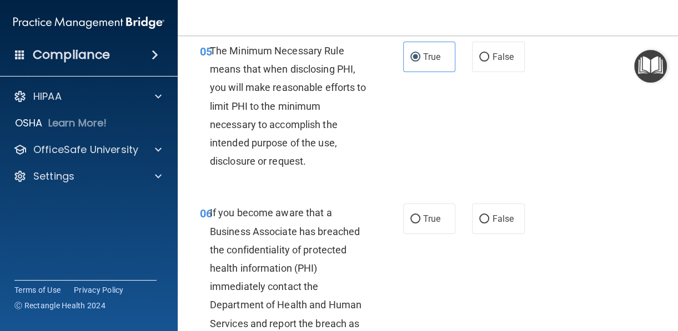
scroll to position [751, 0]
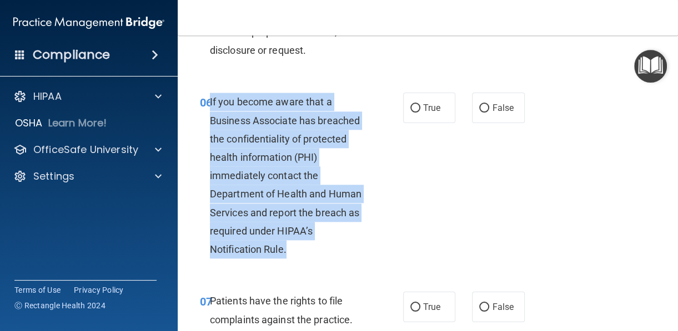
drag, startPoint x: 295, startPoint y: 249, endPoint x: 209, endPoint y: 101, distance: 171.0
click at [210, 101] on div "If you become aware that a Business Associate has breached the confidentiality …" at bounding box center [292, 176] width 165 height 166
drag, startPoint x: 439, startPoint y: 115, endPoint x: 433, endPoint y: 128, distance: 13.6
click at [439, 115] on label "True" at bounding box center [429, 108] width 53 height 31
click at [420, 113] on input "True" at bounding box center [415, 108] width 10 height 8
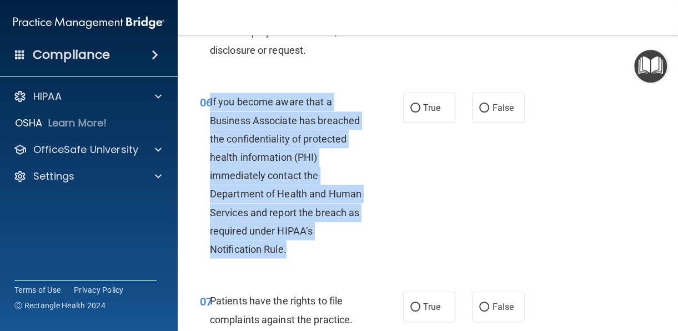
radio input "true"
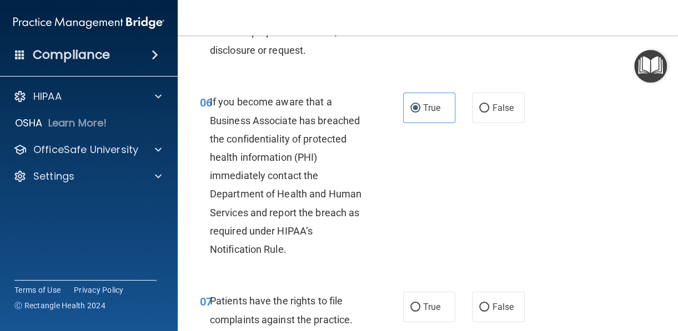
scroll to position [862, 0]
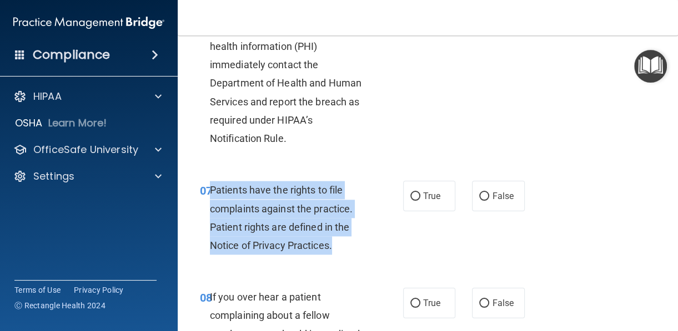
drag, startPoint x: 346, startPoint y: 242, endPoint x: 210, endPoint y: 190, distance: 145.3
click at [210, 190] on div "Patients have the rights to file complaints against the practice. Patient right…" at bounding box center [292, 218] width 165 height 74
click at [419, 201] on label "True" at bounding box center [429, 196] width 53 height 31
click at [419, 201] on input "True" at bounding box center [415, 197] width 10 height 8
radio input "true"
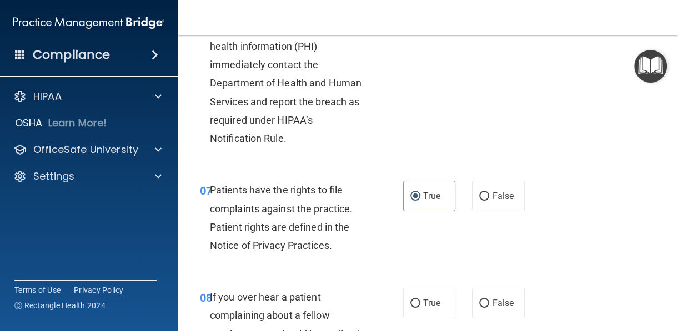
scroll to position [973, 0]
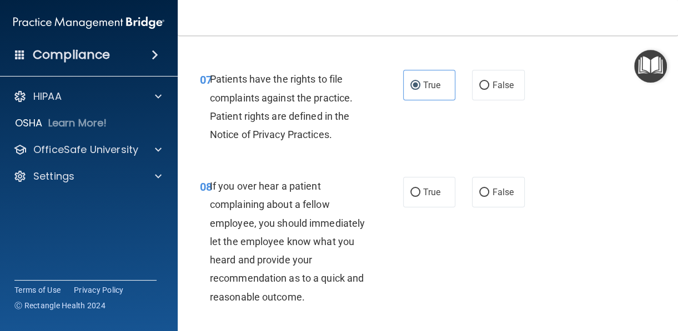
click at [362, 300] on div "If you over hear a patient complaining about a fellow employee, you should imme…" at bounding box center [292, 241] width 165 height 129
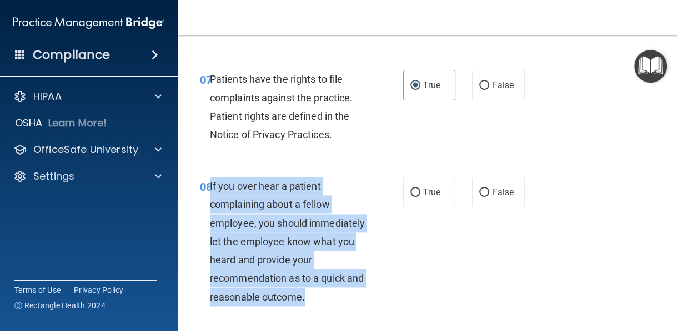
drag, startPoint x: 346, startPoint y: 275, endPoint x: 230, endPoint y: 187, distance: 145.7
click at [210, 188] on div "If you over hear a patient complaining about a fellow employee, you should imme…" at bounding box center [292, 241] width 165 height 129
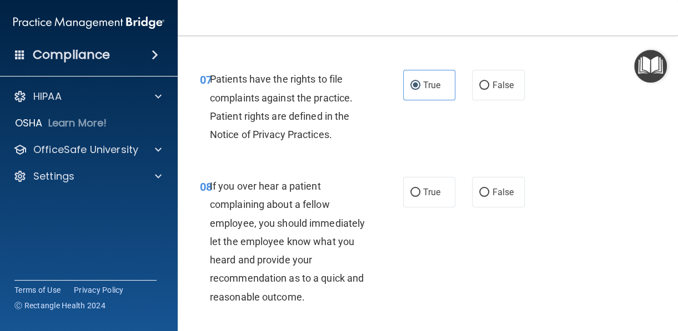
drag, startPoint x: 488, startPoint y: 202, endPoint x: 468, endPoint y: 214, distance: 23.4
click at [488, 202] on label "False" at bounding box center [498, 192] width 53 height 31
click at [488, 197] on input "False" at bounding box center [484, 193] width 10 height 8
radio input "true"
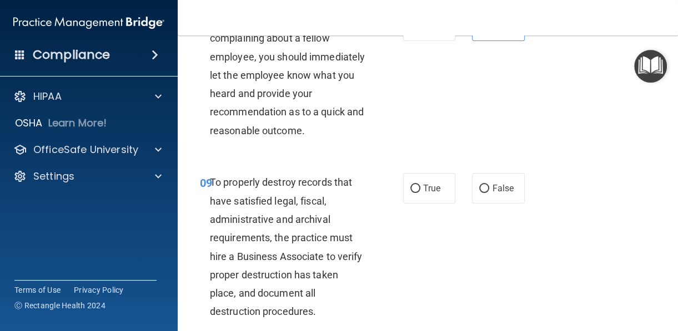
scroll to position [1195, 0]
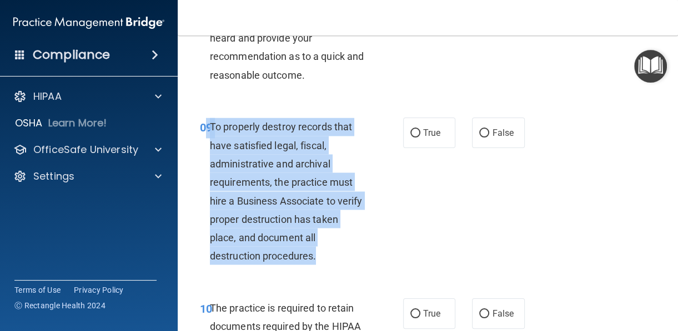
drag, startPoint x: 320, startPoint y: 255, endPoint x: 207, endPoint y: 135, distance: 164.1
click at [207, 135] on div "09 To properly destroy records that have satisfied legal, fiscal, administrativ…" at bounding box center [301, 194] width 236 height 153
click at [410, 137] on input "True" at bounding box center [415, 133] width 10 height 8
radio input "true"
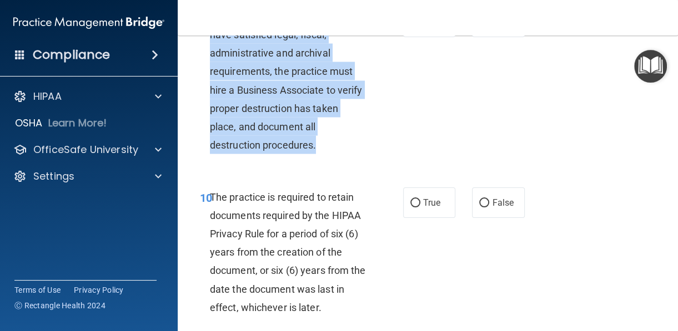
scroll to position [1362, 0]
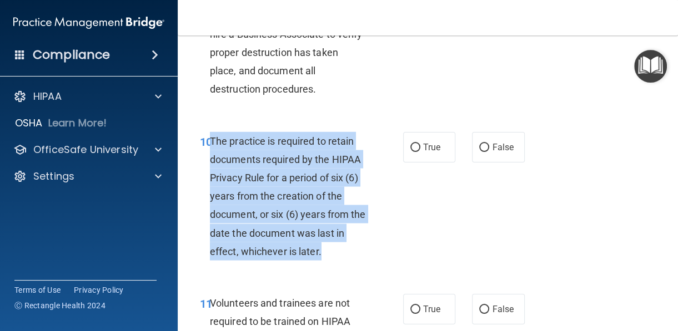
drag, startPoint x: 326, startPoint y: 251, endPoint x: 209, endPoint y: 143, distance: 159.0
click at [210, 143] on div "The practice is required to retain documents required by the HIPAA Privacy Rule…" at bounding box center [292, 196] width 165 height 129
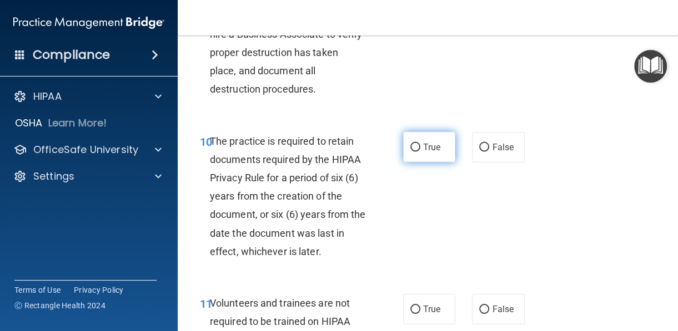
drag, startPoint x: 415, startPoint y: 138, endPoint x: 416, endPoint y: 144, distance: 5.6
click at [416, 138] on label "True" at bounding box center [429, 147] width 53 height 31
click at [416, 144] on input "True" at bounding box center [415, 148] width 10 height 8
radio input "true"
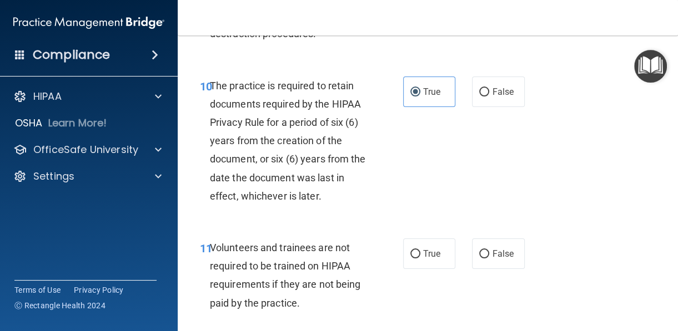
scroll to position [1473, 0]
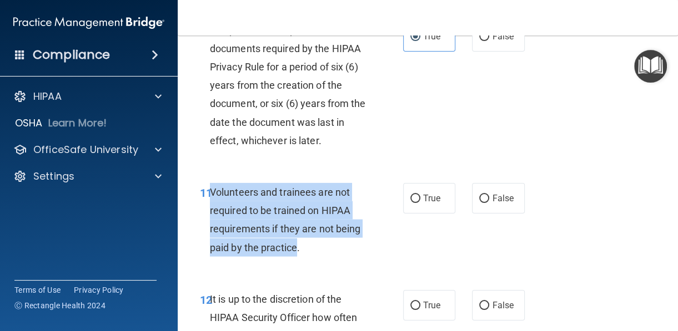
drag, startPoint x: 297, startPoint y: 248, endPoint x: 211, endPoint y: 197, distance: 100.0
click at [211, 197] on span "Volunteers and trainees are not required to be trained on HIPAA requirements if…" at bounding box center [285, 219] width 150 height 67
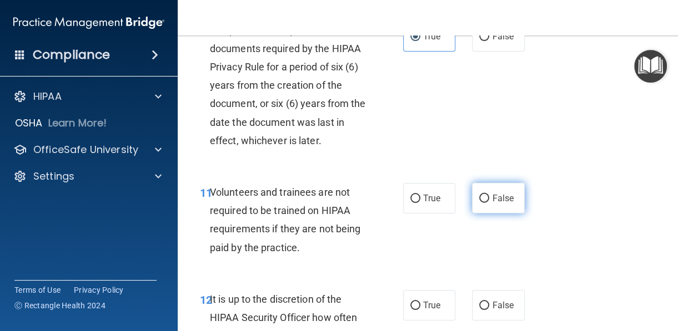
click at [492, 197] on span "False" at bounding box center [503, 198] width 22 height 11
click at [489, 197] on input "False" at bounding box center [484, 199] width 10 height 8
radio input "true"
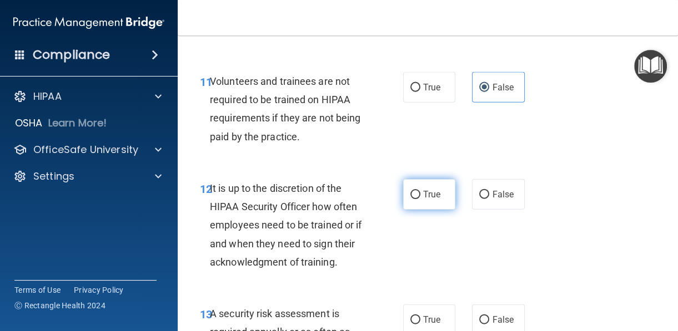
click at [403, 202] on label "True" at bounding box center [429, 194] width 53 height 31
click at [410, 199] on input "True" at bounding box center [415, 195] width 10 height 8
radio input "true"
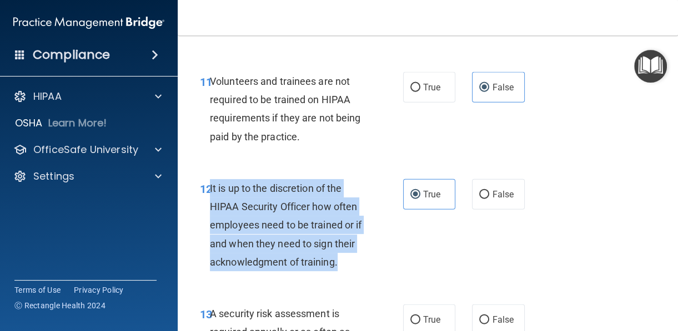
drag, startPoint x: 340, startPoint y: 261, endPoint x: 210, endPoint y: 189, distance: 148.8
click at [210, 189] on div "It is up to the discretion of the HIPAA Security Officer how often employees ne…" at bounding box center [292, 225] width 165 height 92
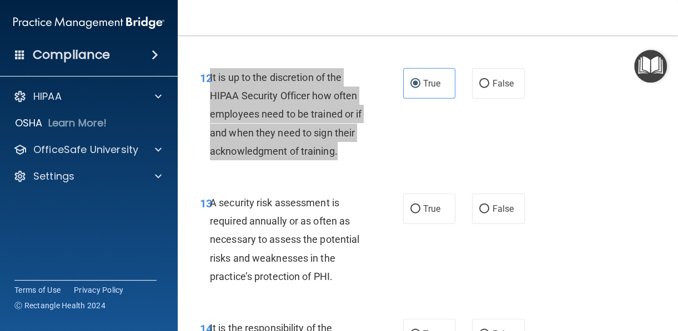
scroll to position [1750, 0]
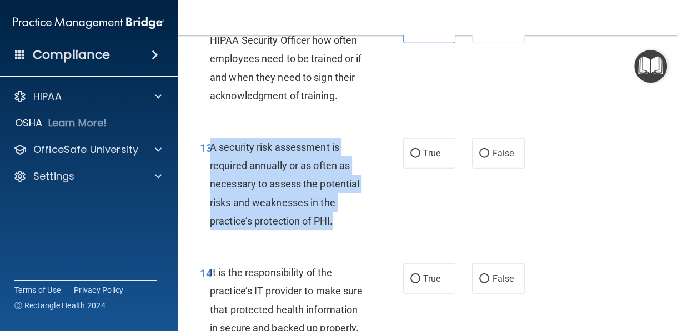
drag, startPoint x: 337, startPoint y: 218, endPoint x: 211, endPoint y: 155, distance: 140.5
click at [211, 155] on div "A security risk assessment is required annually or as often as necessary to ass…" at bounding box center [292, 184] width 165 height 92
click at [430, 160] on label "True" at bounding box center [429, 153] width 53 height 31
click at [420, 158] on input "True" at bounding box center [415, 154] width 10 height 8
radio input "true"
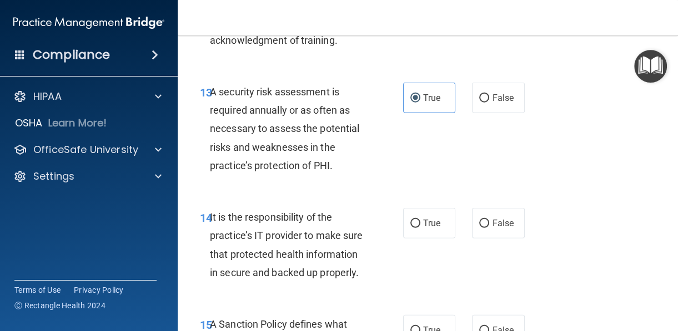
scroll to position [1861, 0]
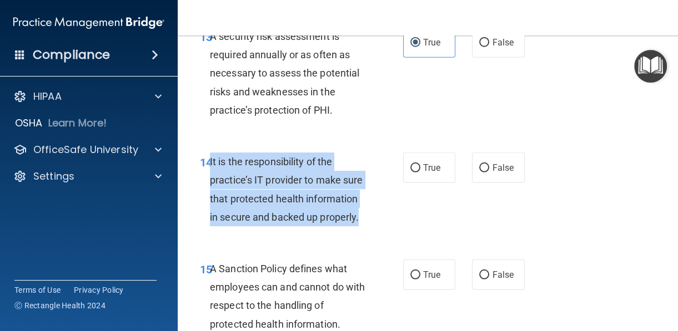
drag, startPoint x: 245, startPoint y: 206, endPoint x: 210, endPoint y: 162, distance: 55.7
click at [210, 162] on div "It is the responsibility of the practice’s IT provider to make sure that protec…" at bounding box center [292, 190] width 165 height 74
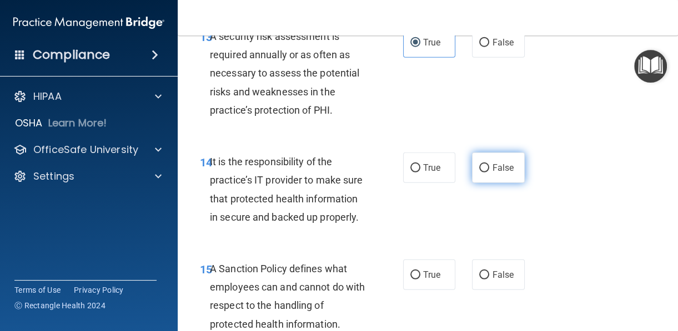
click at [483, 171] on label "False" at bounding box center [498, 168] width 53 height 31
click at [483, 171] on input "False" at bounding box center [484, 168] width 10 height 8
radio input "true"
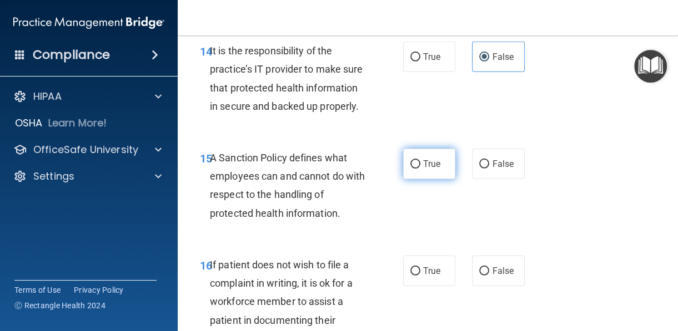
click at [437, 179] on label "True" at bounding box center [429, 164] width 53 height 31
click at [420, 169] on input "True" at bounding box center [415, 164] width 10 height 8
radio input "true"
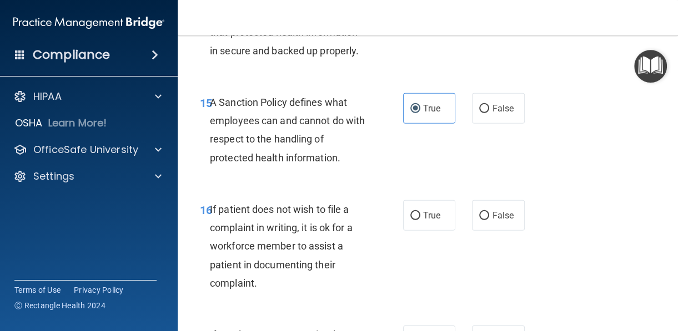
scroll to position [2083, 0]
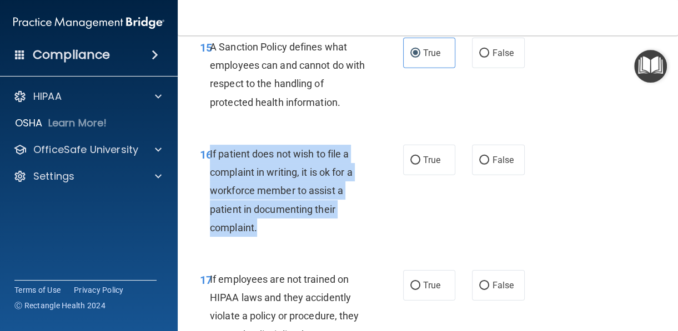
drag, startPoint x: 263, startPoint y: 245, endPoint x: 210, endPoint y: 176, distance: 87.0
click at [210, 176] on div "If patient does not wish to file a complaint in writing, it is ok for a workfor…" at bounding box center [292, 191] width 165 height 92
click at [404, 175] on label "True" at bounding box center [429, 160] width 53 height 31
click at [410, 165] on input "True" at bounding box center [415, 160] width 10 height 8
radio input "true"
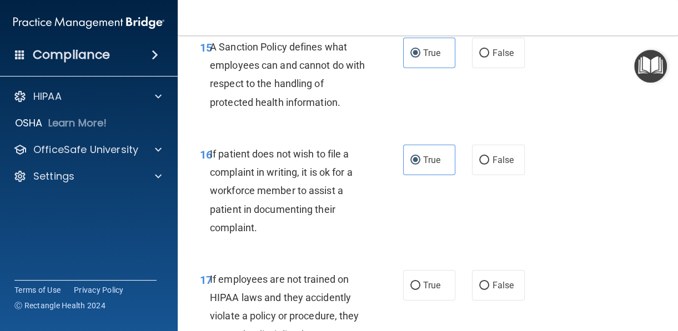
scroll to position [2250, 0]
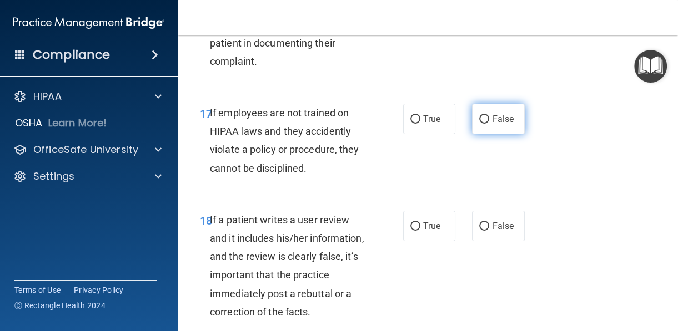
click at [487, 134] on label "False" at bounding box center [498, 119] width 53 height 31
click at [487, 124] on input "False" at bounding box center [484, 119] width 10 height 8
radio input "true"
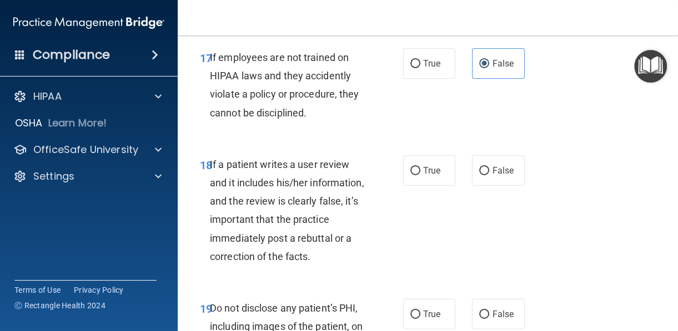
scroll to position [2416, 0]
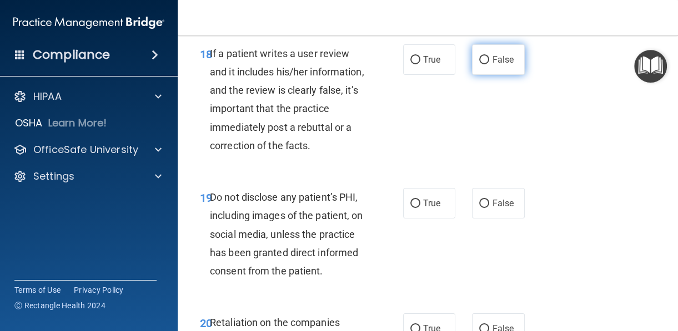
click at [483, 64] on input "False" at bounding box center [484, 60] width 10 height 8
radio input "true"
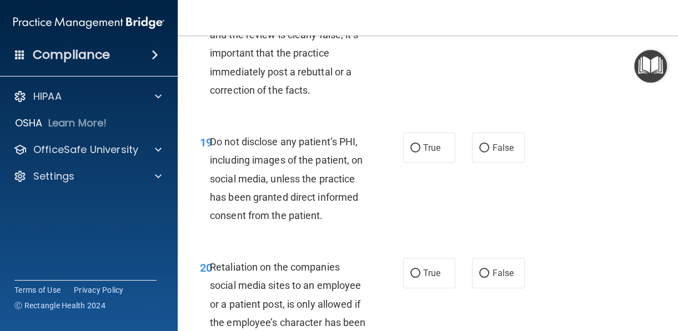
scroll to position [2527, 0]
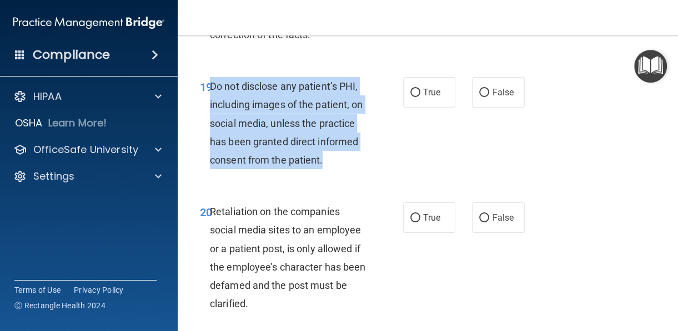
drag, startPoint x: 257, startPoint y: 218, endPoint x: 210, endPoint y: 128, distance: 101.5
click at [210, 128] on div "Do not disclose any patient’s PHI, including images of the patient, on social m…" at bounding box center [292, 123] width 165 height 92
click at [432, 108] on label "True" at bounding box center [429, 92] width 53 height 31
click at [420, 97] on input "True" at bounding box center [415, 93] width 10 height 8
radio input "true"
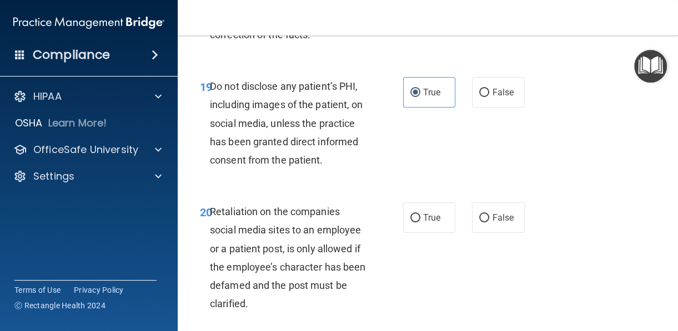
scroll to position [2638, 0]
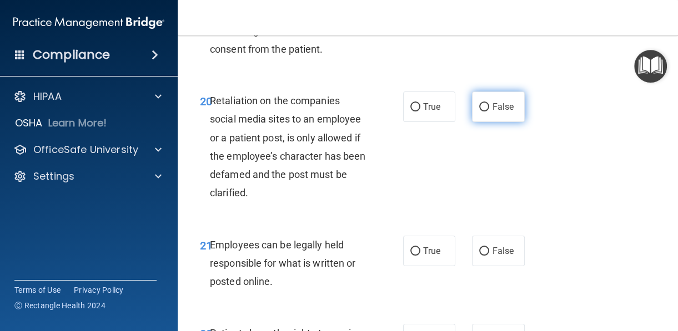
click at [473, 122] on label "False" at bounding box center [498, 107] width 53 height 31
click at [479, 112] on input "False" at bounding box center [484, 107] width 10 height 8
radio input "true"
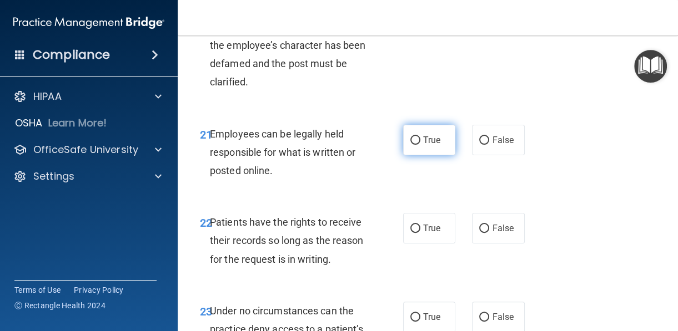
click at [422, 155] on label "True" at bounding box center [429, 140] width 53 height 31
click at [420, 145] on input "True" at bounding box center [415, 141] width 10 height 8
radio input "true"
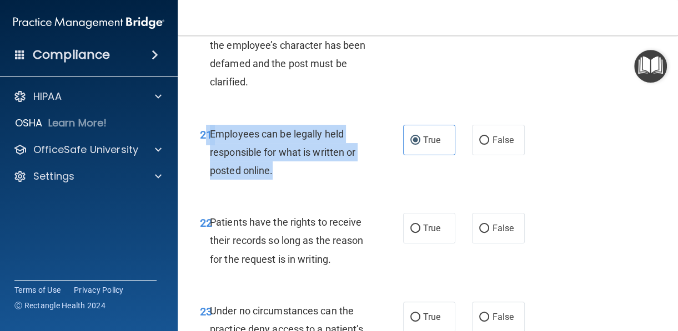
drag, startPoint x: 280, startPoint y: 228, endPoint x: 203, endPoint y: 190, distance: 86.1
click at [203, 186] on div "21 Employees can be legally held responsible for what is written or posted onli…" at bounding box center [301, 155] width 236 height 61
click at [245, 180] on div "Employees can be legally held responsible for what is written or posted online." at bounding box center [292, 152] width 165 height 55
drag, startPoint x: 277, startPoint y: 226, endPoint x: 211, endPoint y: 188, distance: 76.8
click at [211, 180] on div "Employees can be legally held responsible for what is written or posted online." at bounding box center [292, 152] width 165 height 55
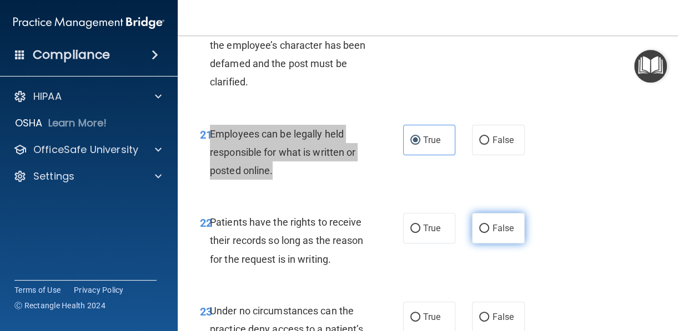
scroll to position [2804, 0]
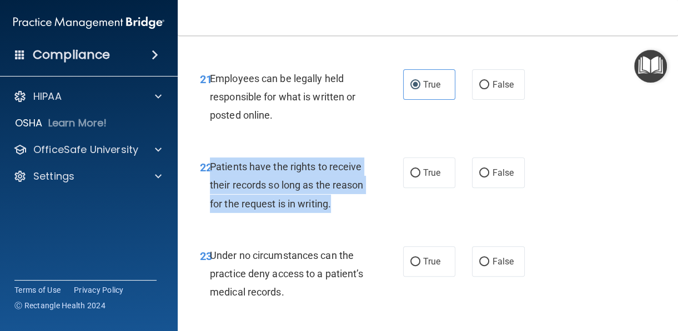
drag, startPoint x: 262, startPoint y: 280, endPoint x: 210, endPoint y: 226, distance: 75.0
click at [210, 213] on div "Patients have the rights to receive their records so long as the reason for the…" at bounding box center [292, 185] width 165 height 55
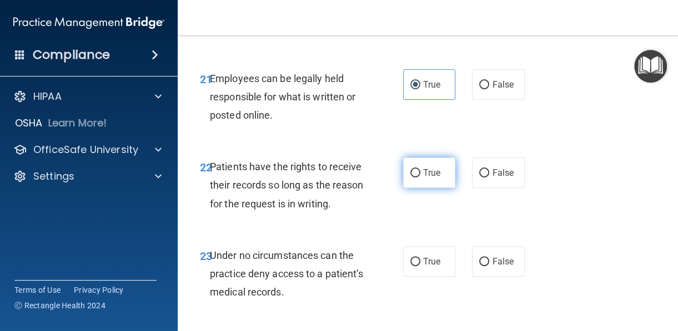
click at [408, 188] on label "True" at bounding box center [429, 173] width 53 height 31
click at [410, 178] on input "True" at bounding box center [415, 173] width 10 height 8
radio input "true"
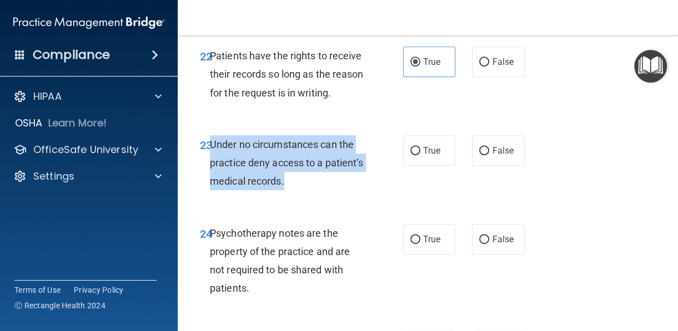
drag, startPoint x: 340, startPoint y: 259, endPoint x: 211, endPoint y: 225, distance: 133.1
click at [211, 191] on div "Under no circumstances can the practice deny access to a patient’s medical reco…" at bounding box center [292, 162] width 165 height 55
click at [479, 155] on input "False" at bounding box center [484, 151] width 10 height 8
radio input "true"
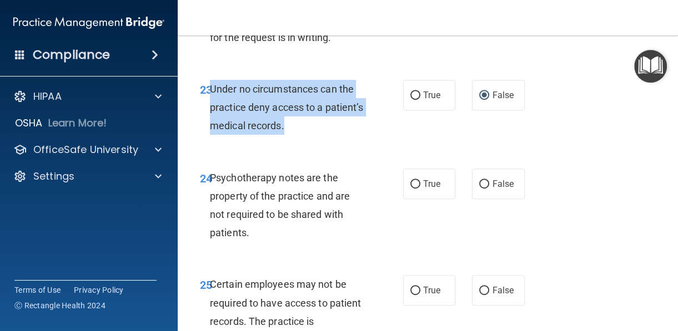
scroll to position [3082, 0]
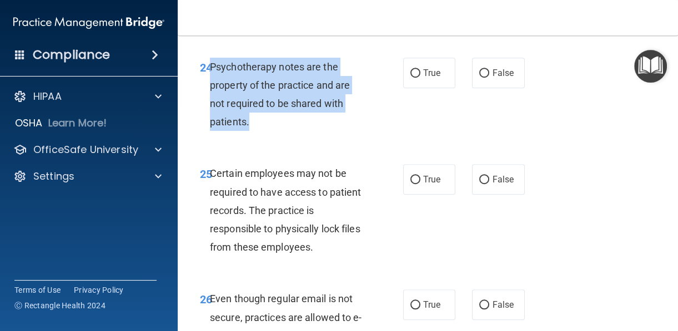
drag, startPoint x: 257, startPoint y: 196, endPoint x: 210, endPoint y: 150, distance: 65.9
click at [210, 132] on div "Psychotherapy notes are the property of the practice and are not required to be…" at bounding box center [292, 95] width 165 height 74
drag, startPoint x: 422, startPoint y: 153, endPoint x: 423, endPoint y: 170, distance: 17.2
click at [422, 88] on label "True" at bounding box center [429, 73] width 53 height 31
click at [420, 78] on input "True" at bounding box center [415, 73] width 10 height 8
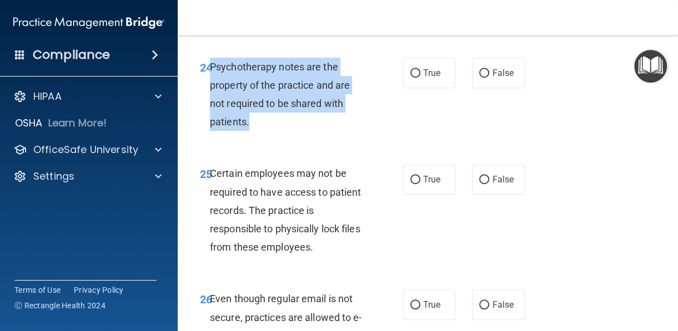
radio input "true"
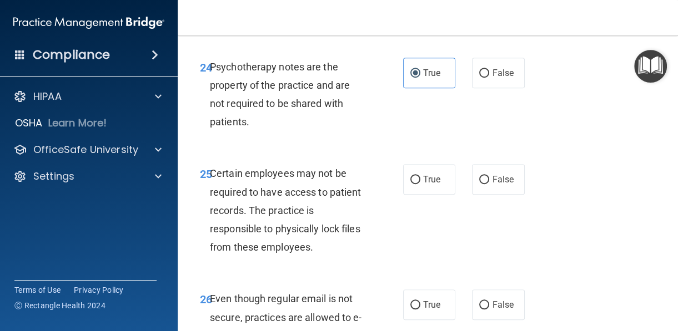
scroll to position [3193, 0]
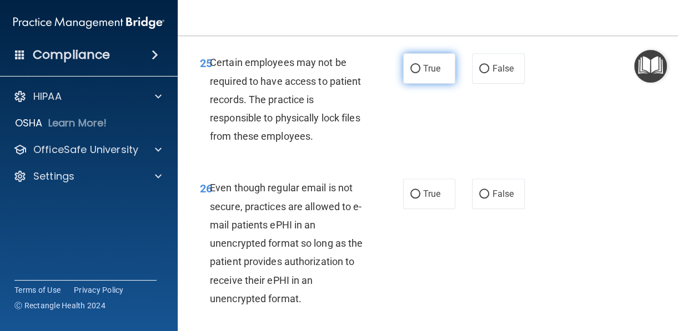
click at [412, 84] on label "True" at bounding box center [429, 68] width 53 height 31
click at [412, 73] on input "True" at bounding box center [415, 69] width 10 height 8
radio input "true"
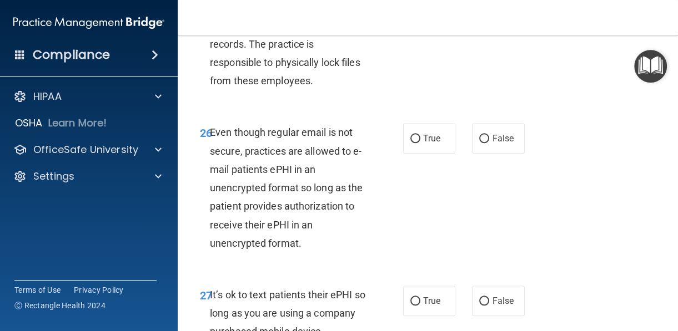
scroll to position [3359, 0]
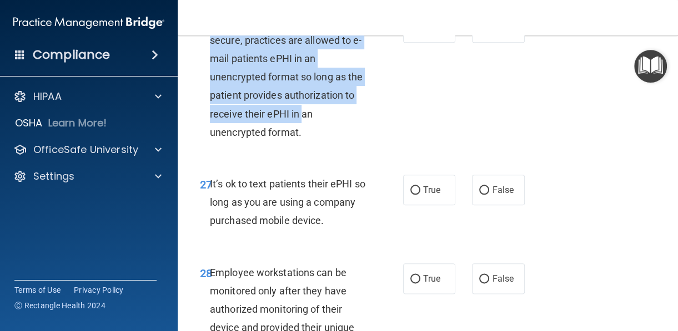
drag, startPoint x: 312, startPoint y: 195, endPoint x: 210, endPoint y: 98, distance: 140.5
click at [210, 98] on div "Even though regular email is not secure, practices are allowed to e-mail patien…" at bounding box center [292, 76] width 165 height 129
click at [210, 98] on span "Even though regular email is not secure, practices are allowed to e-mail patien…" at bounding box center [286, 77] width 153 height 122
drag, startPoint x: 300, startPoint y: 208, endPoint x: 211, endPoint y: 95, distance: 143.8
click at [211, 95] on div "Even though regular email is not secure, practices are allowed to e-mail patien…" at bounding box center [292, 76] width 165 height 129
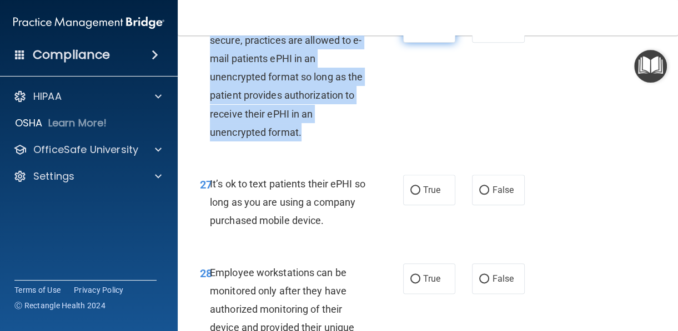
click at [429, 33] on span "True" at bounding box center [431, 27] width 17 height 11
click at [420, 32] on input "True" at bounding box center [415, 28] width 10 height 8
radio input "true"
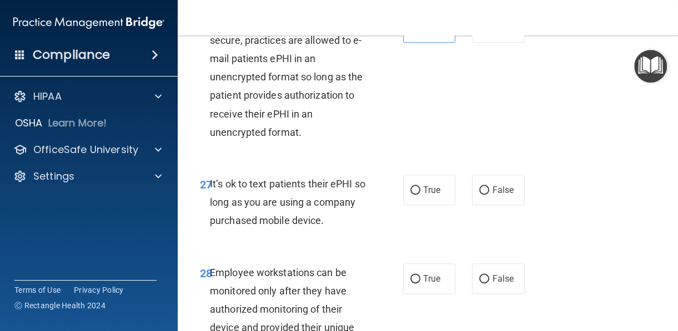
scroll to position [3415, 0]
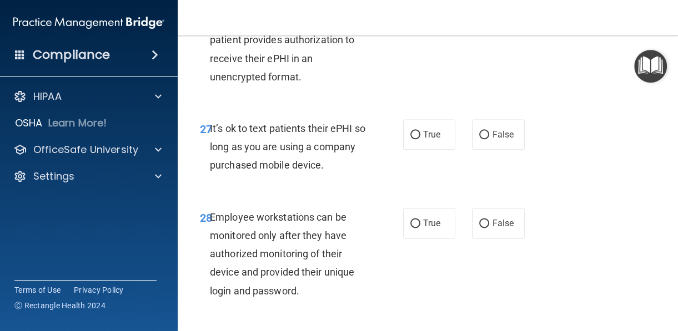
drag, startPoint x: 255, startPoint y: 254, endPoint x: 376, endPoint y: 236, distance: 122.8
click at [221, 175] on div "It’s ok to text patients their ePHI so long as you are using a company purchase…" at bounding box center [292, 146] width 165 height 55
drag, startPoint x: 490, startPoint y: 208, endPoint x: 474, endPoint y: 218, distance: 18.2
click at [492, 140] on span "False" at bounding box center [503, 134] width 22 height 11
click at [489, 139] on input "False" at bounding box center [484, 135] width 10 height 8
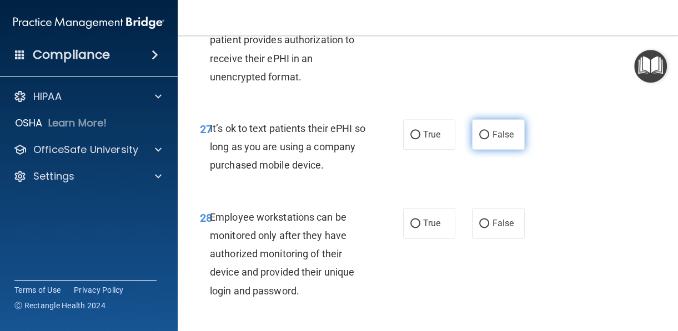
radio input "true"
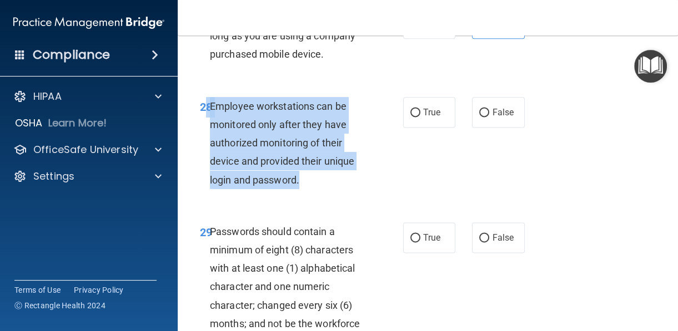
drag, startPoint x: 301, startPoint y: 253, endPoint x: 208, endPoint y: 203, distance: 105.8
click at [208, 195] on div "28 Employee workstations can be monitored only after they have authorized monit…" at bounding box center [301, 146] width 236 height 98
click at [214, 186] on span "Employee workstations can be monitored only after they have authorized monitori…" at bounding box center [282, 142] width 144 height 85
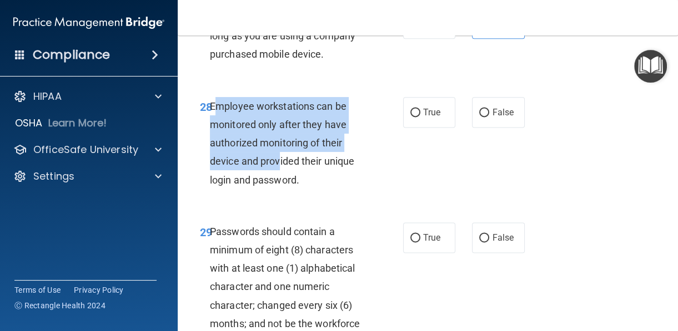
drag, startPoint x: 212, startPoint y: 196, endPoint x: 281, endPoint y: 249, distance: 86.8
click at [281, 186] on span "Employee workstations can be monitored only after they have authorized monitori…" at bounding box center [282, 142] width 144 height 85
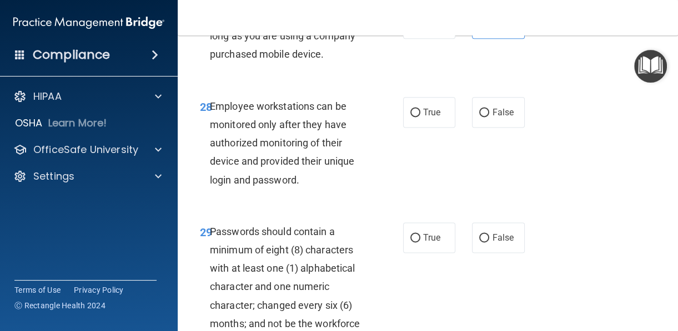
drag, startPoint x: 286, startPoint y: 272, endPoint x: 297, endPoint y: 277, distance: 11.7
click at [287, 186] on span "Employee workstations can be monitored only after they have authorized monitori…" at bounding box center [282, 142] width 144 height 85
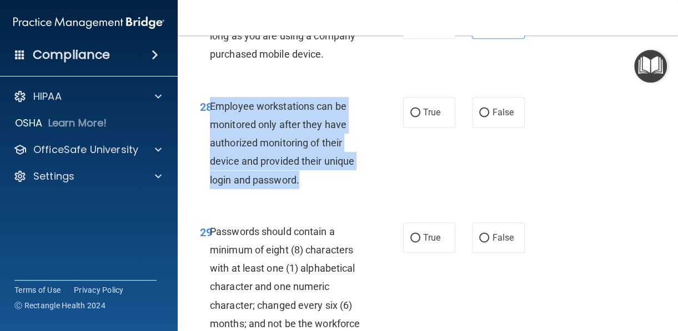
drag, startPoint x: 304, startPoint y: 277, endPoint x: 210, endPoint y: 203, distance: 120.5
click at [210, 189] on div "Employee workstations can be monitored only after they have authorized monitori…" at bounding box center [292, 143] width 165 height 92
drag, startPoint x: 467, startPoint y: 205, endPoint x: 467, endPoint y: 215, distance: 9.4
click at [472, 128] on label "False" at bounding box center [498, 112] width 53 height 31
click at [479, 117] on input "False" at bounding box center [484, 113] width 10 height 8
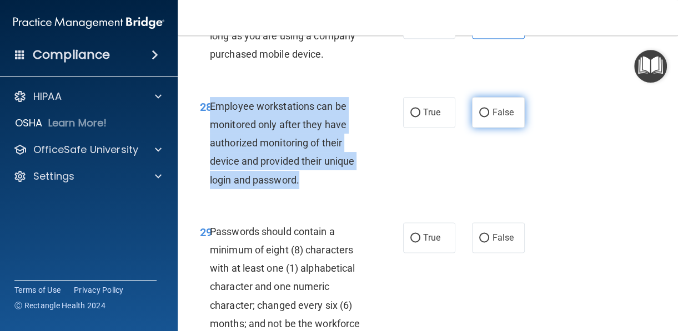
radio input "true"
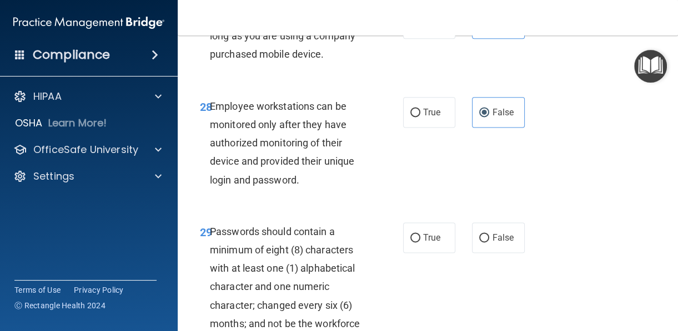
scroll to position [3692, 0]
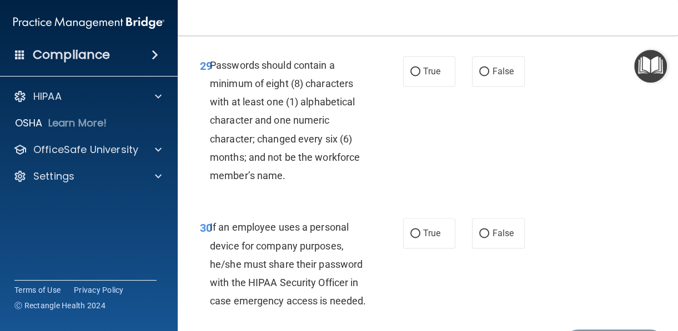
click at [208, 73] on span "29" at bounding box center [206, 65] width 12 height 13
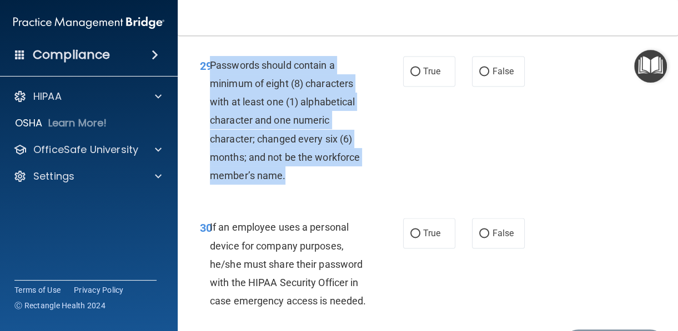
drag, startPoint x: 211, startPoint y: 156, endPoint x: 291, endPoint y: 262, distance: 132.7
click at [291, 185] on div "Passwords should contain a minimum of eight (8) characters with at least one (1…" at bounding box center [292, 120] width 165 height 129
click at [442, 87] on label "True" at bounding box center [429, 71] width 53 height 31
click at [420, 76] on input "True" at bounding box center [415, 72] width 10 height 8
radio input "true"
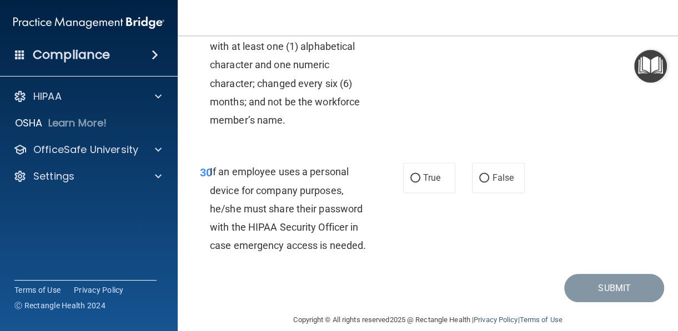
scroll to position [3859, 0]
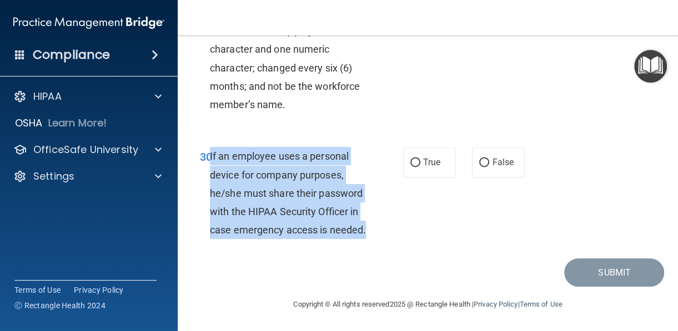
drag, startPoint x: 281, startPoint y: 249, endPoint x: 211, endPoint y: 158, distance: 115.1
click at [211, 158] on div "If an employee uses a personal device for company purposes, he/she must share t…" at bounding box center [292, 193] width 165 height 92
click at [475, 165] on label "False" at bounding box center [498, 162] width 53 height 31
click at [479, 165] on input "False" at bounding box center [484, 163] width 10 height 8
radio input "true"
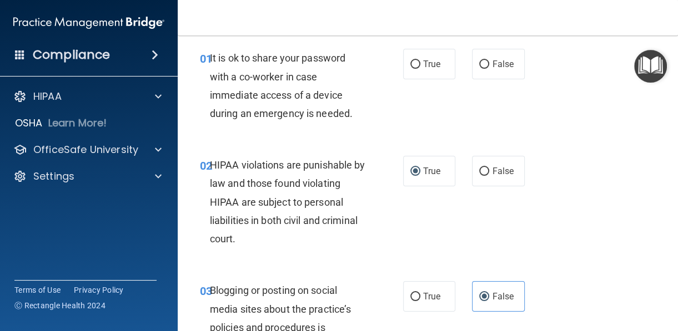
scroll to position [0, 0]
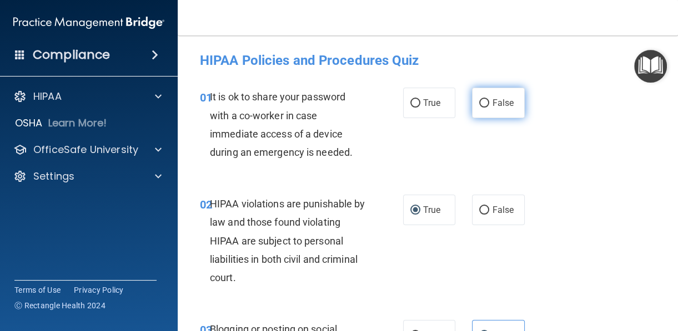
click at [472, 110] on label "False" at bounding box center [498, 103] width 53 height 31
click at [479, 108] on input "False" at bounding box center [484, 103] width 10 height 8
radio input "true"
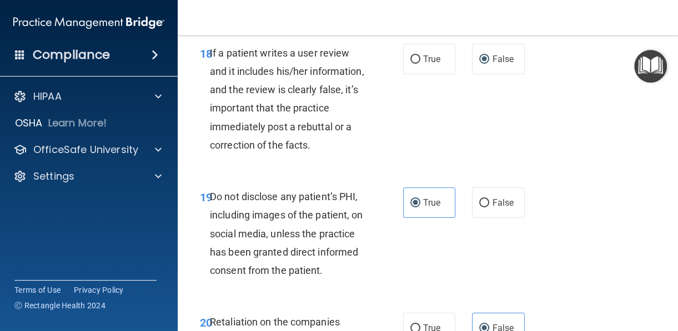
scroll to position [3874, 0]
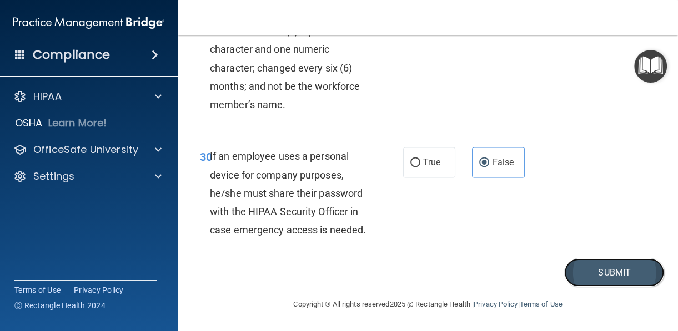
click at [597, 267] on button "Submit" at bounding box center [614, 273] width 100 height 28
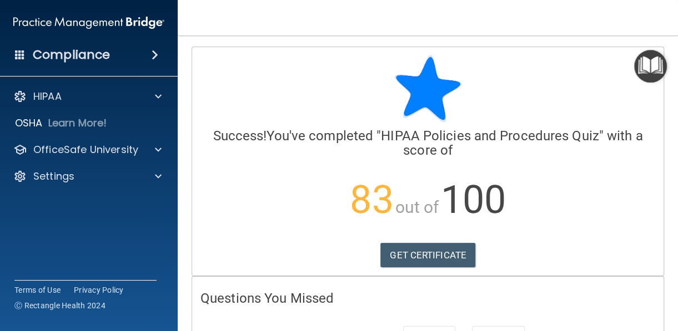
click at [653, 47] on div "Calculating your score.... Success! You've completed " HIPAA Policies and Proce…" at bounding box center [427, 161] width 471 height 229
drag, startPoint x: 636, startPoint y: 69, endPoint x: 634, endPoint y: 79, distance: 10.7
click at [636, 69] on img "Open Resource Center" at bounding box center [650, 66] width 33 height 33
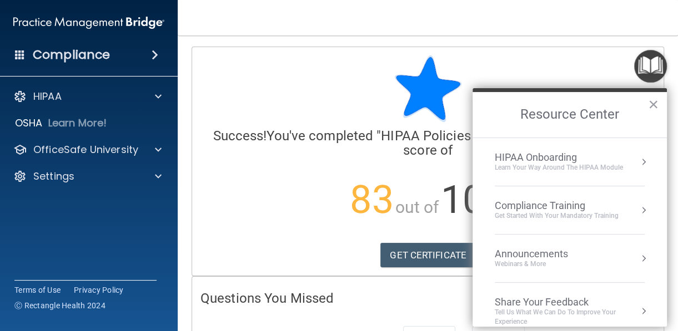
click at [574, 210] on div "Compliance Training" at bounding box center [556, 206] width 124 height 12
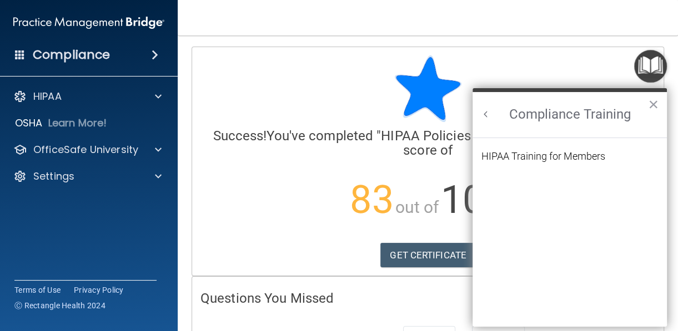
click at [553, 149] on ol "HIPAA Training for Members" at bounding box center [569, 233] width 176 height 190
click at [553, 159] on div "HIPAA Training for Members" at bounding box center [543, 156] width 124 height 10
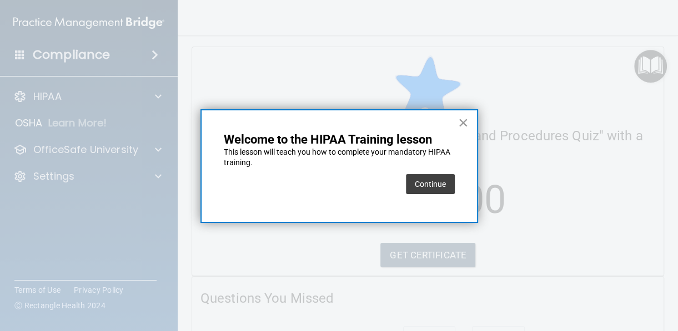
click at [464, 121] on button "×" at bounding box center [463, 123] width 11 height 18
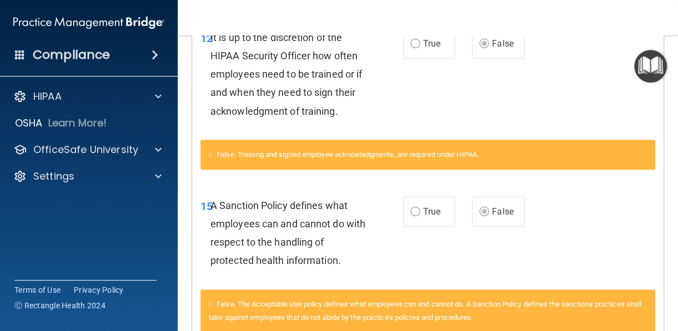
scroll to position [994, 0]
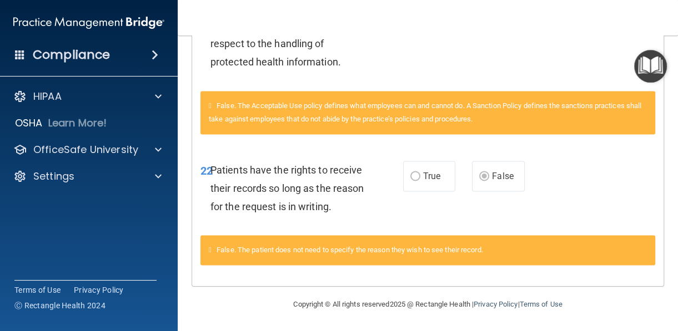
click at [648, 74] on img "Open Resource Center" at bounding box center [650, 66] width 33 height 33
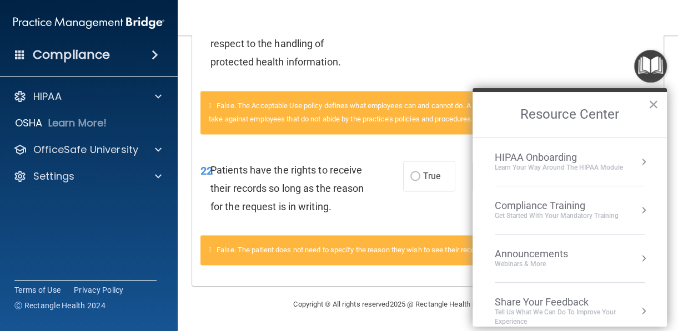
click at [595, 206] on div "Compliance Training" at bounding box center [556, 206] width 124 height 12
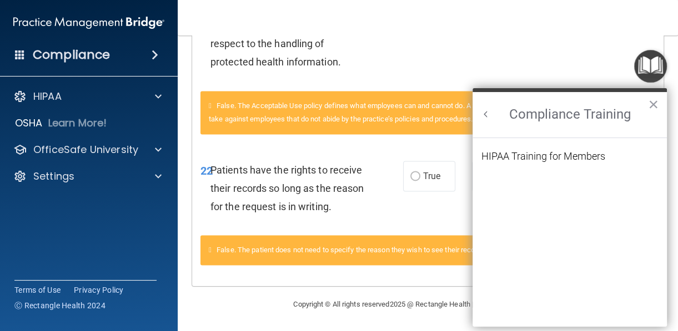
scroll to position [0, 0]
click at [537, 160] on div "HIPAA Training for Members" at bounding box center [543, 156] width 124 height 10
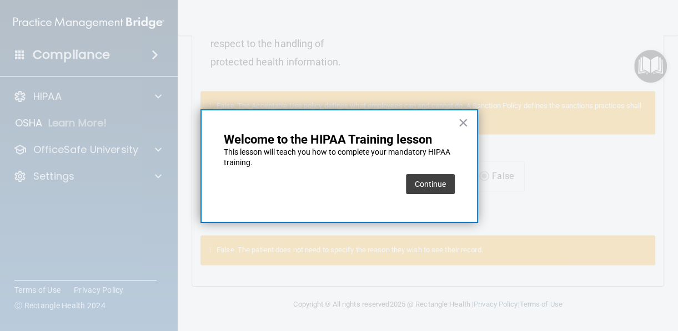
click at [446, 181] on button "Continue" at bounding box center [430, 184] width 49 height 20
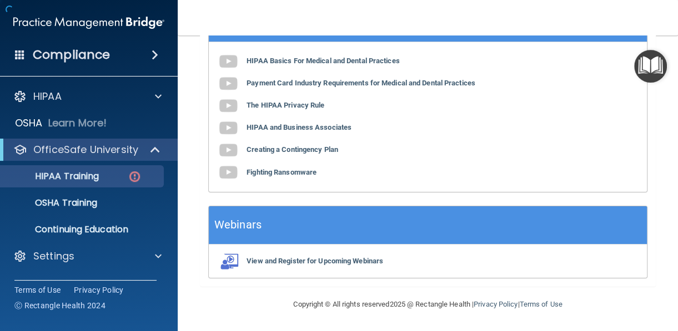
scroll to position [85, 0]
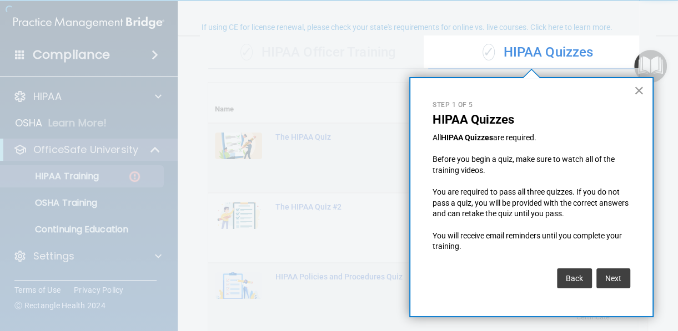
click at [636, 91] on button "×" at bounding box center [638, 91] width 11 height 18
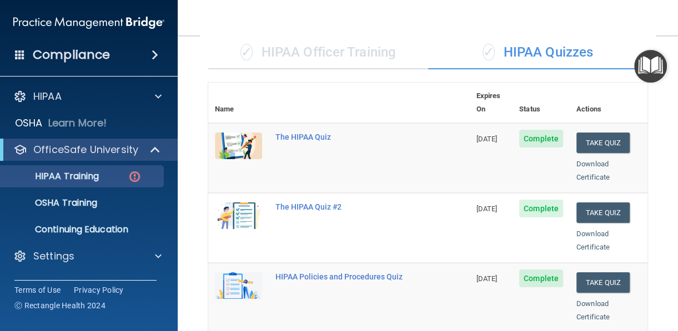
scroll to position [196, 0]
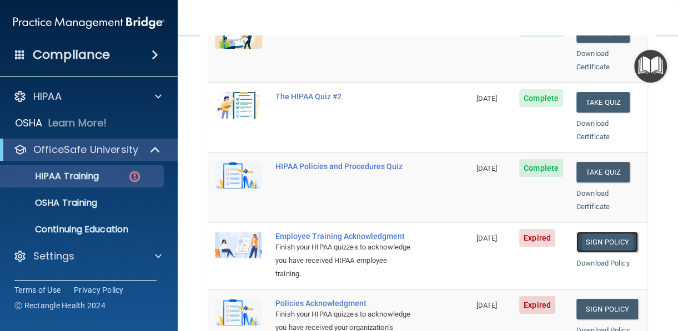
click at [590, 232] on link "Sign Policy" at bounding box center [607, 242] width 62 height 21
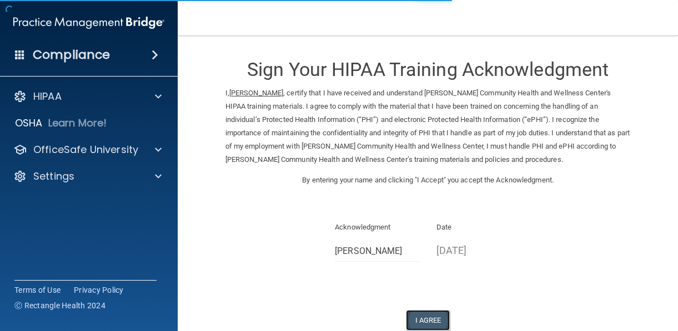
click at [417, 320] on button "I Agree" at bounding box center [428, 320] width 44 height 21
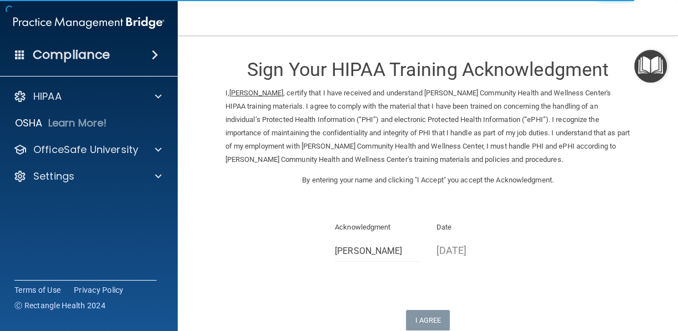
scroll to position [110, 0]
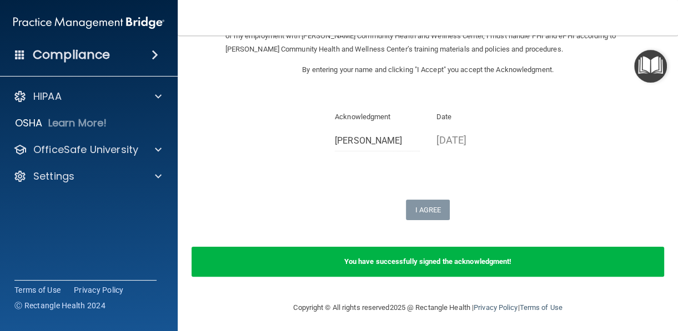
click at [661, 67] on img "Open Resource Center" at bounding box center [650, 66] width 33 height 33
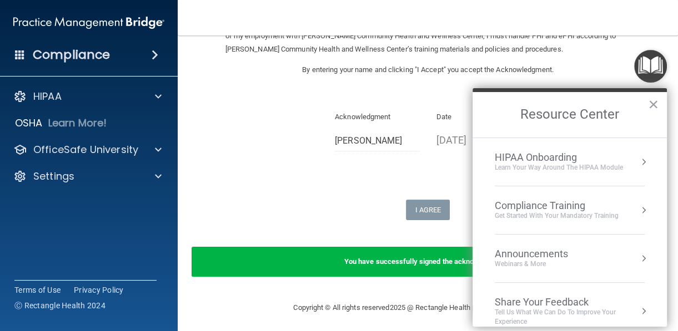
click at [547, 200] on div "Compliance Training" at bounding box center [556, 206] width 124 height 12
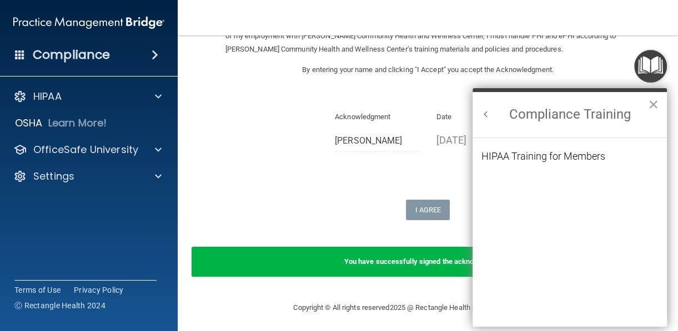
scroll to position [0, 0]
click at [542, 153] on div "HIPAA Training for Members" at bounding box center [543, 156] width 124 height 10
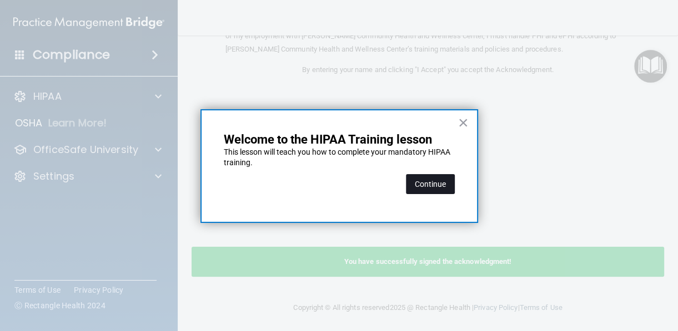
click at [438, 183] on button "Continue" at bounding box center [430, 184] width 49 height 20
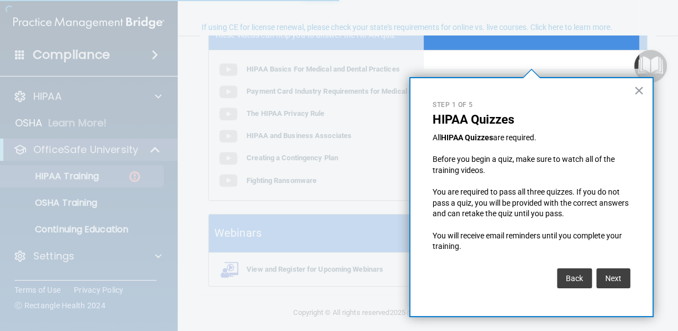
scroll to position [85, 0]
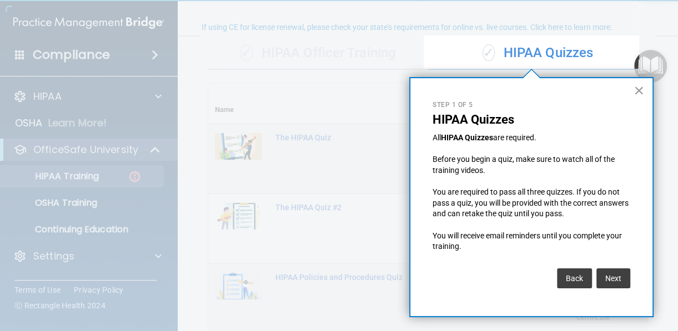
click at [640, 90] on button "×" at bounding box center [638, 91] width 11 height 18
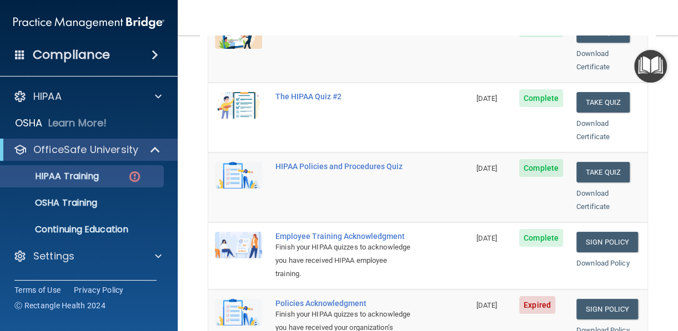
scroll to position [362, 0]
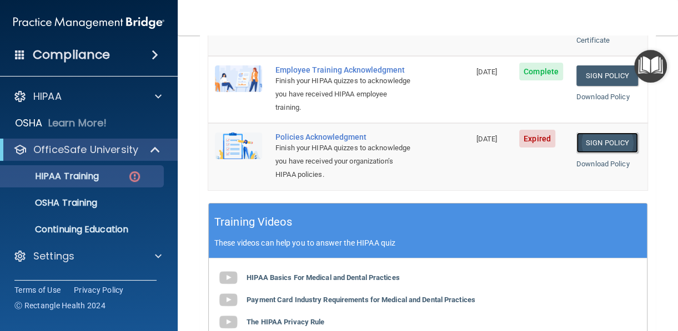
click at [592, 138] on link "Sign Policy" at bounding box center [607, 143] width 62 height 21
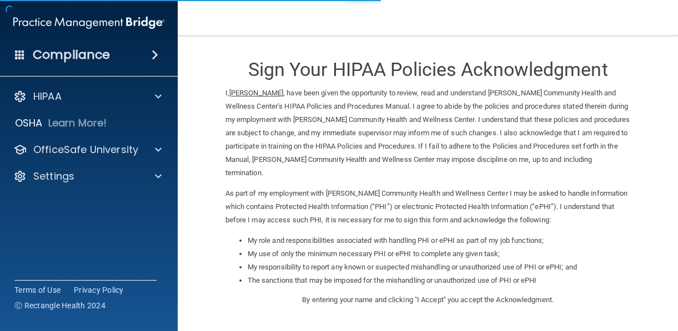
scroll to position [166, 0]
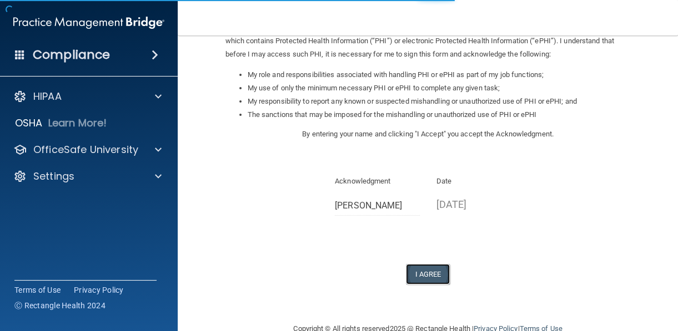
click at [424, 277] on button "I Agree" at bounding box center [428, 274] width 44 height 21
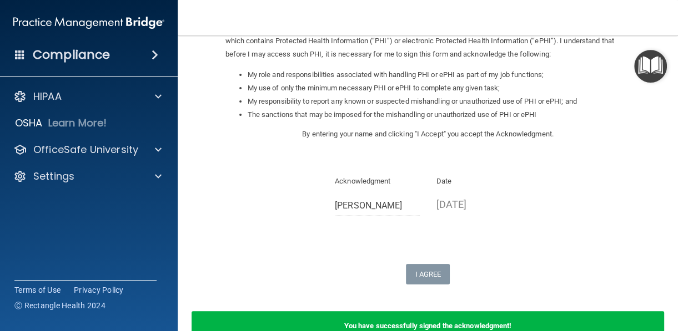
click at [649, 72] on img "Open Resource Center" at bounding box center [650, 66] width 33 height 33
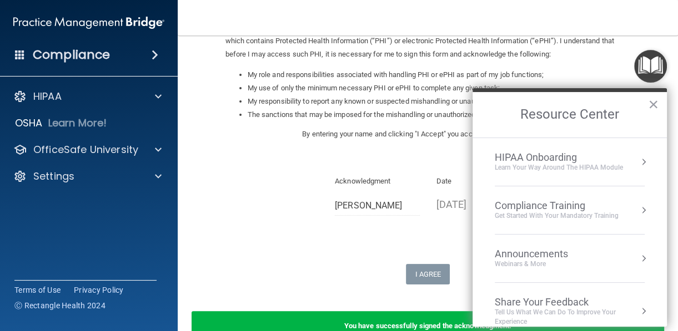
click at [552, 204] on div "Compliance Training" at bounding box center [556, 206] width 124 height 12
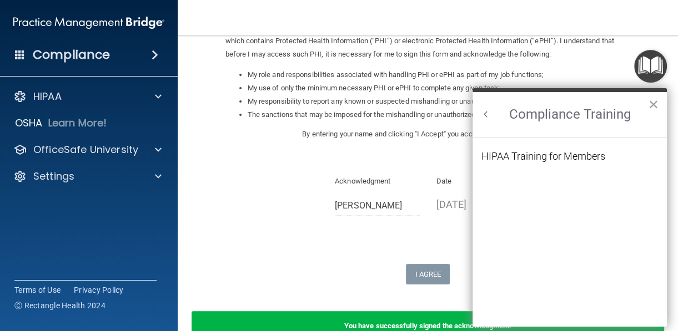
scroll to position [0, 0]
click at [578, 146] on ol "HIPAA Training for Members" at bounding box center [569, 233] width 176 height 190
click at [563, 157] on div "HIPAA Training for Members" at bounding box center [543, 156] width 124 height 10
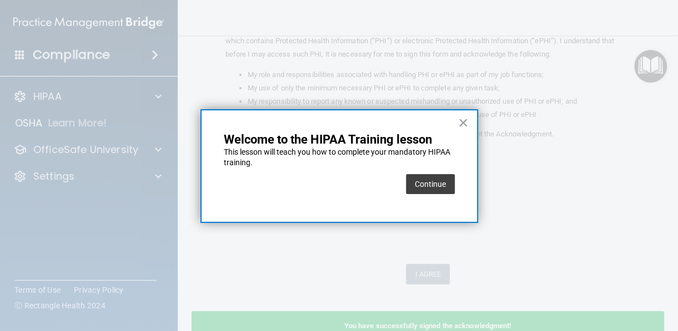
click at [448, 188] on button "Continue" at bounding box center [430, 184] width 49 height 20
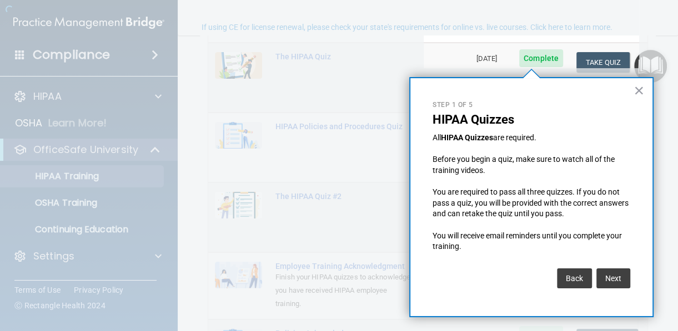
scroll to position [85, 0]
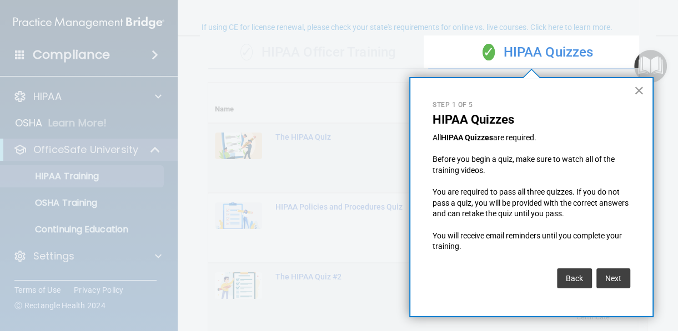
click at [641, 90] on button "×" at bounding box center [638, 91] width 11 height 18
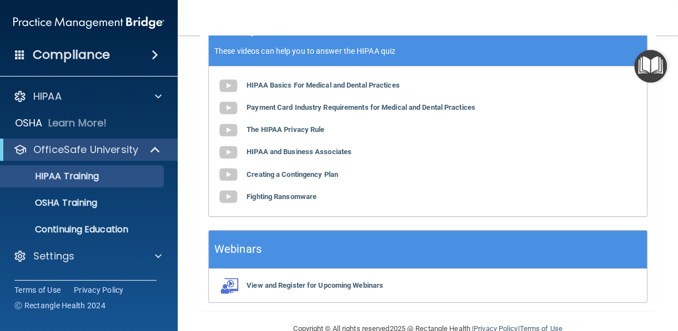
scroll to position [573, 0]
